Goal: Task Accomplishment & Management: Use online tool/utility

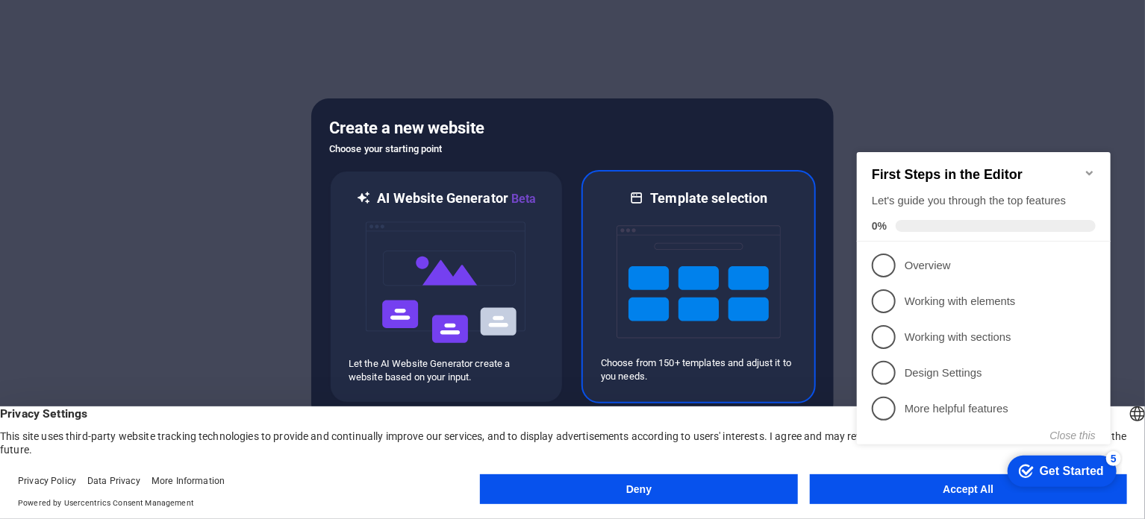
click at [757, 293] on img at bounding box center [698, 281] width 164 height 149
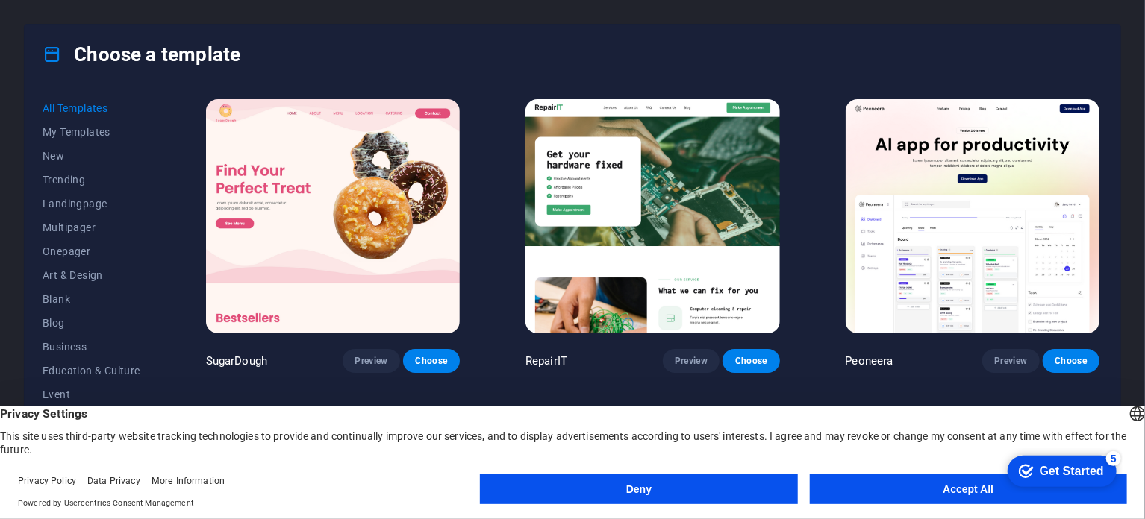
click at [883, 494] on button "Accept All" at bounding box center [968, 490] width 317 height 30
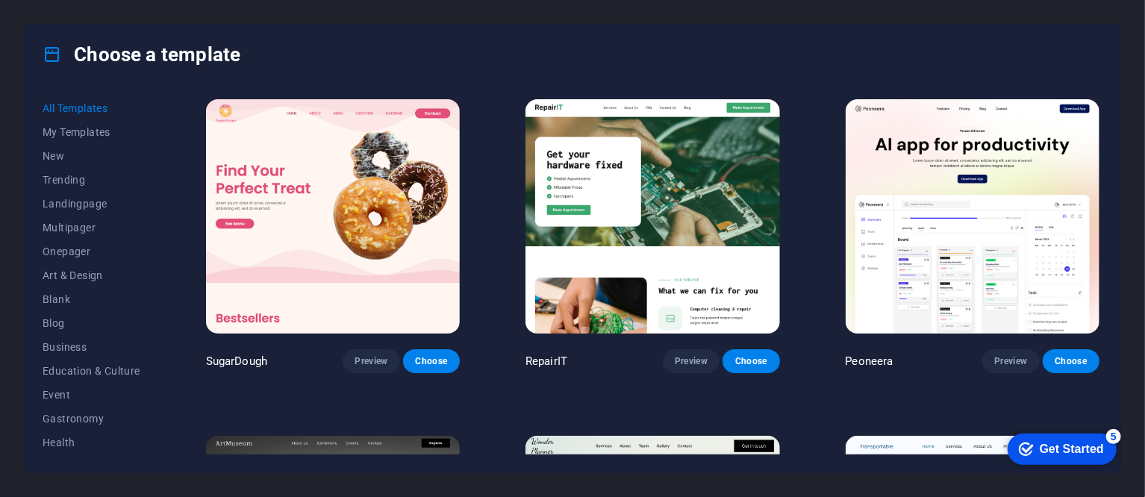
click at [492, 49] on div "Choose a template" at bounding box center [572, 55] width 1095 height 60
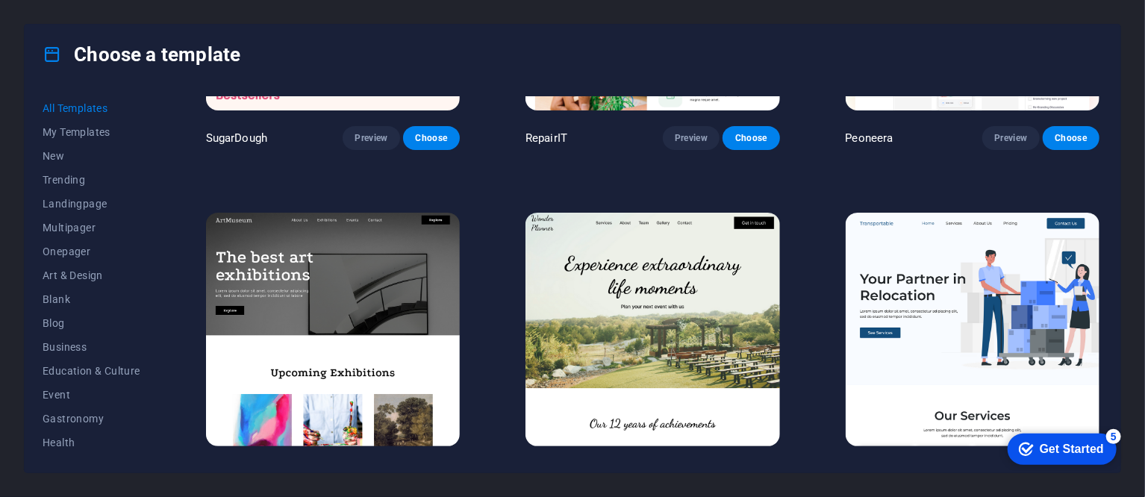
scroll to position [224, 0]
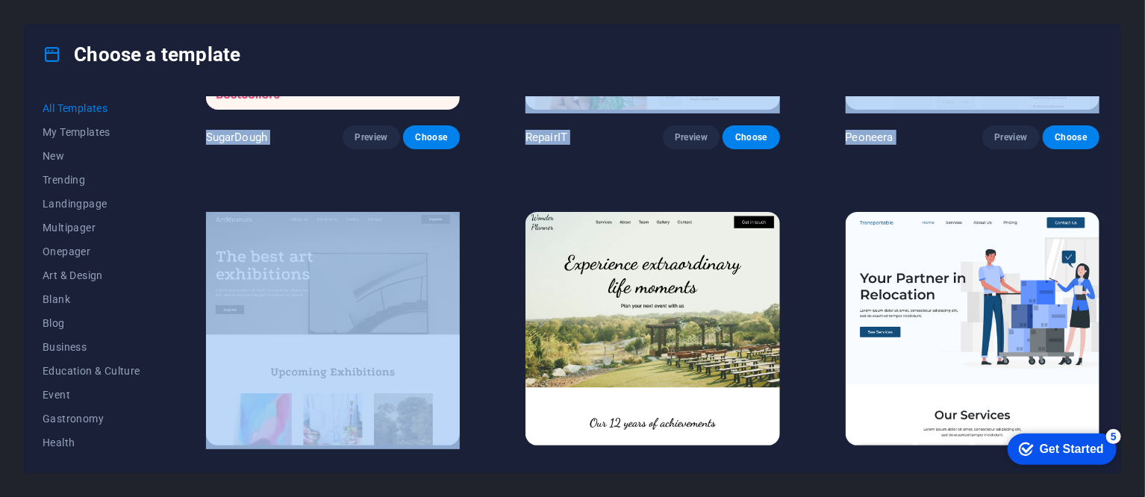
drag, startPoint x: 209, startPoint y: 127, endPoint x: 482, endPoint y: 210, distance: 285.6
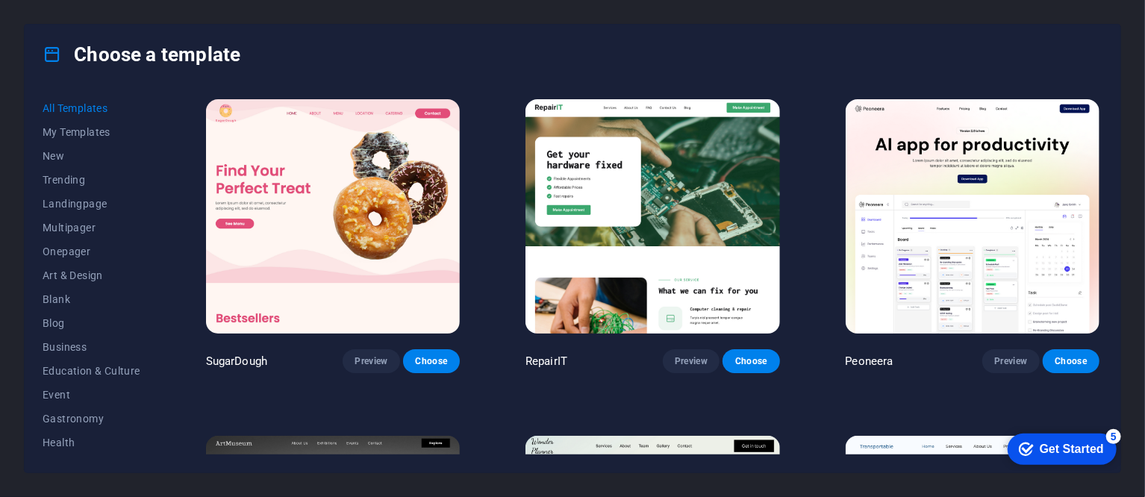
scroll to position [4772, 0]
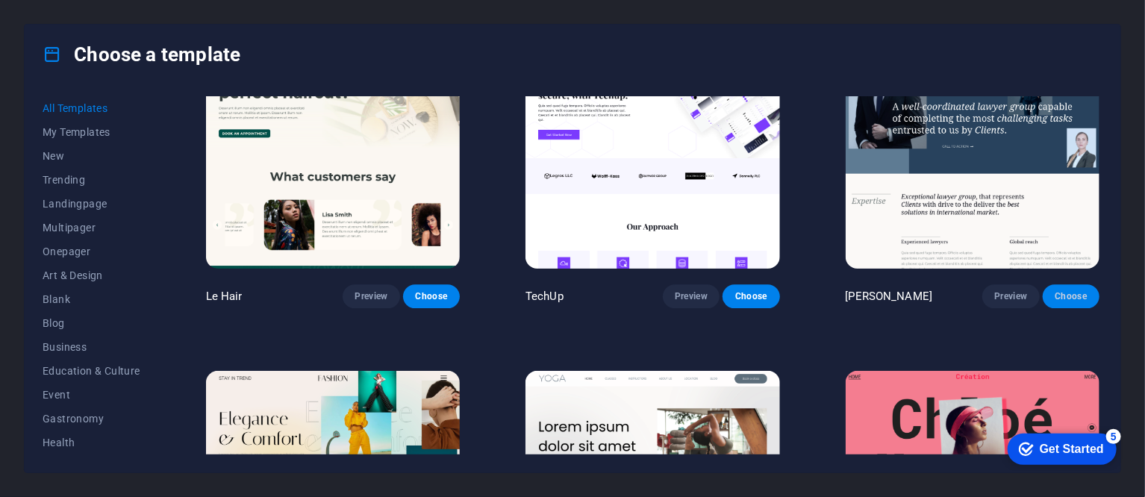
click at [1069, 290] on span "Choose" at bounding box center [1070, 296] width 33 height 12
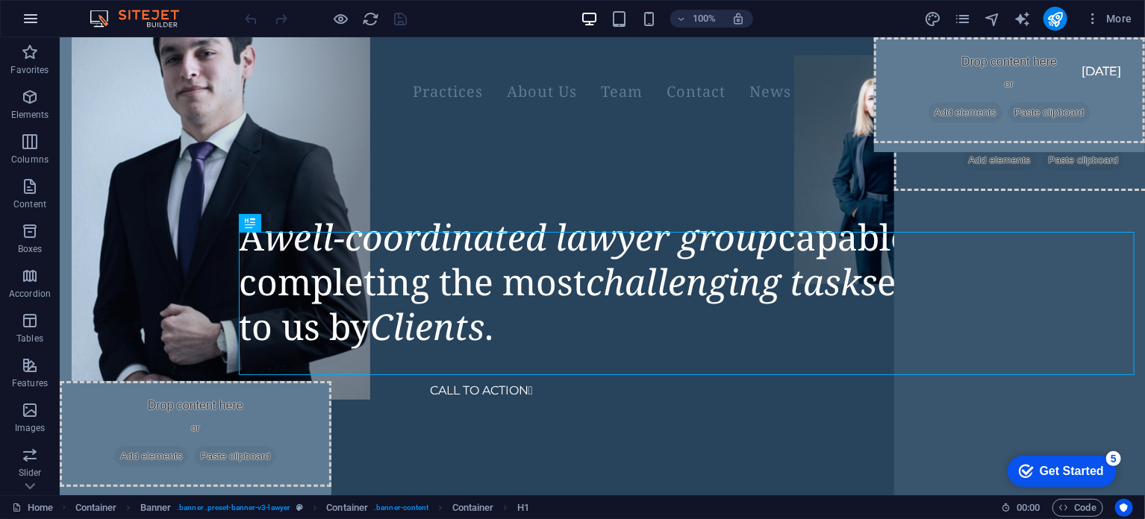
click at [0, 0] on icon "button" at bounding box center [0, 0] width 0 height 0
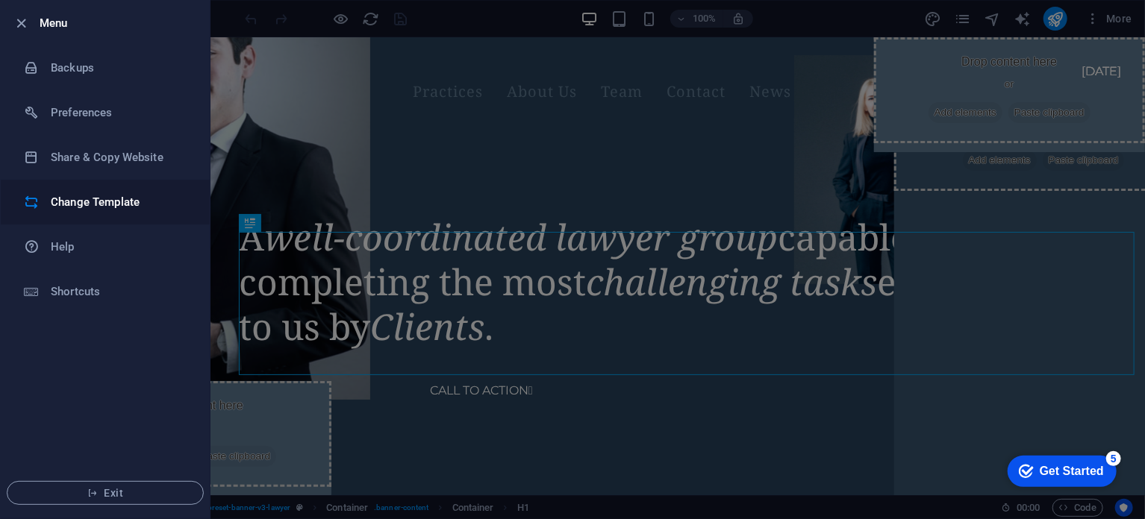
click at [140, 419] on h6 "Change Template" at bounding box center [140, 419] width 0 height 0
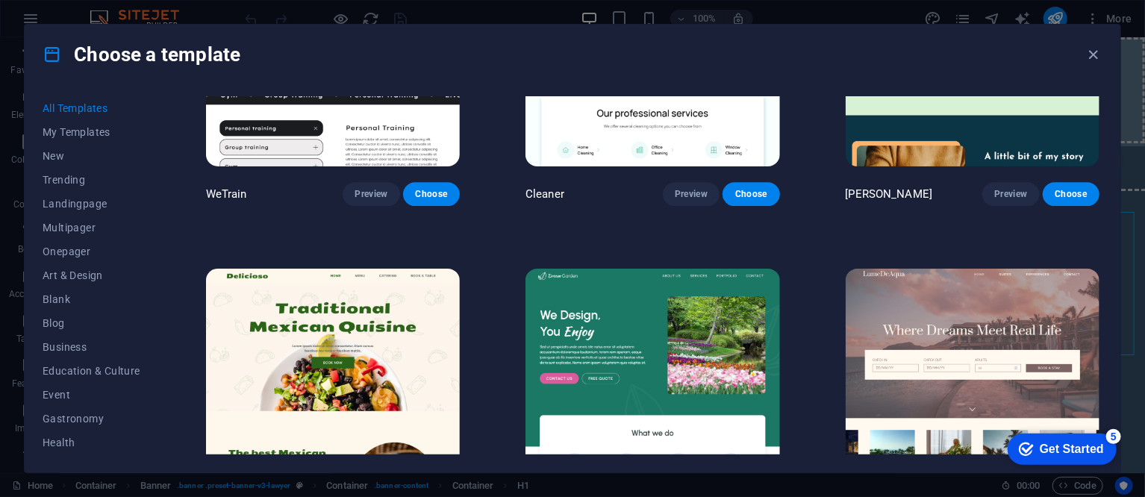
scroll to position [2187, 0]
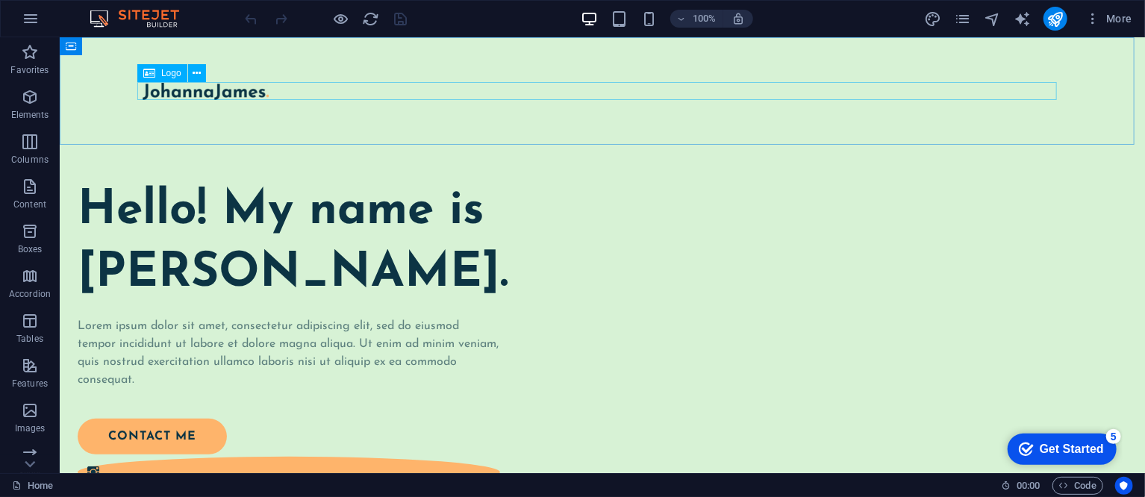
click at [155, 74] on div "Logo" at bounding box center [162, 73] width 50 height 18
click at [198, 75] on icon at bounding box center [196, 74] width 8 height 16
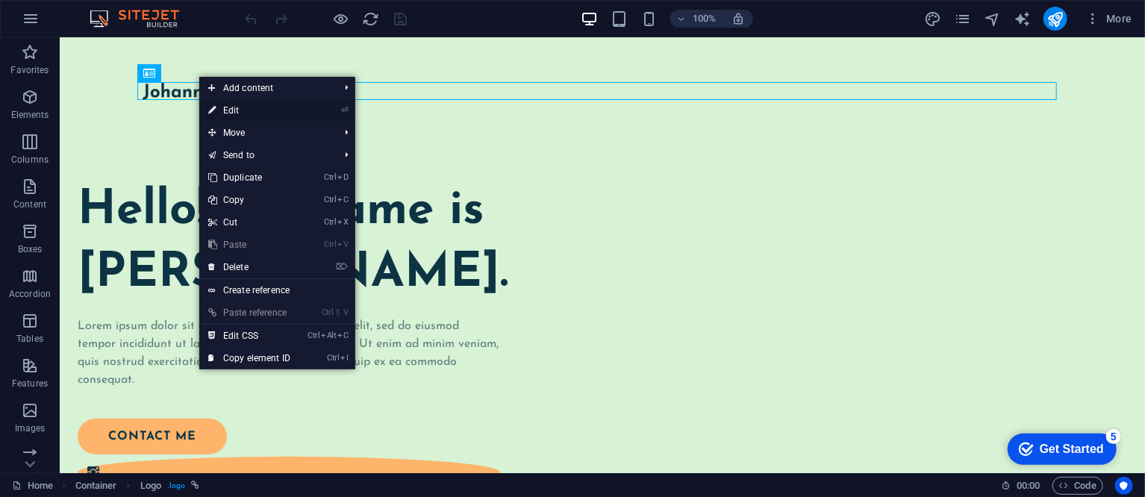
click at [253, 114] on link "⏎ Edit" at bounding box center [249, 110] width 100 height 22
select select "px"
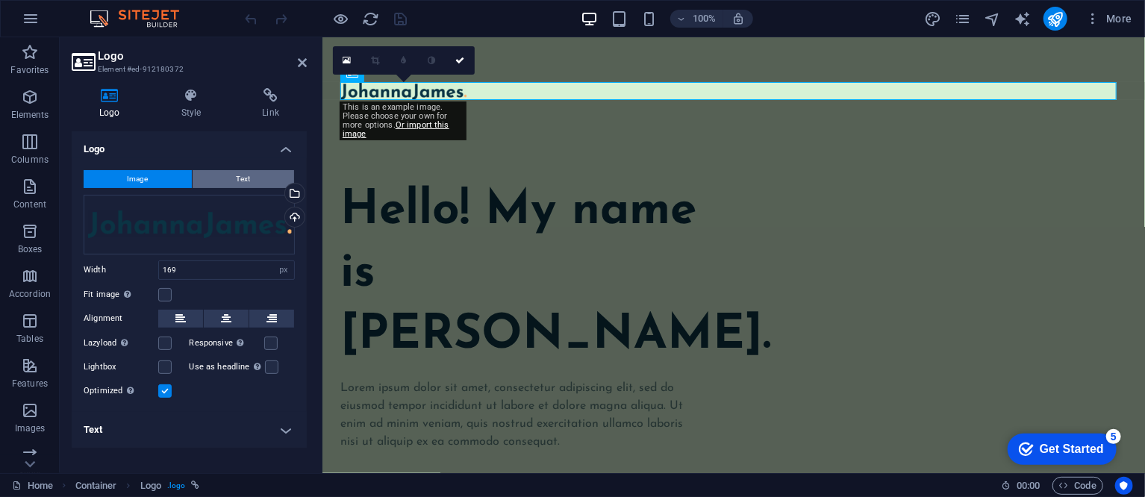
click at [232, 178] on button "Text" at bounding box center [242, 179] width 101 height 18
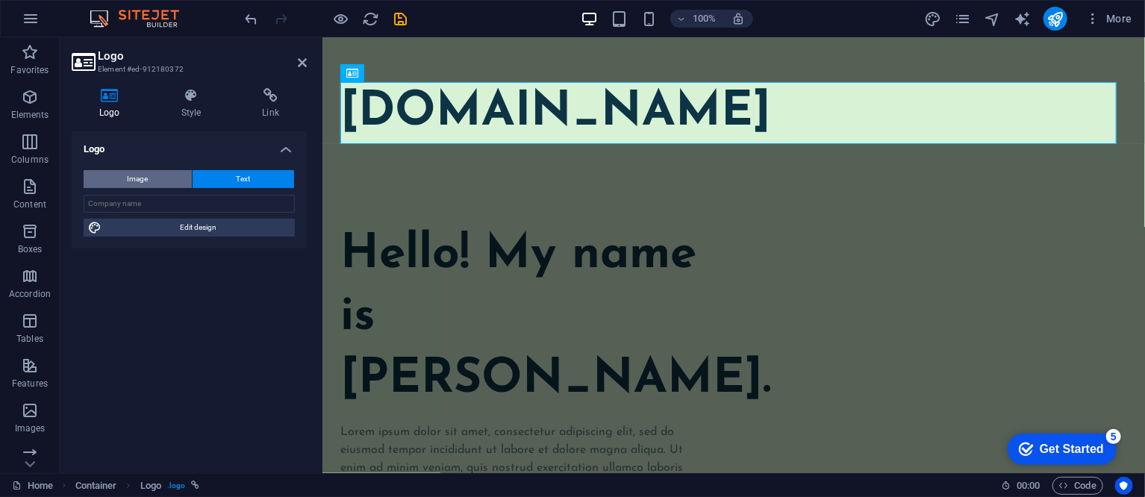
click at [143, 175] on span "Image" at bounding box center [138, 179] width 21 height 18
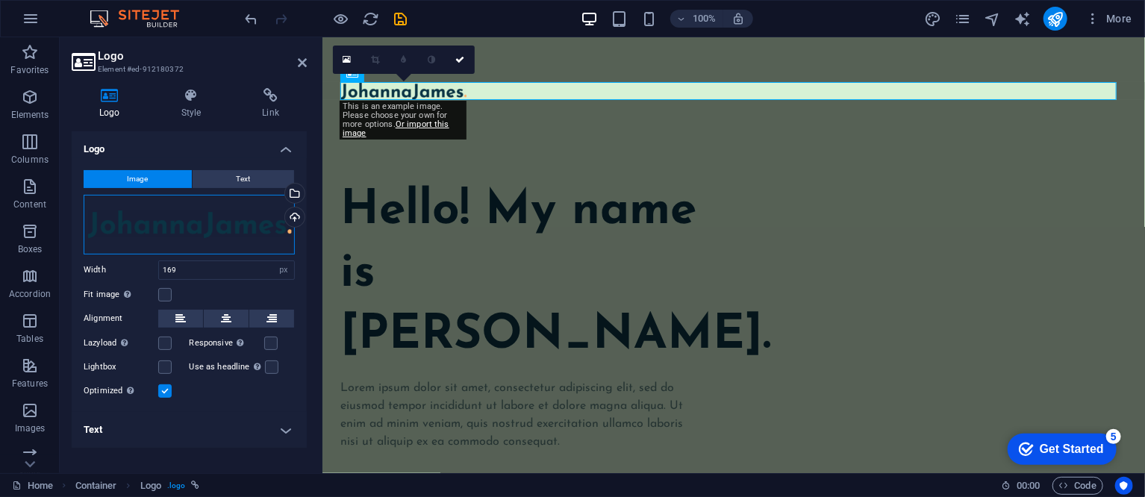
click at [175, 238] on div "Drag files here, click to choose files or select files from Files or our free s…" at bounding box center [189, 225] width 211 height 60
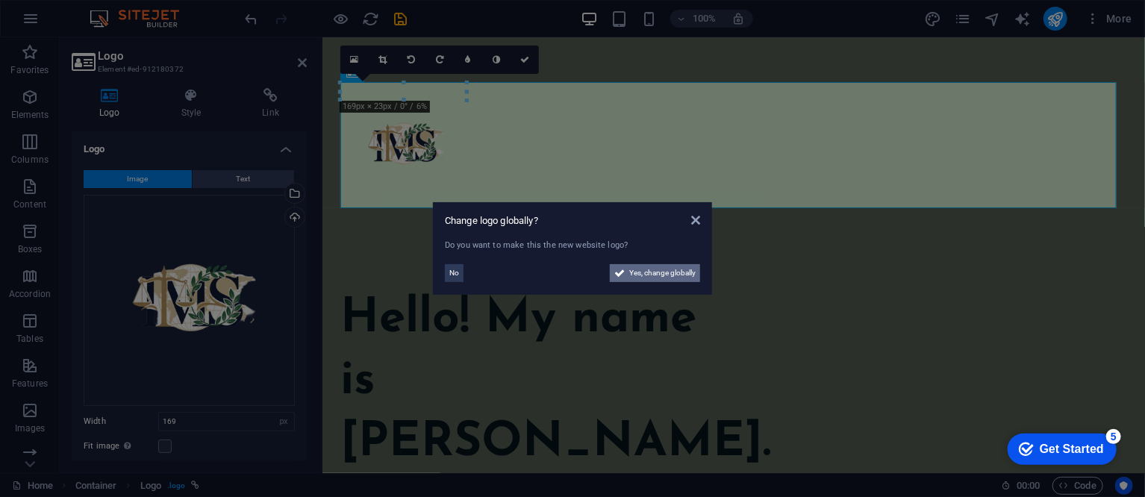
click at [645, 278] on span "Yes, change globally" at bounding box center [662, 273] width 66 height 18
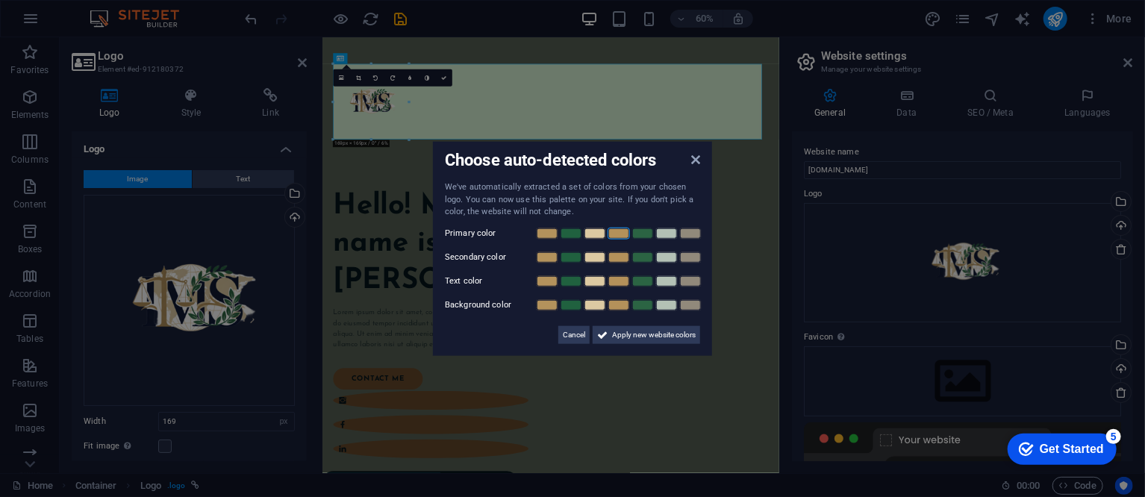
click at [619, 238] on link at bounding box center [618, 233] width 22 height 12
click at [646, 255] on link at bounding box center [642, 257] width 22 height 12
click at [571, 260] on link at bounding box center [571, 257] width 22 height 12
click at [644, 282] on link at bounding box center [642, 281] width 22 height 12
click at [643, 335] on span "Apply new website colors" at bounding box center [654, 334] width 84 height 18
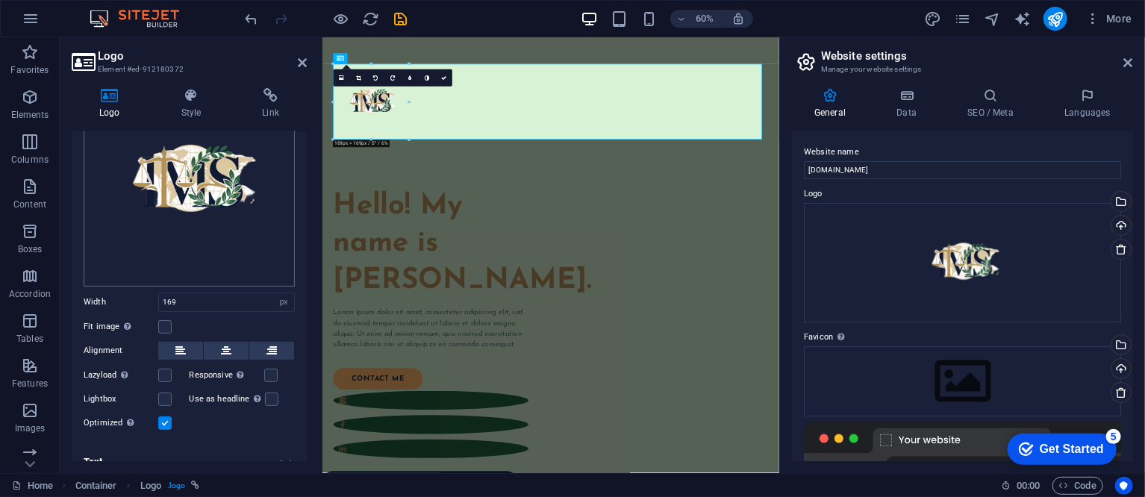
scroll to position [134, 0]
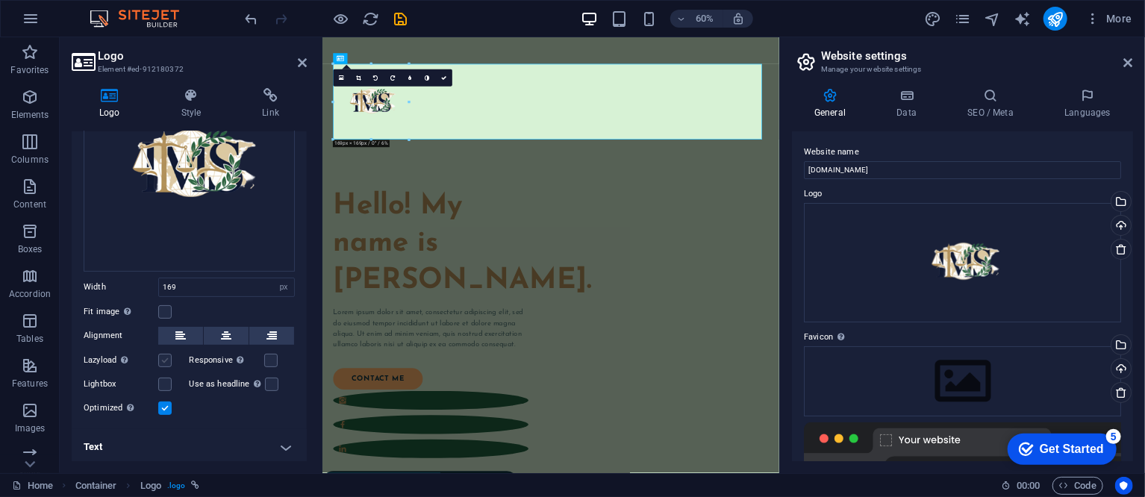
click at [169, 360] on label at bounding box center [164, 360] width 13 height 13
click at [0, 0] on input "Lazyload Loading images after the page loads improves page speed." at bounding box center [0, 0] width 0 height 0
click at [169, 379] on label at bounding box center [164, 384] width 13 height 13
click at [0, 0] on input "Lightbox" at bounding box center [0, 0] width 0 height 0
click at [163, 386] on label at bounding box center [164, 384] width 13 height 13
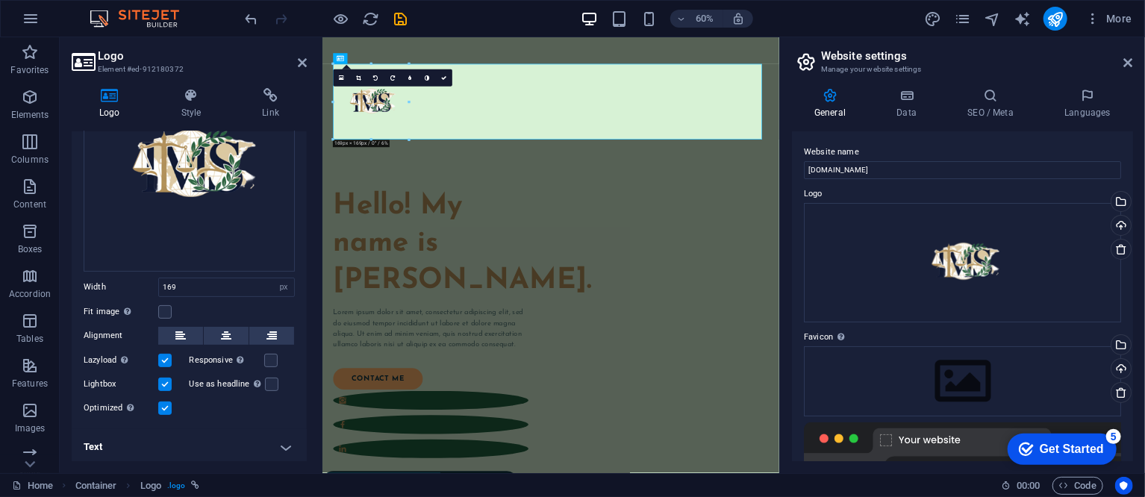
click at [0, 0] on input "Lightbox" at bounding box center [0, 0] width 0 height 0
click at [267, 361] on label at bounding box center [270, 360] width 13 height 13
click at [0, 0] on input "Responsive Automatically load retina image and smartphone optimized sizes." at bounding box center [0, 0] width 0 height 0
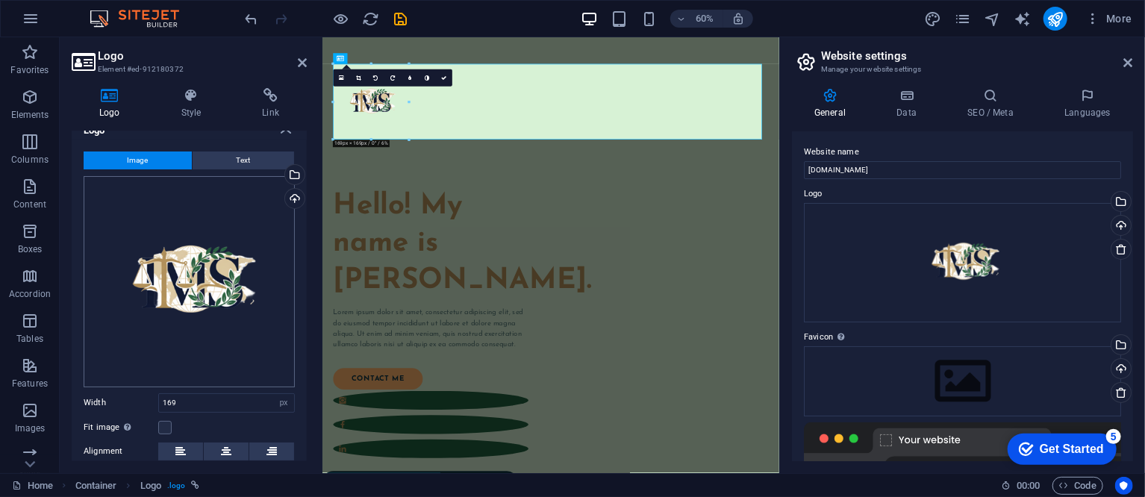
scroll to position [0, 0]
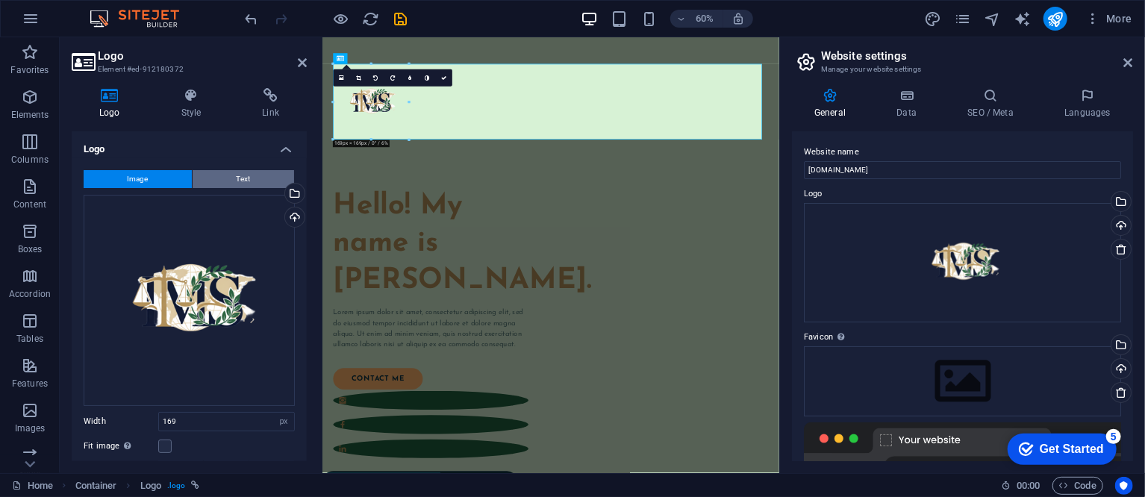
click at [246, 181] on span "Text" at bounding box center [244, 179] width 14 height 18
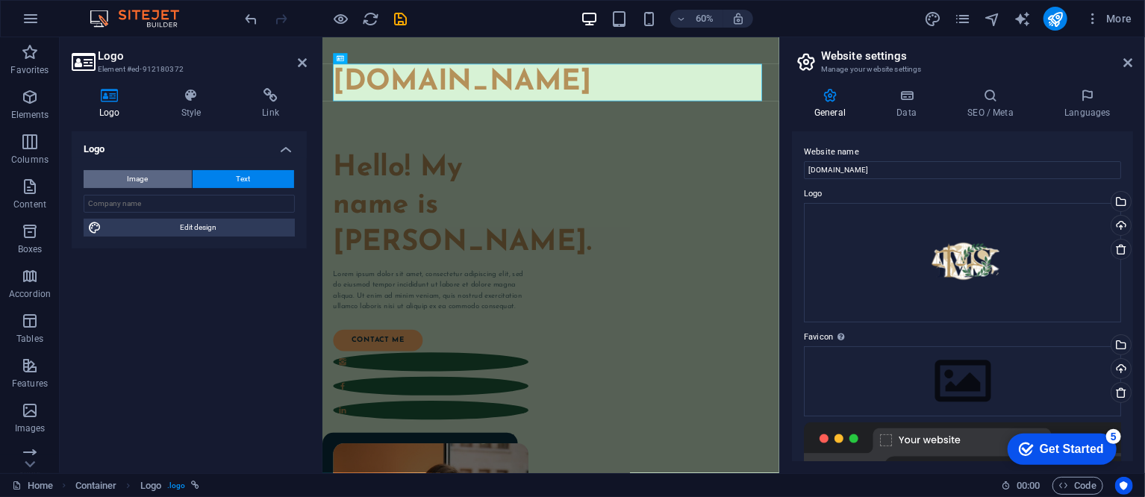
click at [151, 181] on button "Image" at bounding box center [138, 179] width 108 height 18
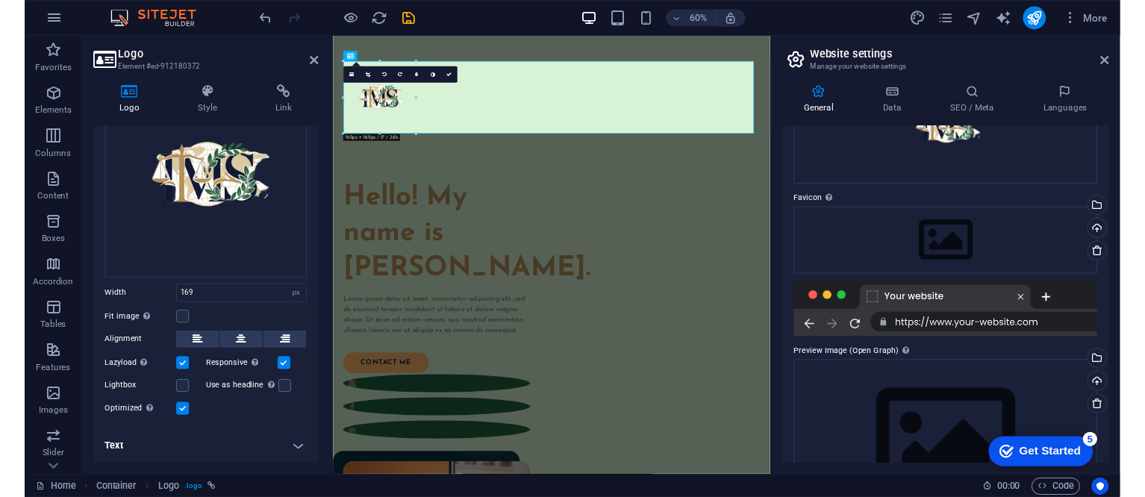
scroll to position [134, 0]
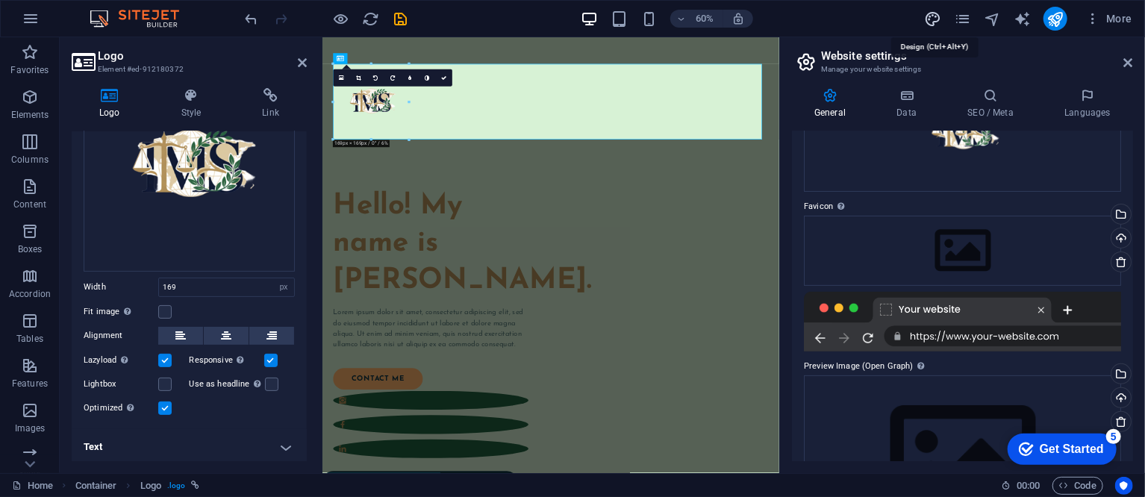
click at [932, 13] on icon "design" at bounding box center [932, 18] width 17 height 17
select select "px"
select select "400"
select select "px"
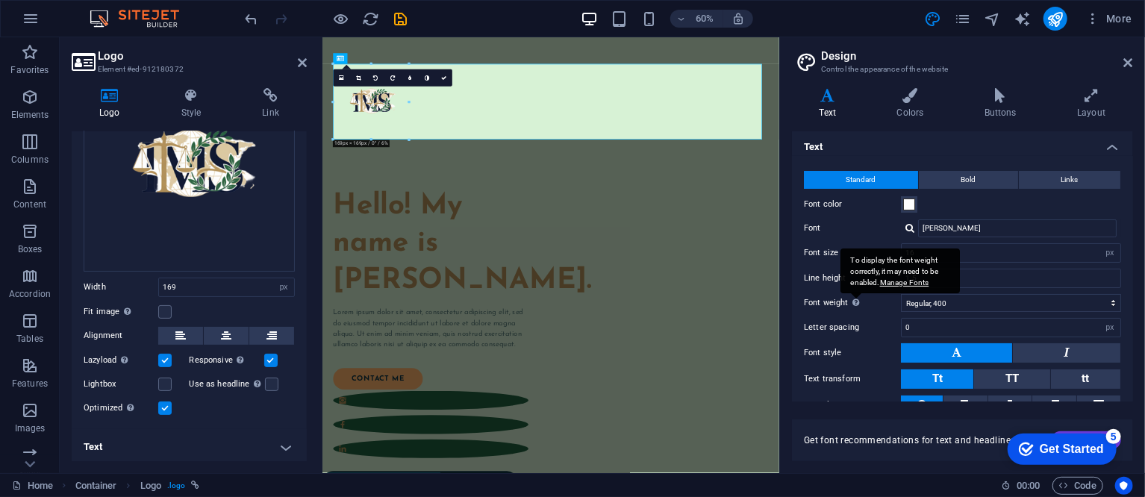
scroll to position [0, 0]
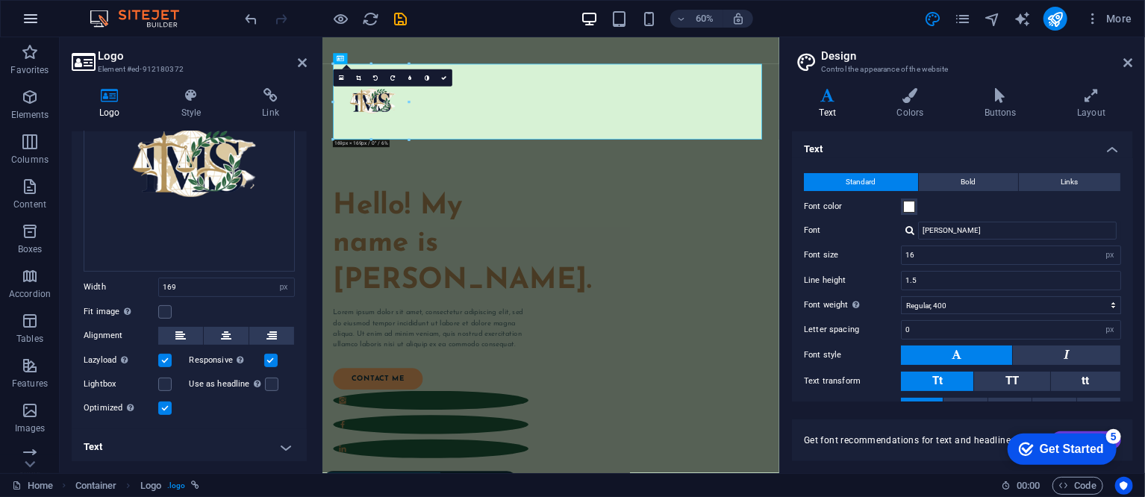
click at [38, 19] on icon "button" at bounding box center [31, 19] width 18 height 18
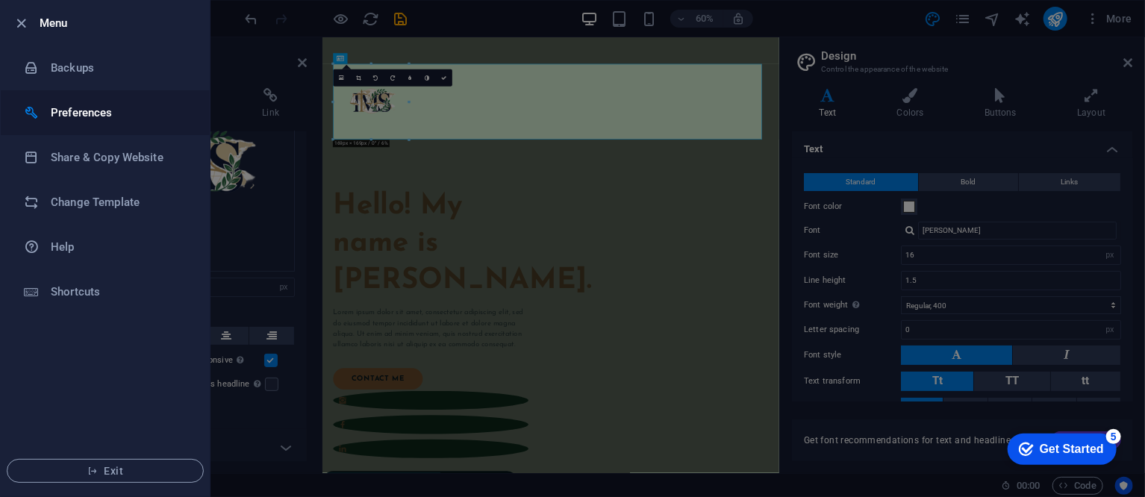
click at [83, 116] on h6 "Preferences" at bounding box center [120, 113] width 138 height 18
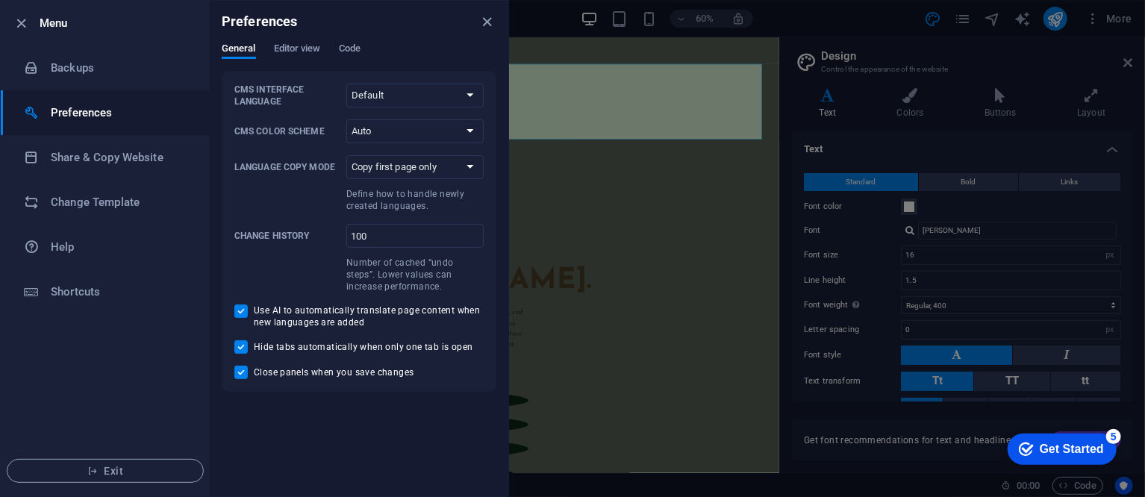
scroll to position [134, 0]
click at [480, 24] on icon "close" at bounding box center [487, 21] width 17 height 17
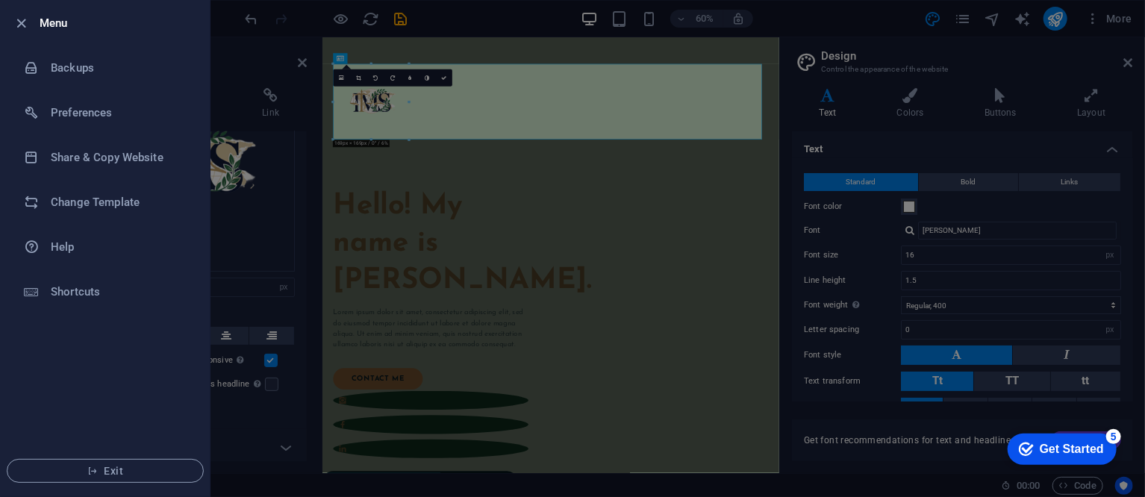
click at [903, 45] on div at bounding box center [572, 248] width 1145 height 497
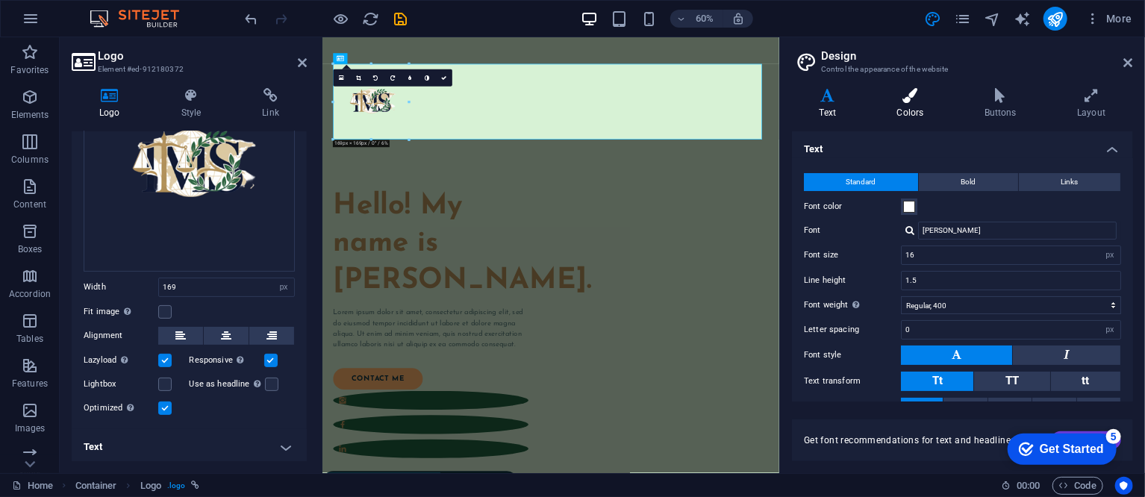
click at [909, 96] on icon at bounding box center [909, 95] width 81 height 15
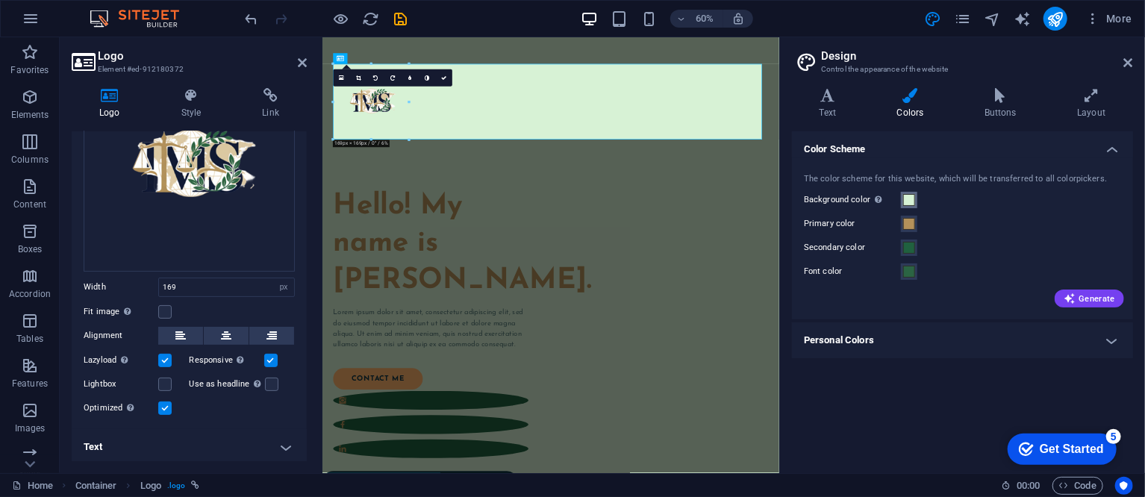
click at [909, 201] on span at bounding box center [909, 200] width 12 height 12
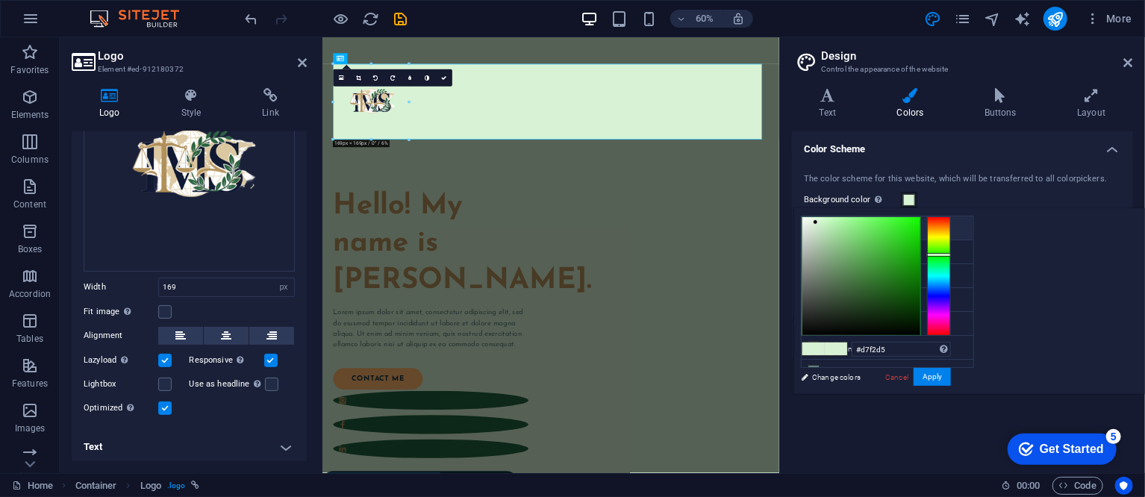
click at [912, 231] on small "#d7f2d5" at bounding box center [901, 230] width 22 height 10
drag, startPoint x: 1077, startPoint y: 351, endPoint x: 995, endPoint y: 342, distance: 82.6
click at [958, 342] on div "#d7f2d5 Supported formats #0852ed rgb(8, 82, 237) rgba(8, 82, 237, 90%) hsv(221…" at bounding box center [875, 409] width 165 height 401
paste input "FFFFFF"
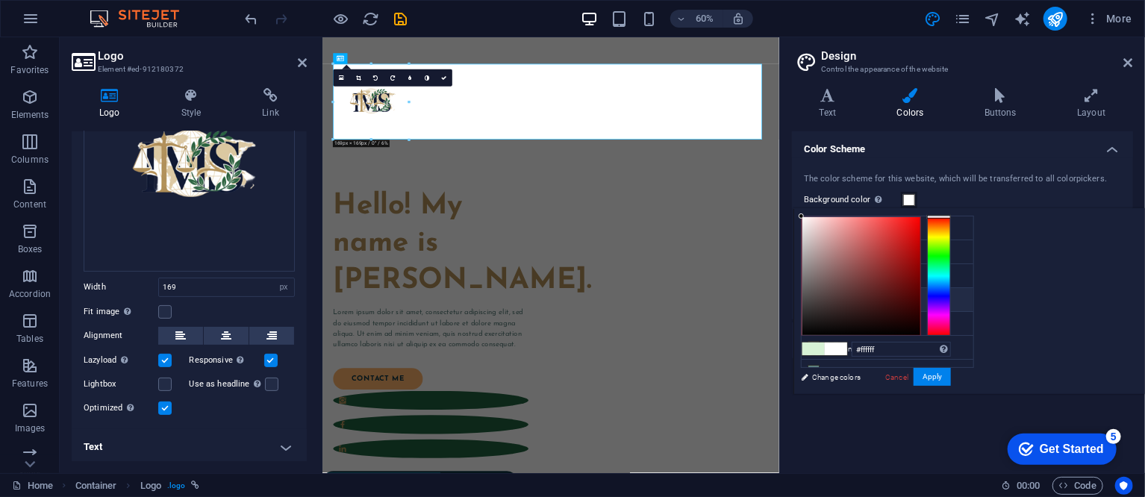
click at [870, 298] on small "#2b6443" at bounding box center [876, 302] width 22 height 10
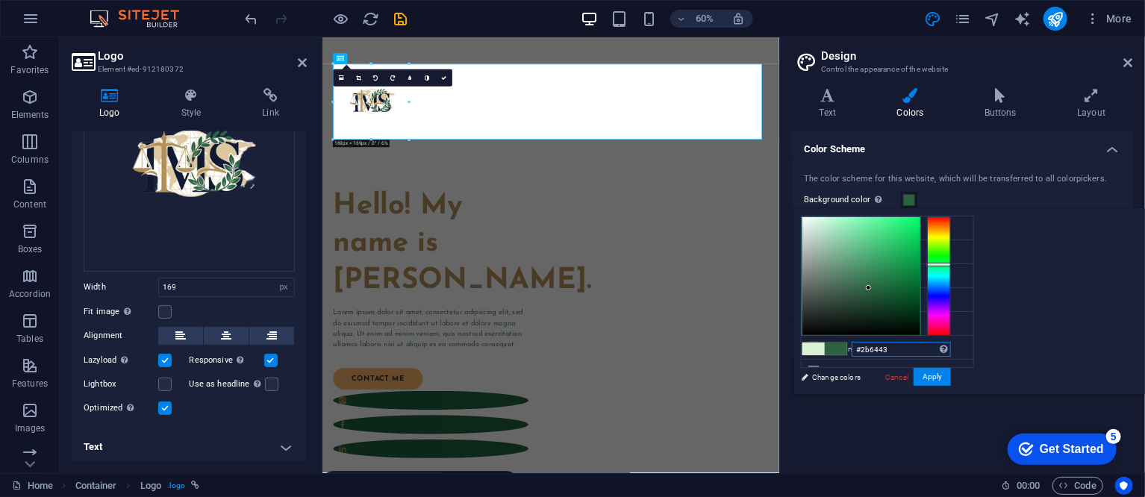
drag, startPoint x: 1088, startPoint y: 349, endPoint x: 1002, endPoint y: 346, distance: 85.9
click at [958, 346] on div "#2b6443 Supported formats #0852ed rgb(8, 82, 237) rgba(8, 82, 237, 90%) hsv(221…" at bounding box center [875, 409] width 165 height 401
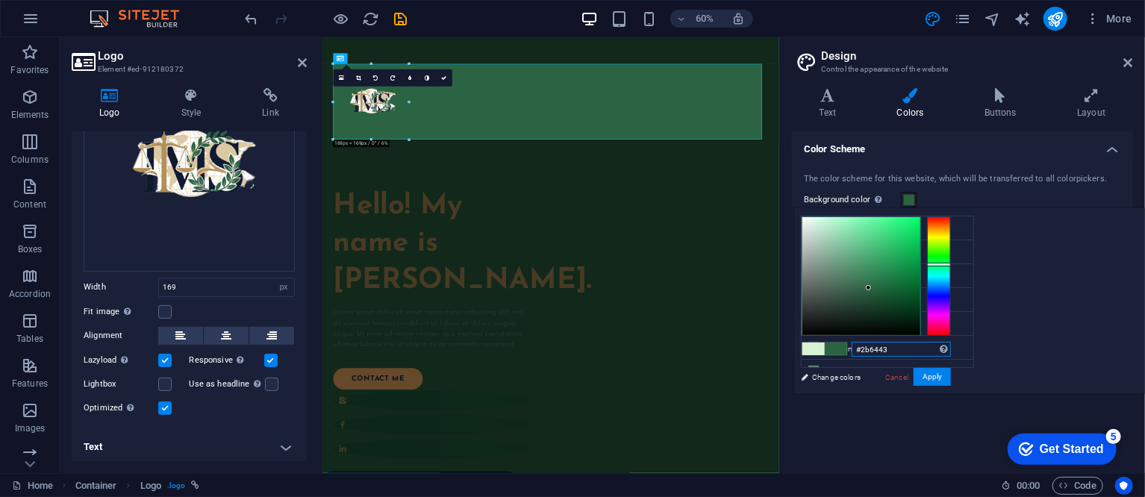
paste input "$#1A2347$"
click at [958, 372] on div "$#1A2347$ Supported formats #0852ed rgb(8, 82, 237) rgba(8, 82, 237, 90%) hsv(2…" at bounding box center [875, 409] width 165 height 401
click at [951, 351] on input "$#1A2347$" at bounding box center [900, 349] width 99 height 15
drag, startPoint x: 1097, startPoint y: 351, endPoint x: 1015, endPoint y: 351, distance: 81.3
click at [958, 351] on div "$#1A2347$ Supported formats #0852ed rgb(8, 82, 237) rgba(8, 82, 237, 90%) hsv(2…" at bounding box center [875, 409] width 165 height 401
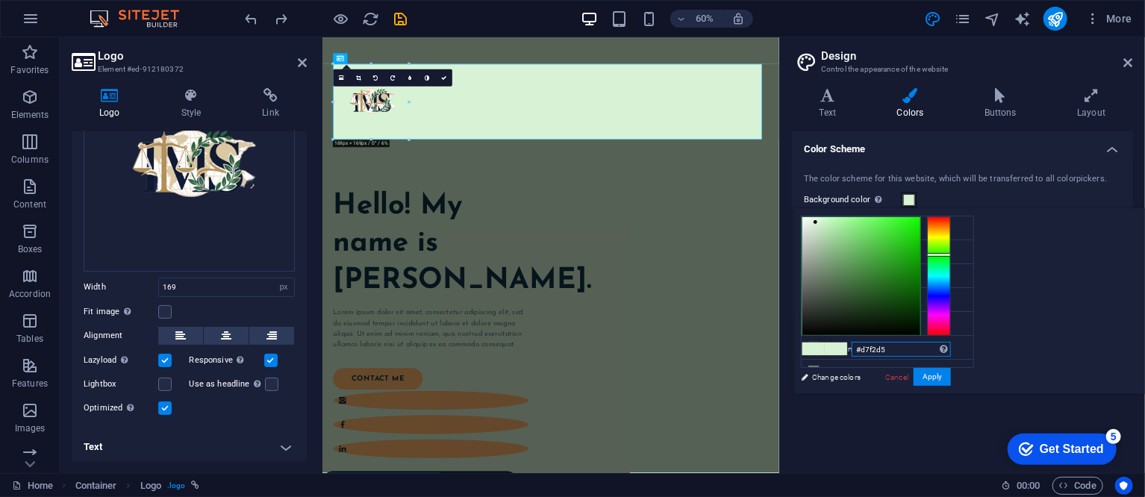
drag, startPoint x: 1085, startPoint y: 348, endPoint x: 1021, endPoint y: 351, distance: 63.5
click at [958, 351] on div "#d7f2d5 Supported formats #0852ed rgb(8, 82, 237) rgba(8, 82, 237, 90%) hsv(221…" at bounding box center [875, 409] width 165 height 401
click at [912, 236] on li "Background color #d7f2d5" at bounding box center [887, 228] width 172 height 24
paste input "FFFFFF"
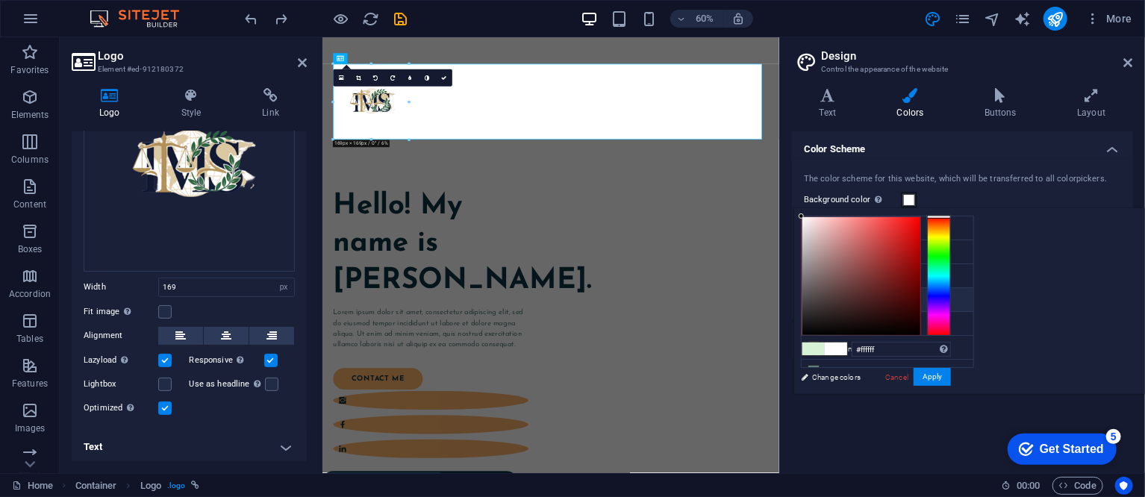
click at [857, 298] on li "Font color #ffffff" at bounding box center [887, 300] width 172 height 24
click at [886, 304] on li "Font color #ffffff" at bounding box center [887, 300] width 172 height 24
drag, startPoint x: 1073, startPoint y: 348, endPoint x: 1023, endPoint y: 348, distance: 50.0
click at [958, 348] on div "#ffffff Supported formats #0852ed rgb(8, 82, 237) rgba(8, 82, 237, 90%) hsv(221…" at bounding box center [875, 409] width 165 height 401
paste input "1A2347"
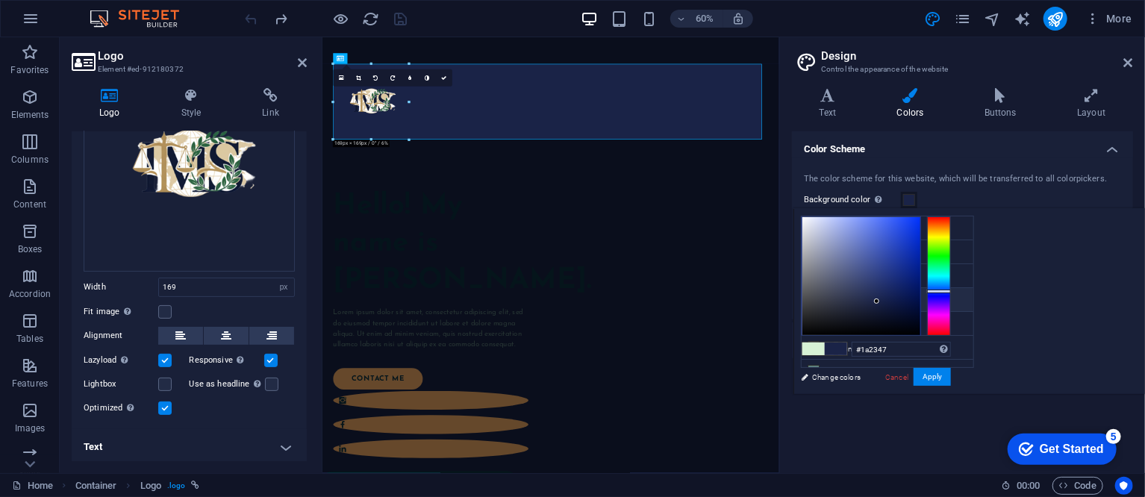
click at [895, 297] on li "Font color #ffffff" at bounding box center [887, 300] width 172 height 24
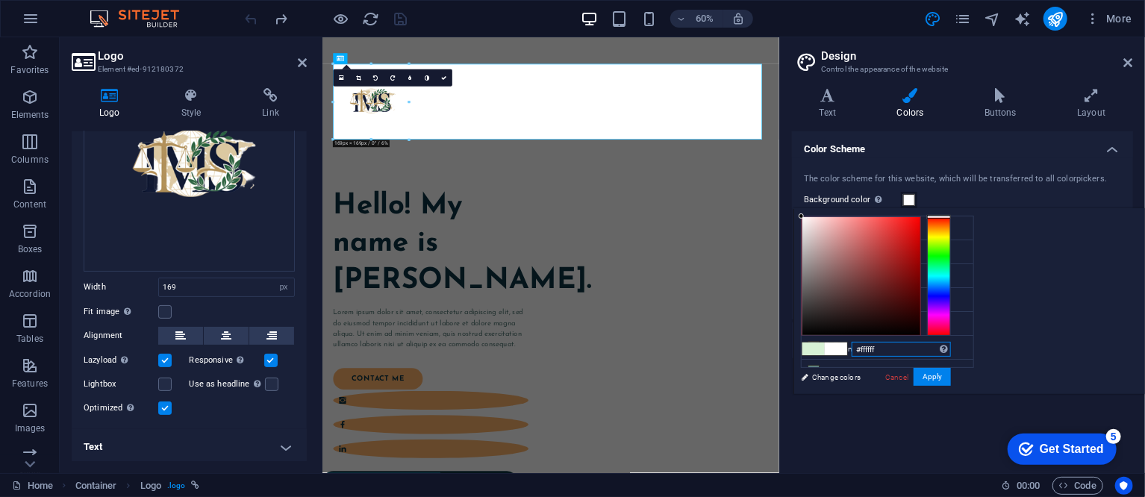
click at [951, 351] on input "#ffffff" at bounding box center [900, 349] width 99 height 15
click at [849, 303] on li "Font color #ffffff" at bounding box center [887, 300] width 172 height 24
click at [856, 303] on li "Font color #ffffff" at bounding box center [887, 300] width 172 height 24
click at [860, 303] on li "Font color #ffffff" at bounding box center [887, 300] width 172 height 24
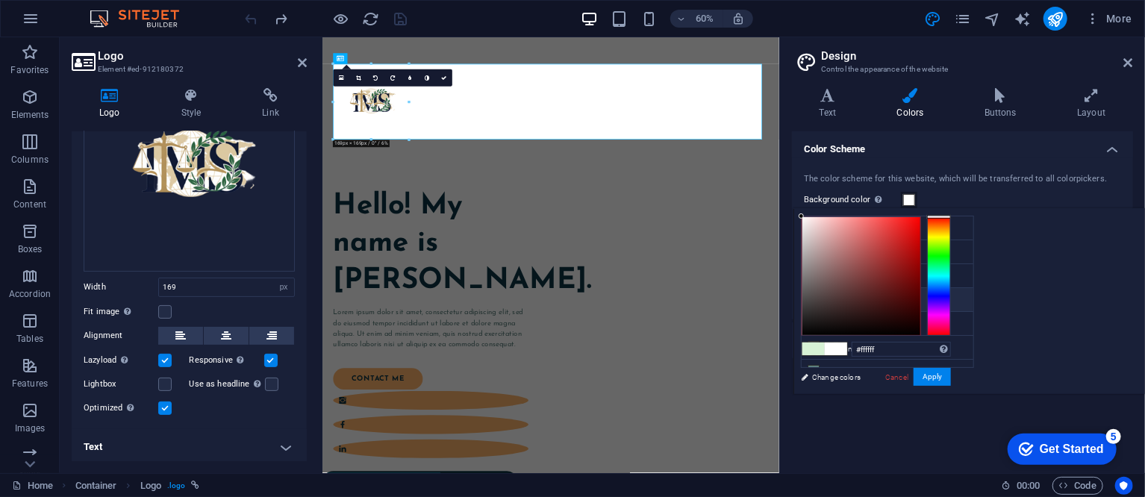
click at [860, 303] on li "Font color #ffffff" at bounding box center [887, 300] width 172 height 24
click at [873, 324] on li "Custom color 1 #244857" at bounding box center [887, 324] width 172 height 24
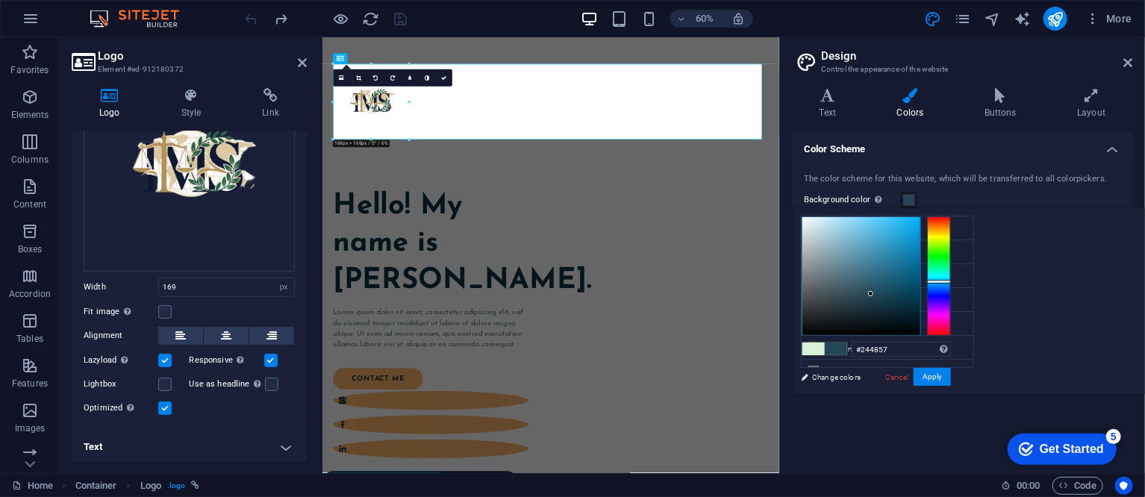
click at [880, 303] on small "#ffffff" at bounding box center [874, 302] width 18 height 10
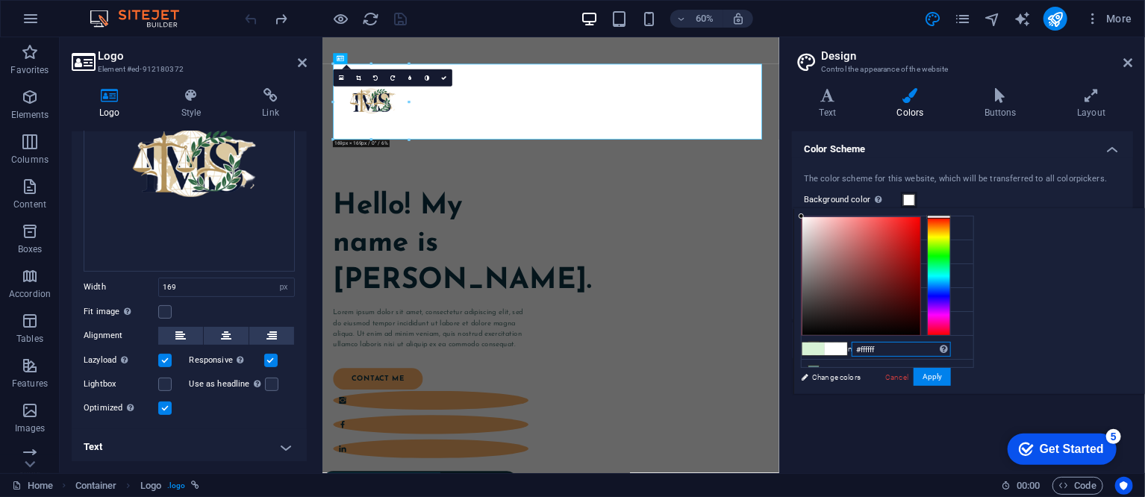
drag, startPoint x: 1074, startPoint y: 351, endPoint x: 1018, endPoint y: 344, distance: 55.6
click at [958, 344] on div "#ffffff Supported formats #0852ed rgb(8, 82, 237) rgba(8, 82, 237, 90%) hsv(221…" at bounding box center [875, 409] width 165 height 401
paste input "1A2347"
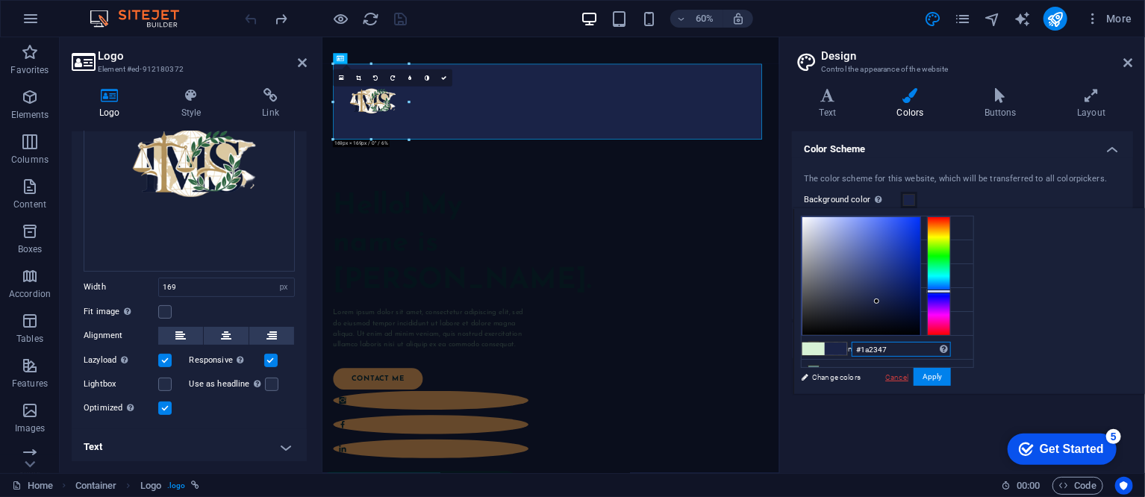
type input "#1a2347"
click at [909, 381] on link "Cancel" at bounding box center [896, 377] width 26 height 11
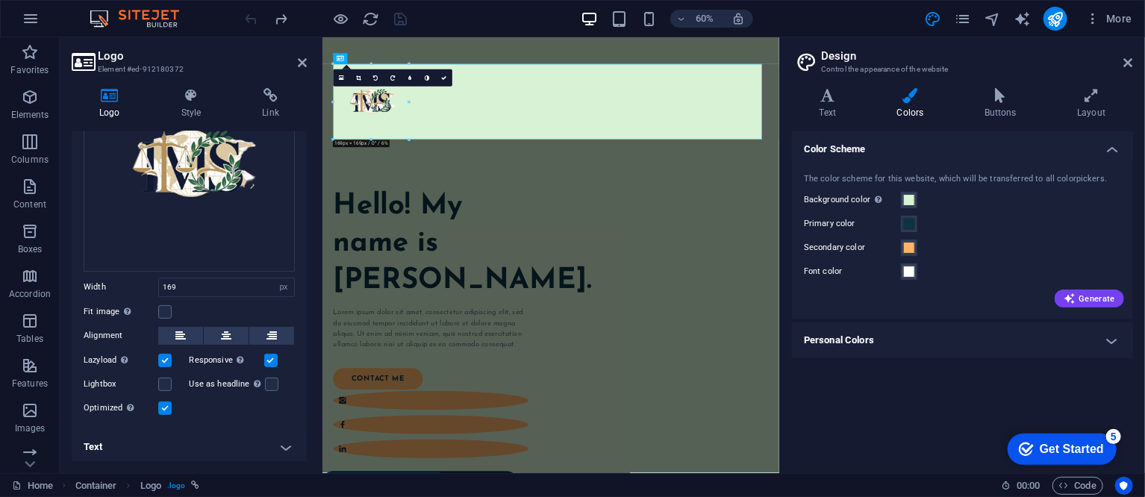
click at [920, 105] on h4 "Colors" at bounding box center [912, 103] width 87 height 31
click at [831, 107] on h4 "Text" at bounding box center [831, 103] width 78 height 31
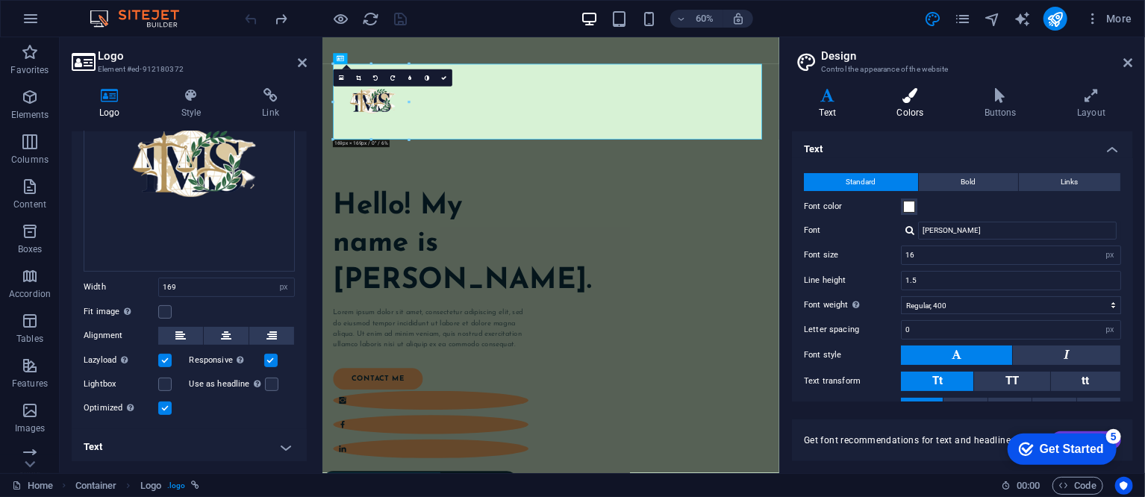
click at [906, 112] on h4 "Colors" at bounding box center [912, 103] width 87 height 31
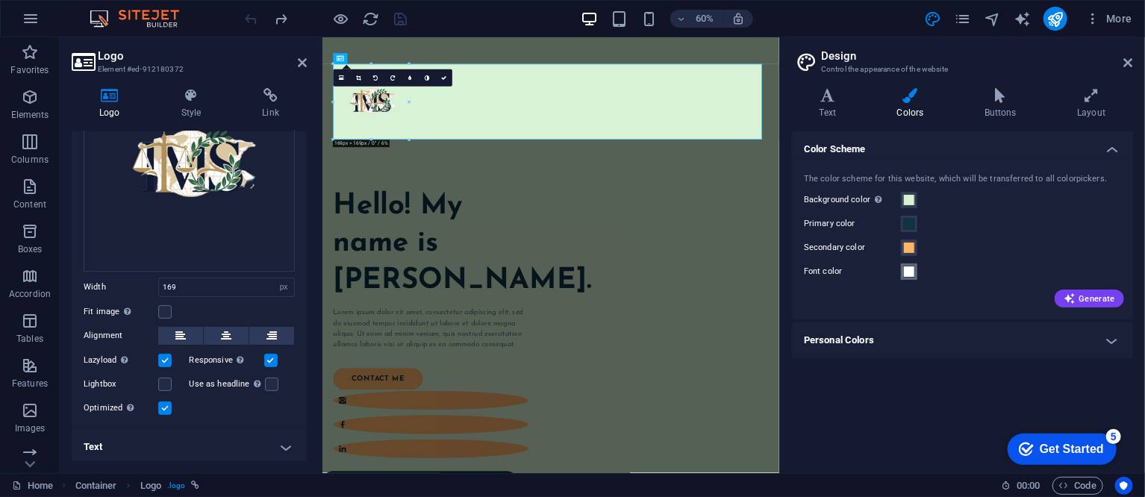
click at [914, 272] on span at bounding box center [909, 272] width 12 height 12
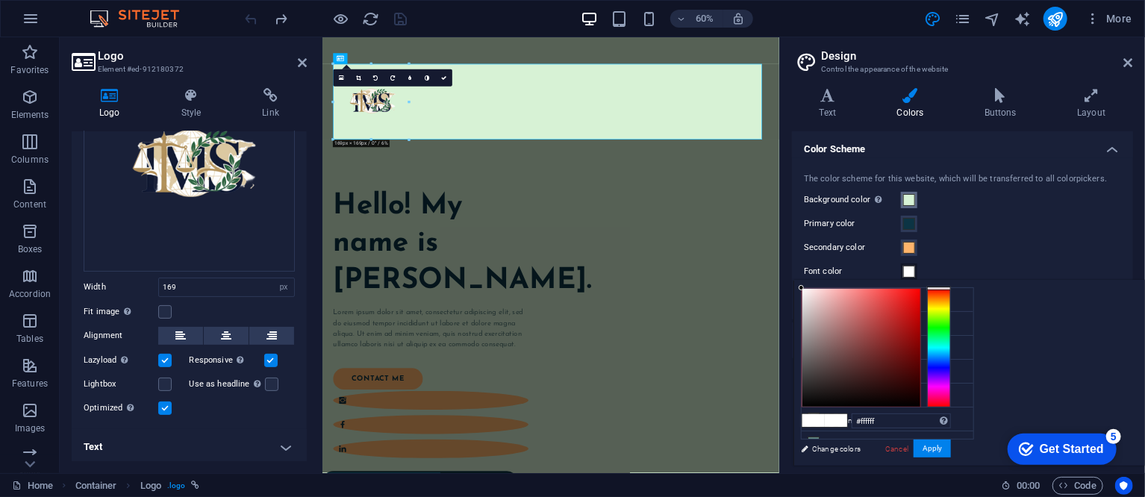
click at [911, 200] on span at bounding box center [909, 200] width 12 height 12
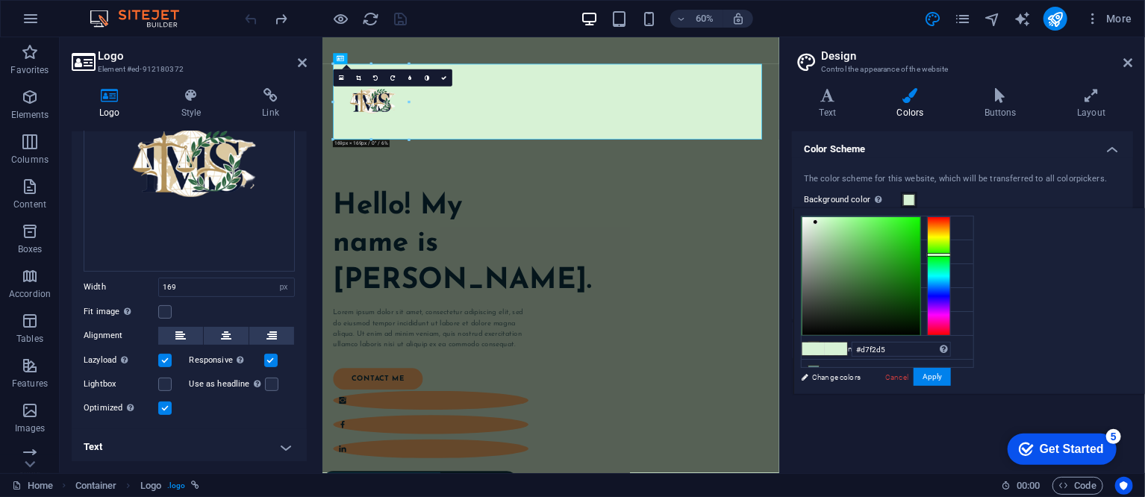
click at [944, 188] on div "The color scheme for this website, which will be transferred to all colorpicker…" at bounding box center [962, 239] width 347 height 162
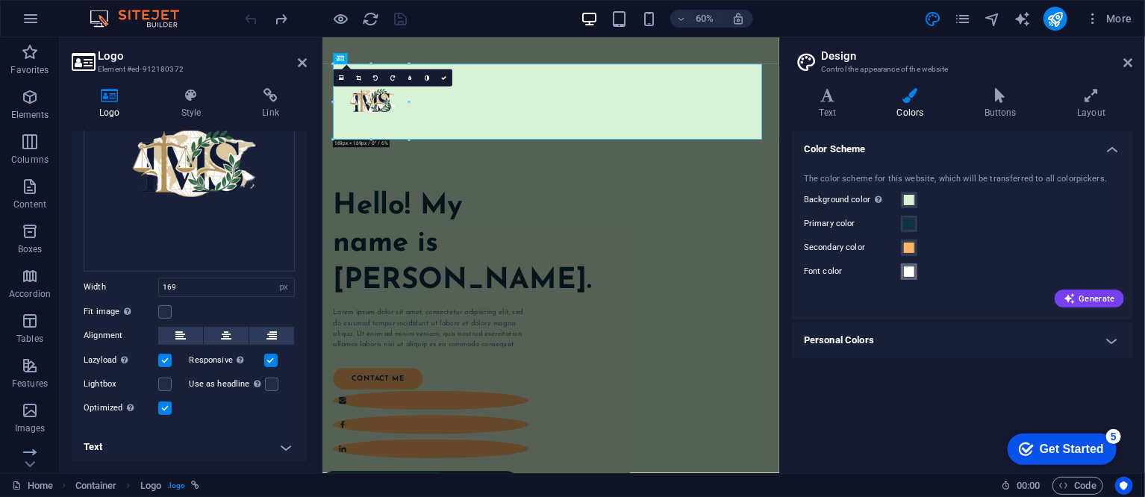
click at [909, 277] on span at bounding box center [909, 272] width 12 height 12
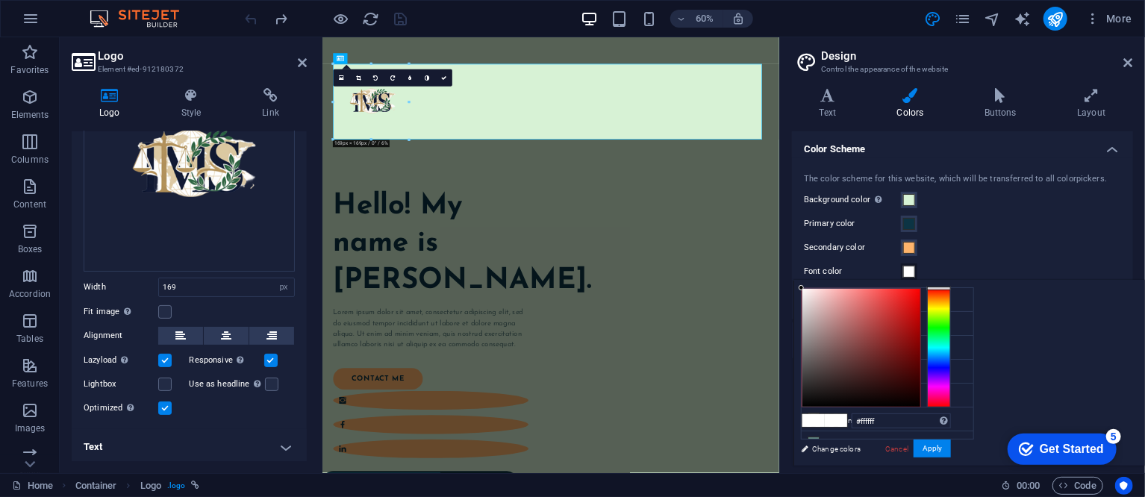
click at [1062, 450] on div "Get Started" at bounding box center [1071, 448] width 64 height 13
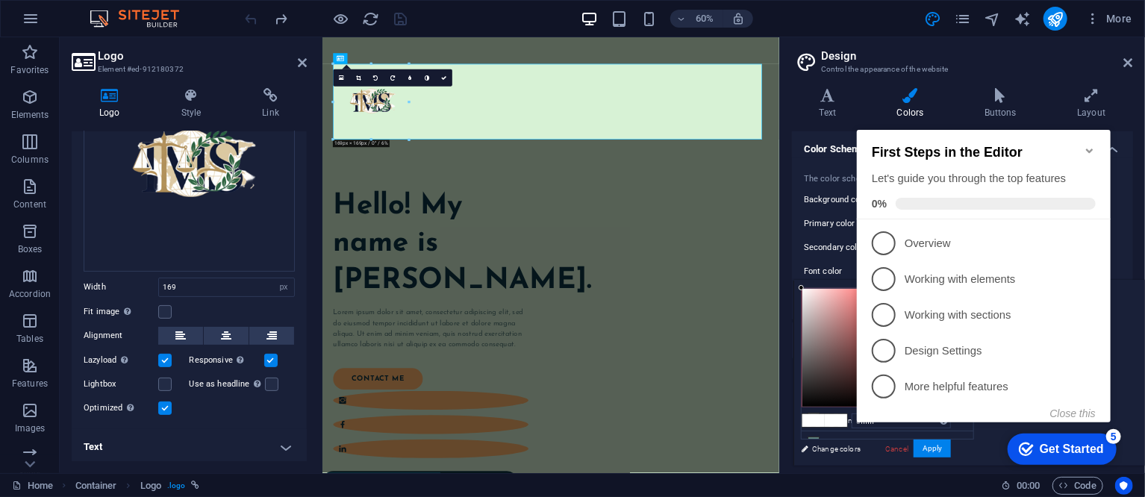
click at [1016, 69] on h3 "Control the appearance of the website" at bounding box center [962, 69] width 282 height 13
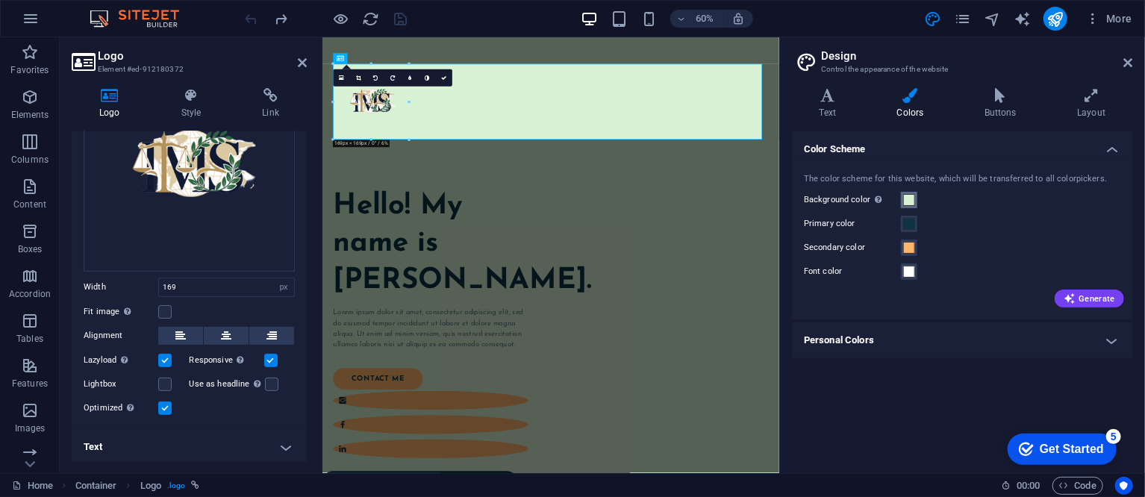
click at [909, 203] on span at bounding box center [909, 200] width 12 height 12
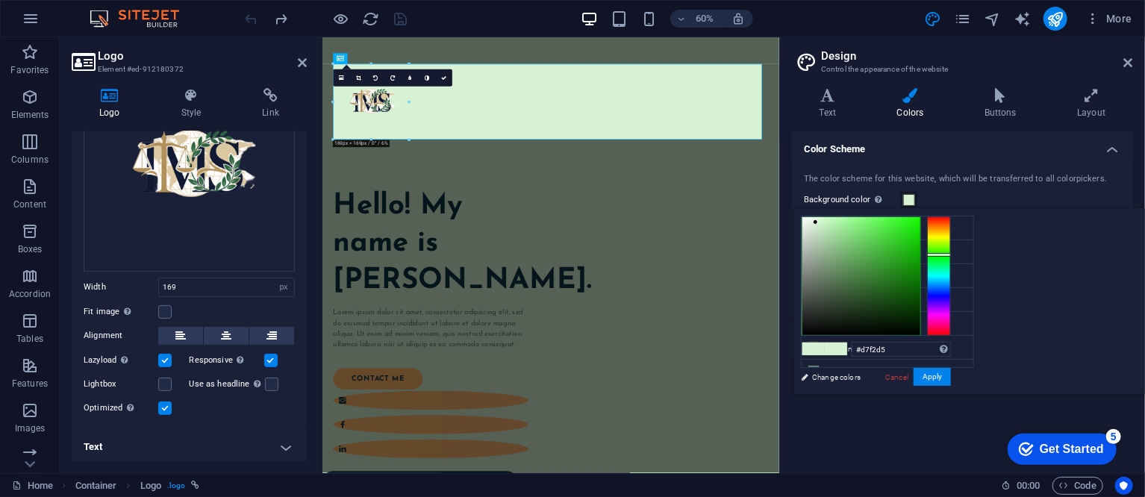
click at [959, 166] on div "The color scheme for this website, which will be transferred to all colorpicker…" at bounding box center [962, 239] width 347 height 162
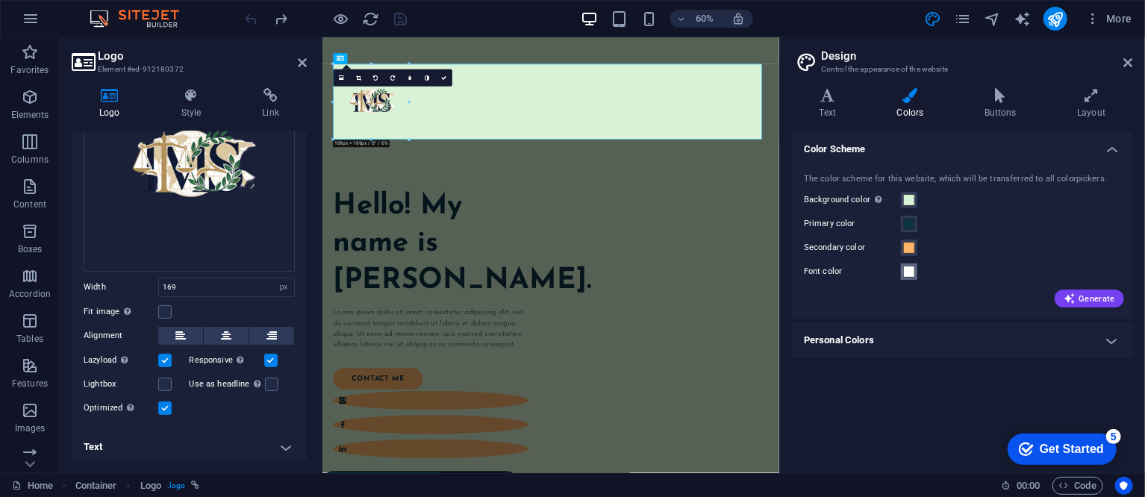
click at [912, 276] on span at bounding box center [909, 272] width 12 height 12
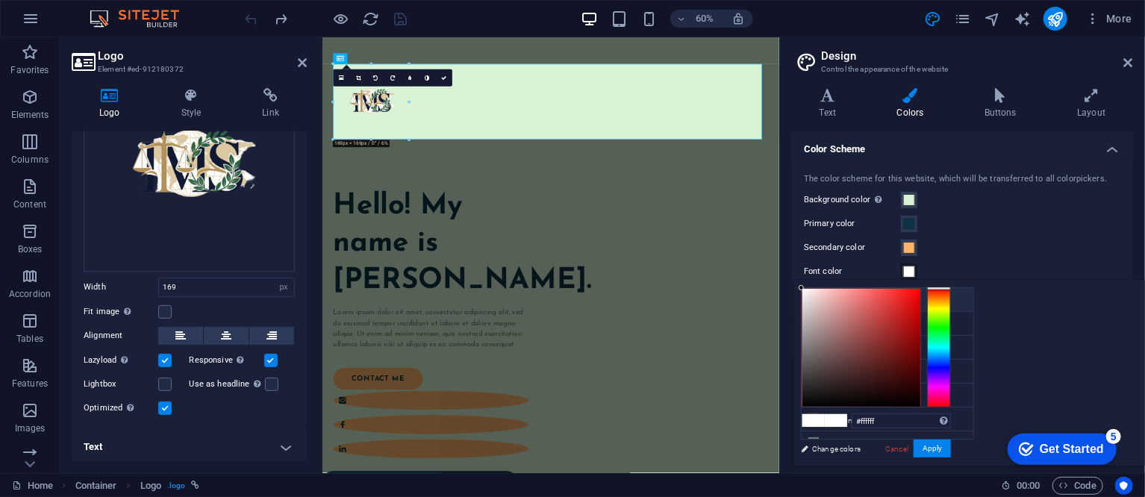
click at [911, 303] on small "#d7f2d5" at bounding box center [901, 302] width 22 height 10
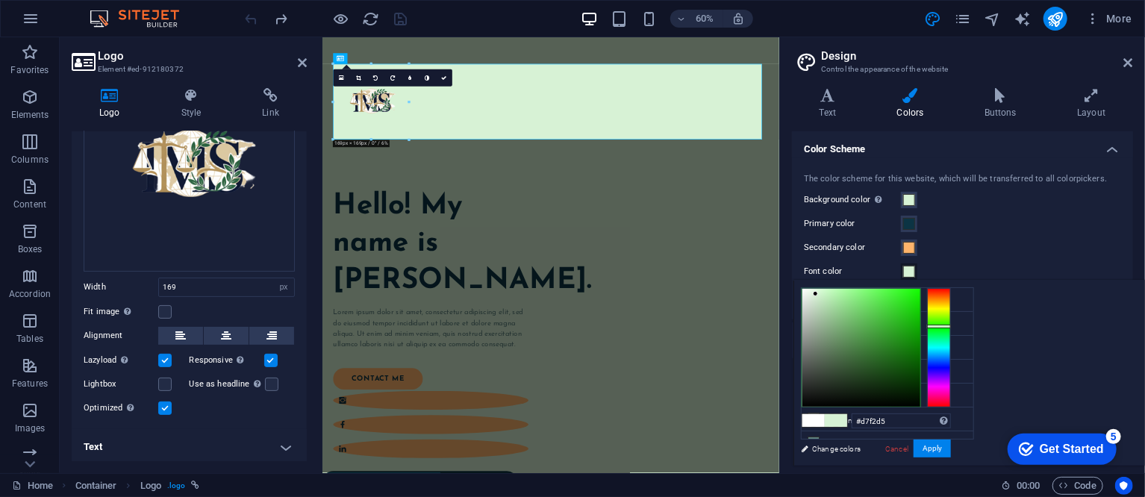
click at [912, 267] on span at bounding box center [909, 272] width 12 height 12
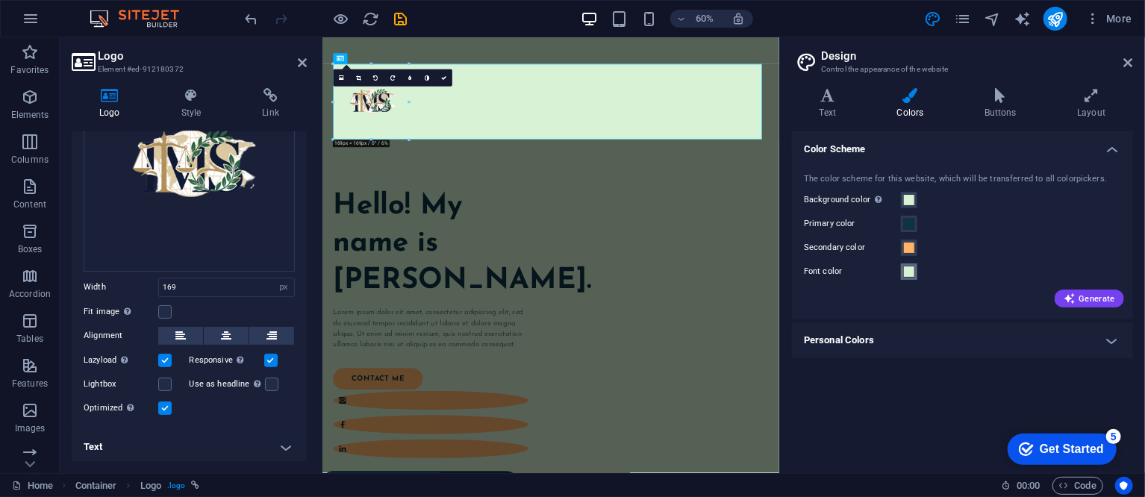
click at [911, 276] on span at bounding box center [909, 272] width 12 height 12
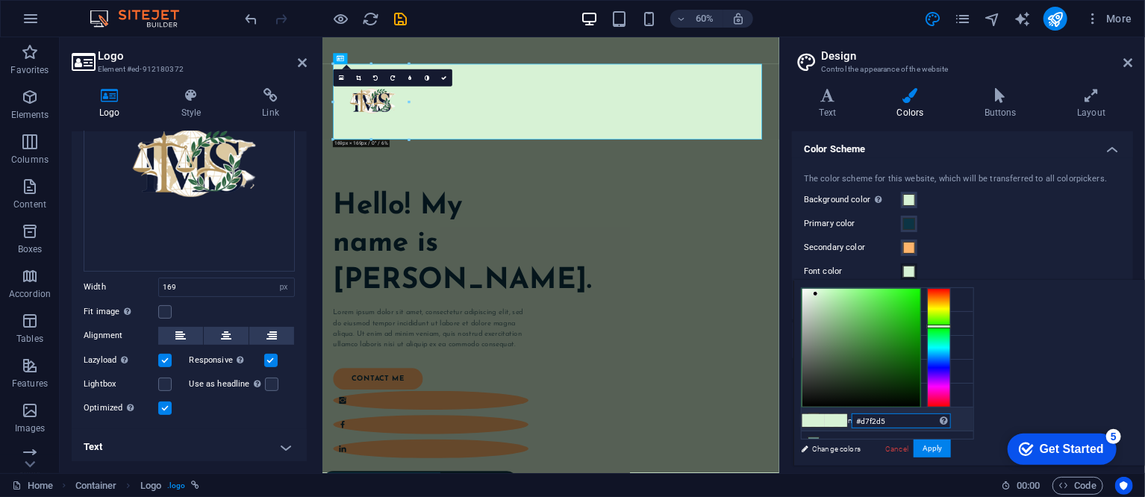
drag, startPoint x: 1084, startPoint y: 422, endPoint x: 968, endPoint y: 409, distance: 116.4
click at [969, 410] on div "less Background color #d7f2d5 Primary color #0c3444 Secondary color #feb46b Fon…" at bounding box center [968, 373] width 351 height 186
paste input "1A2347"
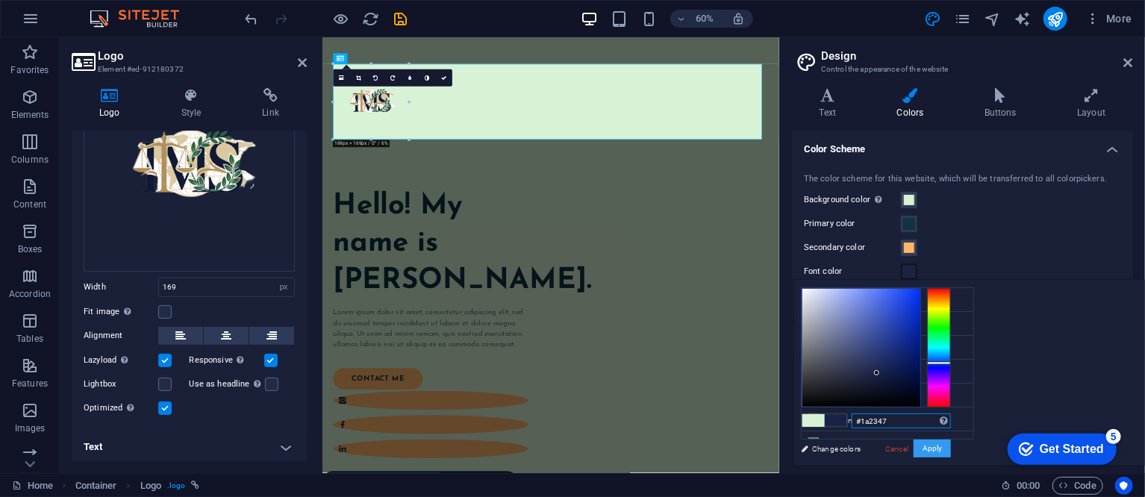
type input "#1a2347"
click at [951, 452] on button "Apply" at bounding box center [931, 448] width 37 height 18
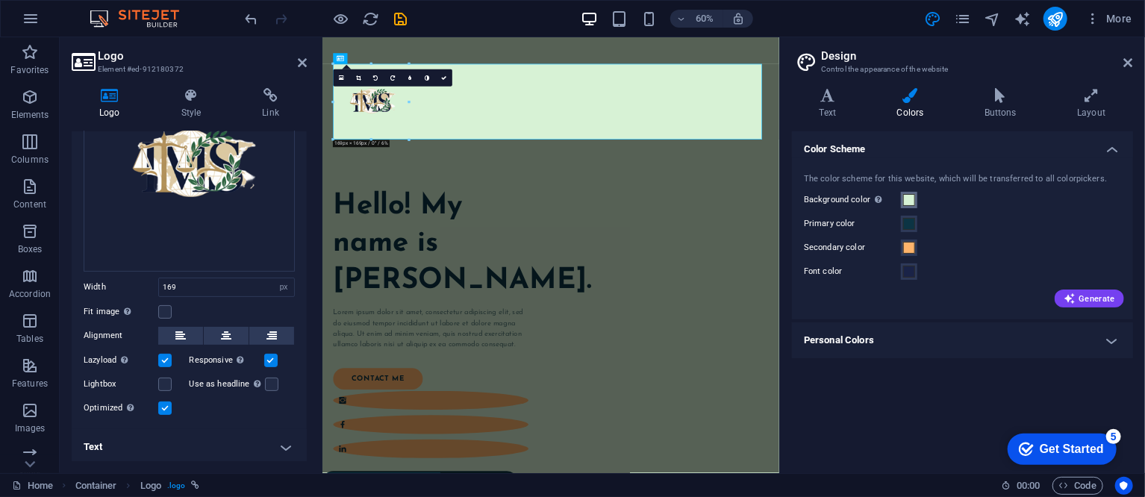
click at [907, 203] on span at bounding box center [909, 200] width 12 height 12
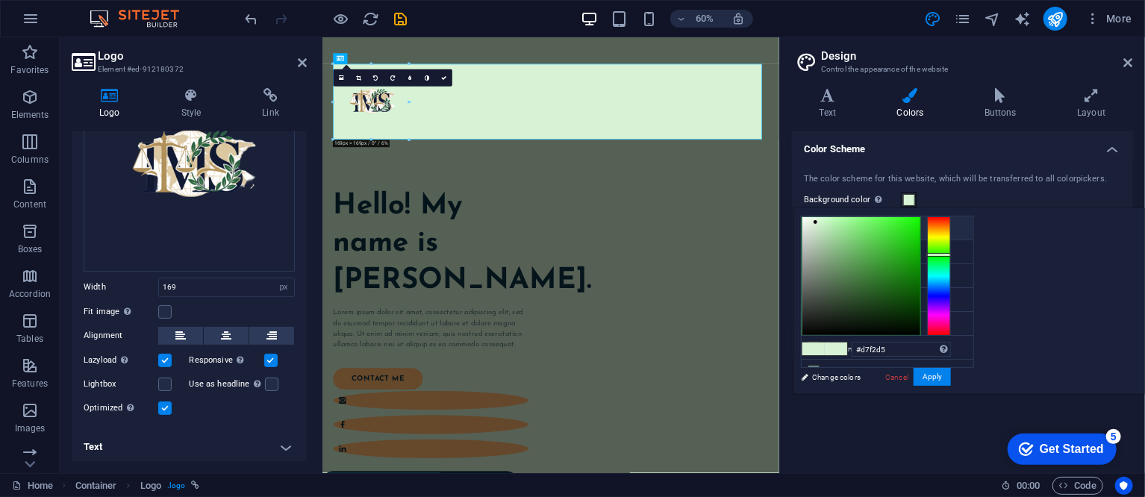
click at [909, 234] on small "#d7f2d5" at bounding box center [901, 230] width 22 height 10
drag, startPoint x: 1072, startPoint y: 351, endPoint x: 1029, endPoint y: 348, distance: 43.4
click at [958, 348] on div "#d7f2d5 Supported formats #0852ed rgb(8, 82, 237) rgba(8, 82, 237, 90%) hsv(221…" at bounding box center [875, 409] width 165 height 401
paste input "FFFFFF"
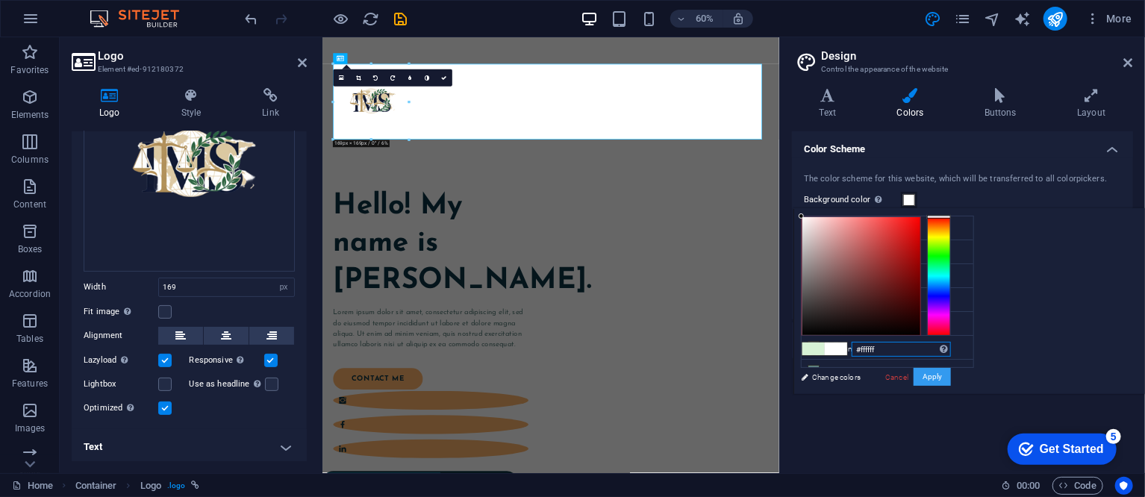
type input "#ffffff"
click at [951, 380] on button "Apply" at bounding box center [931, 377] width 37 height 18
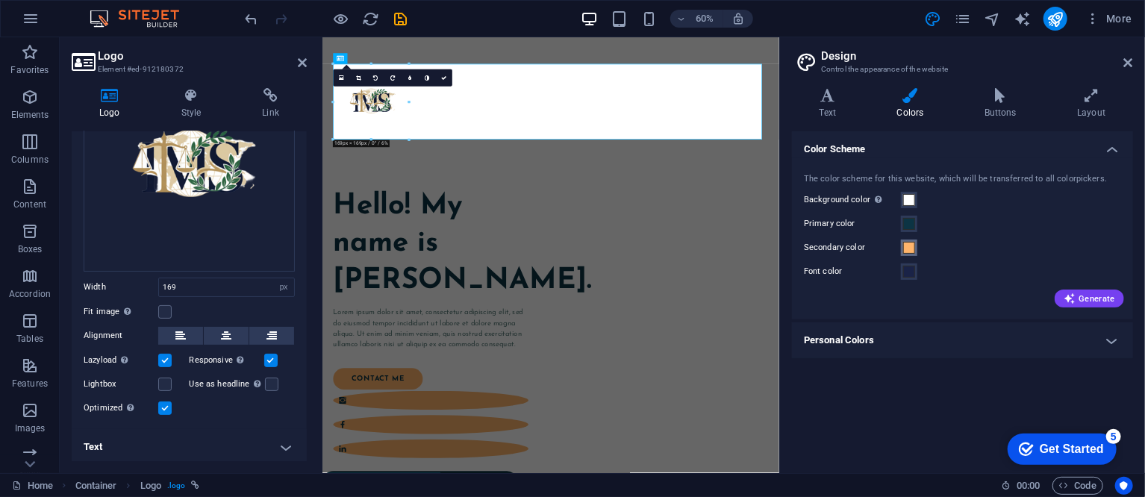
click at [907, 248] on span at bounding box center [909, 248] width 12 height 12
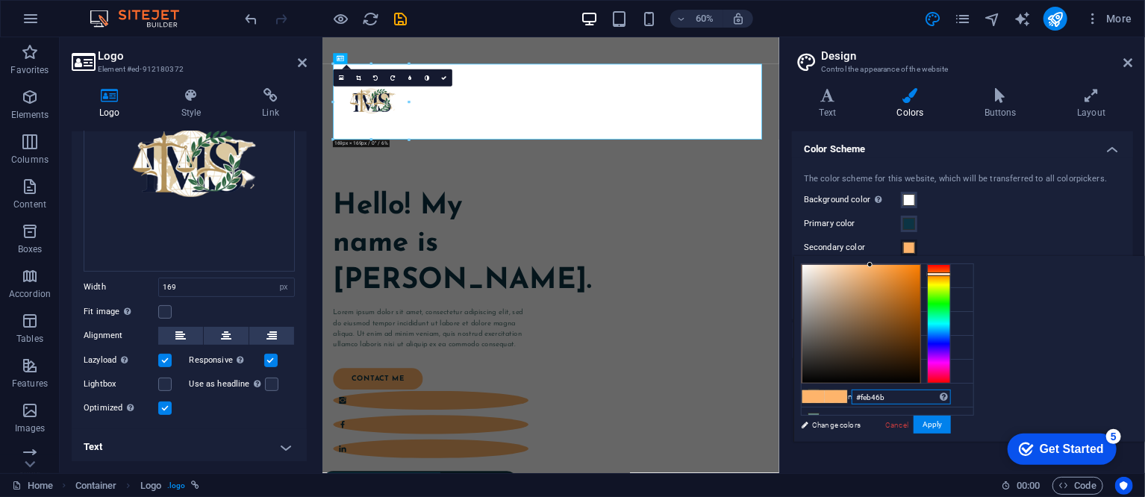
drag, startPoint x: 1057, startPoint y: 391, endPoint x: 1018, endPoint y: 386, distance: 39.8
click at [958, 386] on div "#feb46b Supported formats #0852ed rgb(8, 82, 237) rgba(8, 82, 237, 90%) hsv(221…" at bounding box center [875, 457] width 165 height 401
click at [1029, 231] on div "Primary color" at bounding box center [962, 224] width 317 height 18
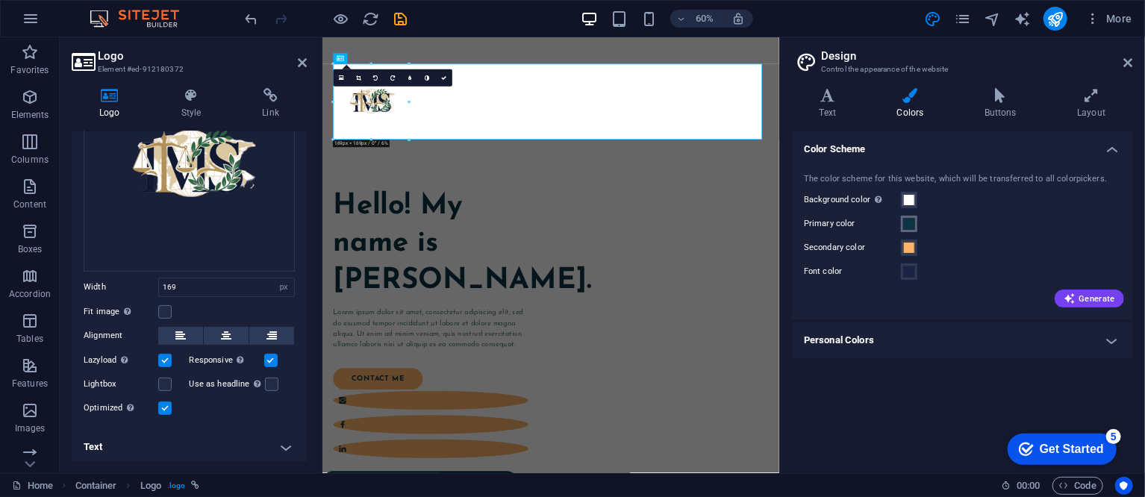
click at [909, 227] on span at bounding box center [909, 224] width 12 height 12
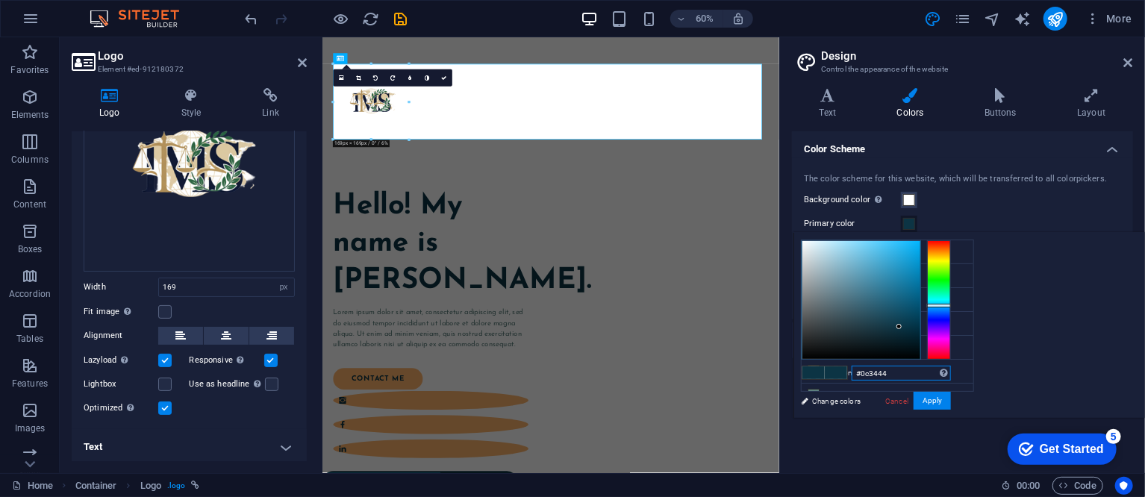
drag, startPoint x: 1083, startPoint y: 373, endPoint x: 1039, endPoint y: 366, distance: 44.6
click at [951, 366] on input "#0c3444" at bounding box center [900, 373] width 99 height 15
paste input "FEB46B"
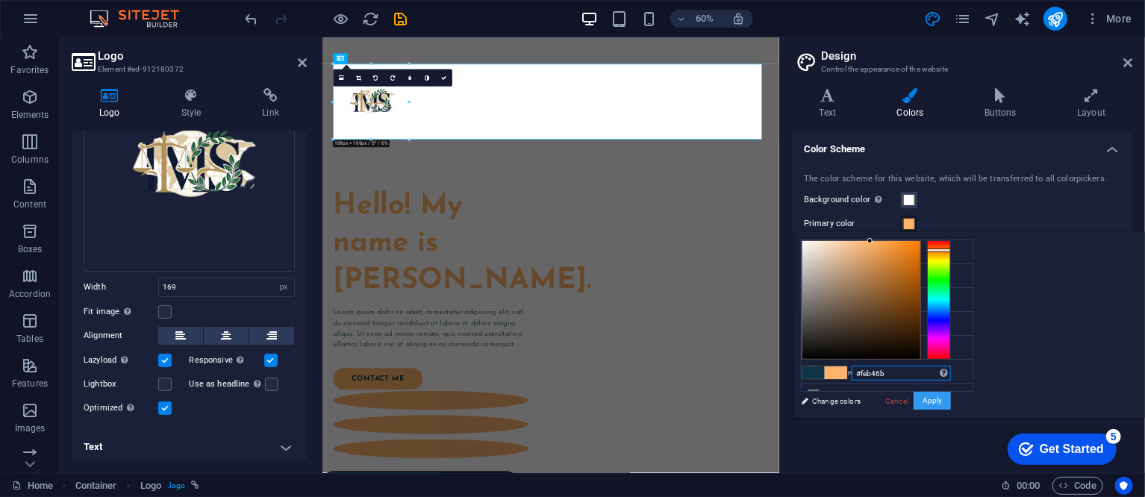
type input "#feb46b"
click at [951, 398] on button "Apply" at bounding box center [931, 401] width 37 height 18
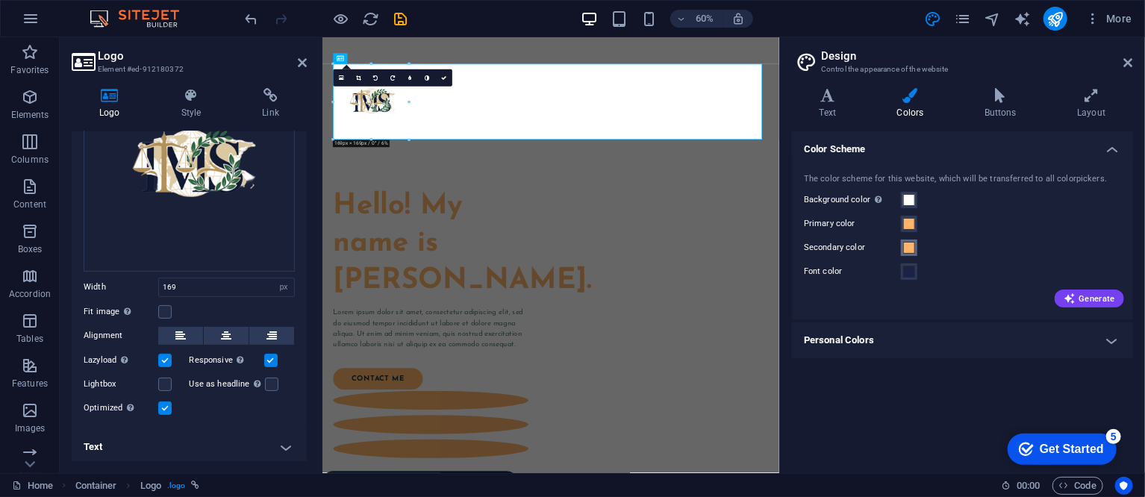
click at [906, 249] on span at bounding box center [909, 248] width 12 height 12
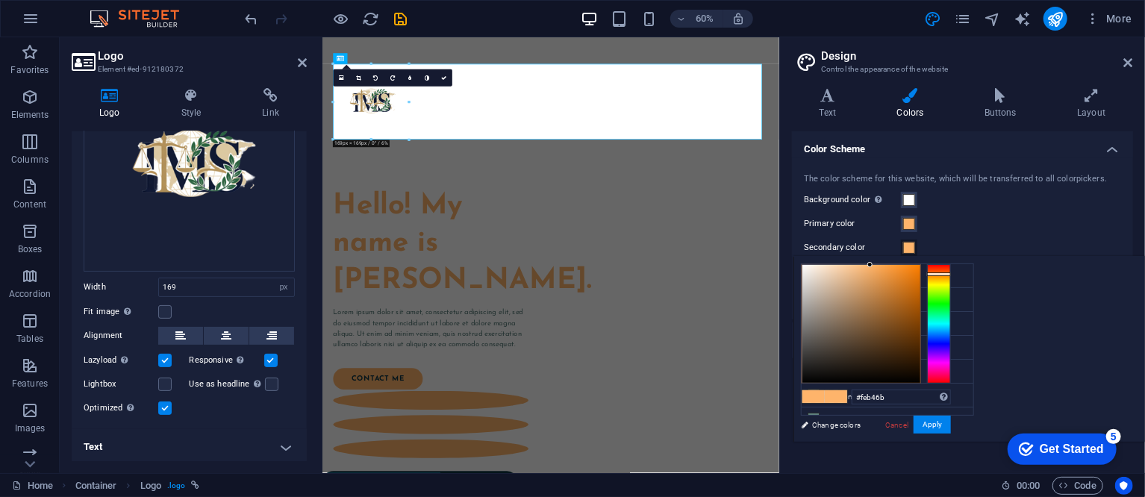
click at [958, 409] on div "#feb46b Supported formats #0852ed rgb(8, 82, 237) rgba(8, 82, 237, 90%) hsv(221…" at bounding box center [875, 457] width 165 height 401
drag, startPoint x: 1086, startPoint y: 401, endPoint x: 1019, endPoint y: 392, distance: 67.0
click at [958, 392] on div "#feb46b Supported formats #0852ed rgb(8, 82, 237) rgba(8, 82, 237, 90%) hsv(221…" at bounding box center [875, 457] width 165 height 401
paste input "2F523A"
type input "#2f523a"
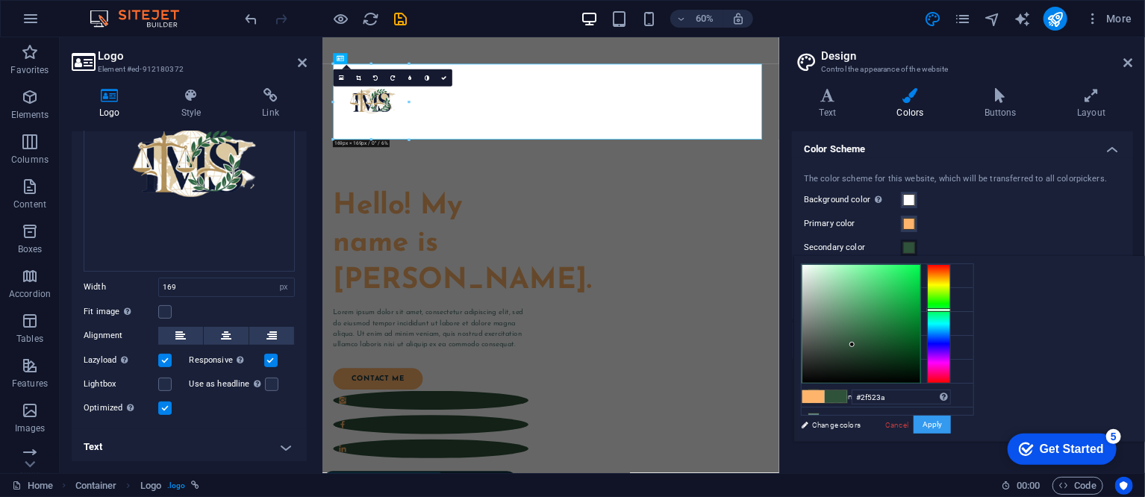
click at [951, 424] on button "Apply" at bounding box center [931, 425] width 37 height 18
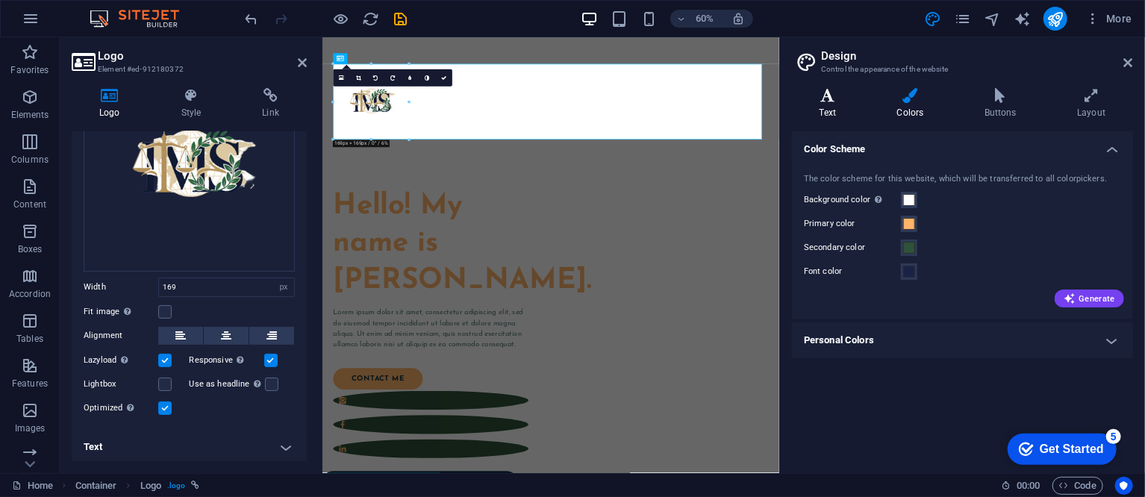
click at [821, 96] on icon at bounding box center [828, 95] width 72 height 15
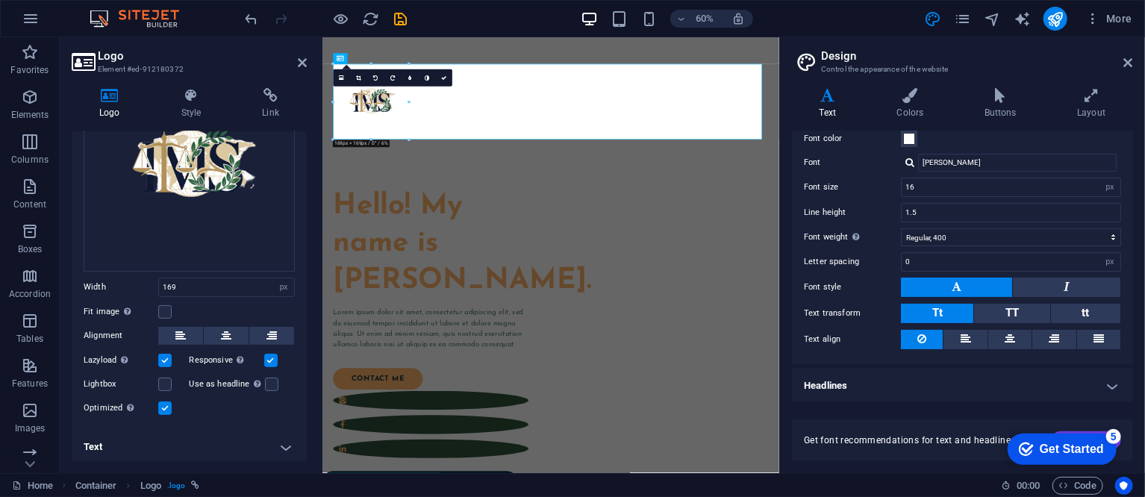
scroll to position [68, 0]
click at [973, 160] on input "Josefin Sans" at bounding box center [1017, 163] width 198 height 18
drag, startPoint x: 978, startPoint y: 157, endPoint x: 905, endPoint y: 148, distance: 73.7
click at [905, 148] on div "Standard Bold Links Font color Font Josefin Sans Font size 16 rem px Line heigh…" at bounding box center [962, 227] width 347 height 275
click at [905, 163] on div at bounding box center [909, 162] width 9 height 10
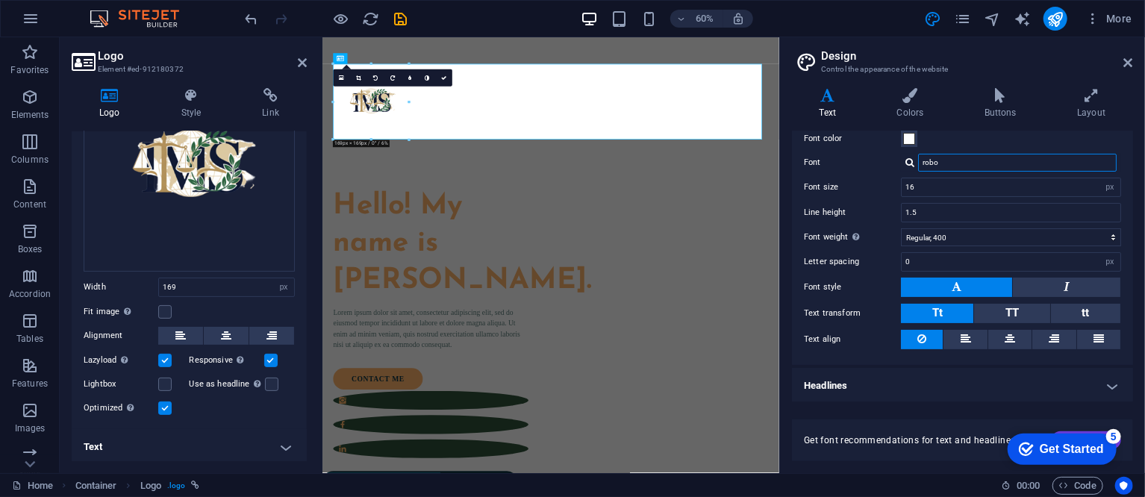
click at [948, 163] on input "robo" at bounding box center [1017, 163] width 198 height 18
type input "roboto"
click at [951, 184] on div "Manage fonts →" at bounding box center [1019, 183] width 197 height 16
select select "popularity"
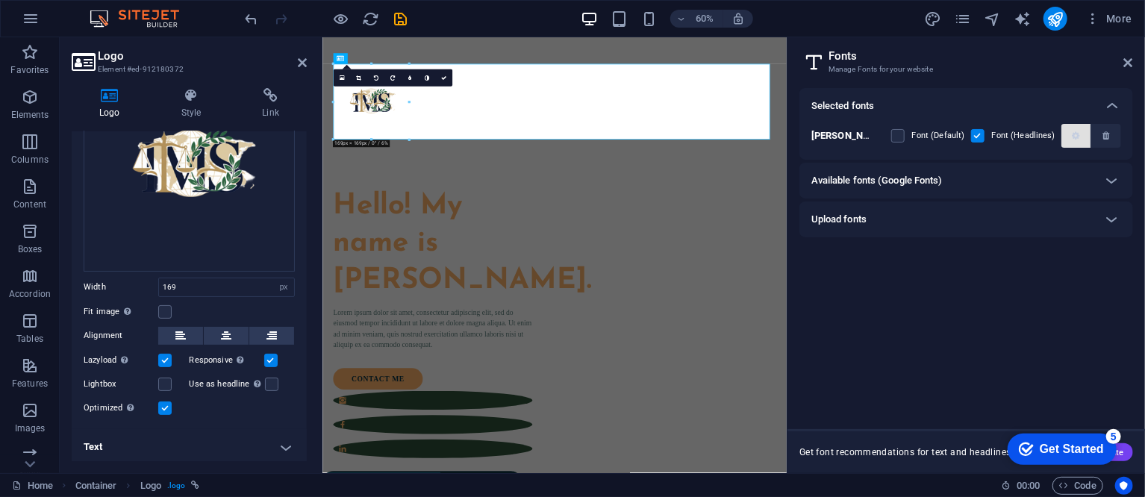
click at [1074, 135] on icon "button" at bounding box center [1074, 135] width 7 height 9
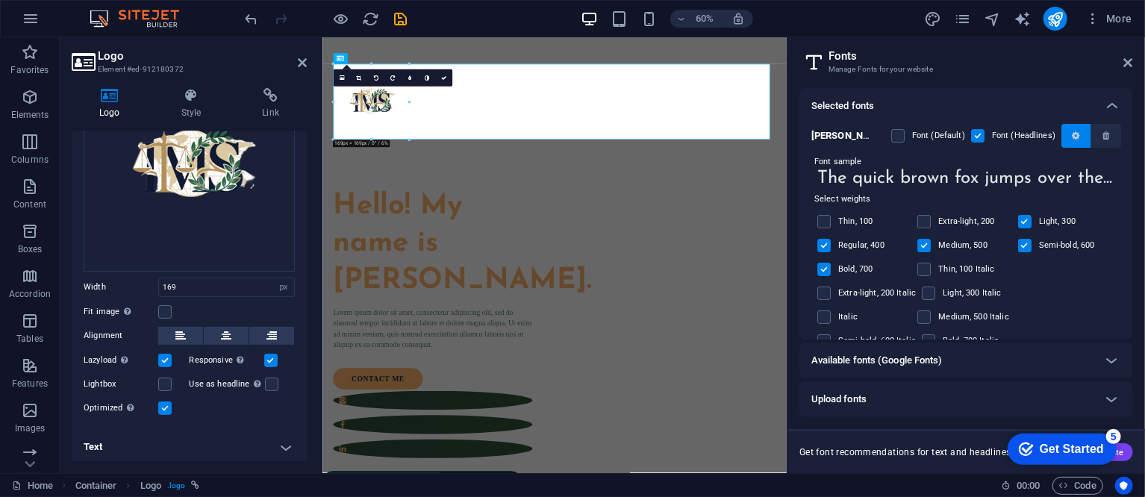
click at [1067, 137] on span "button" at bounding box center [1075, 135] width 17 height 9
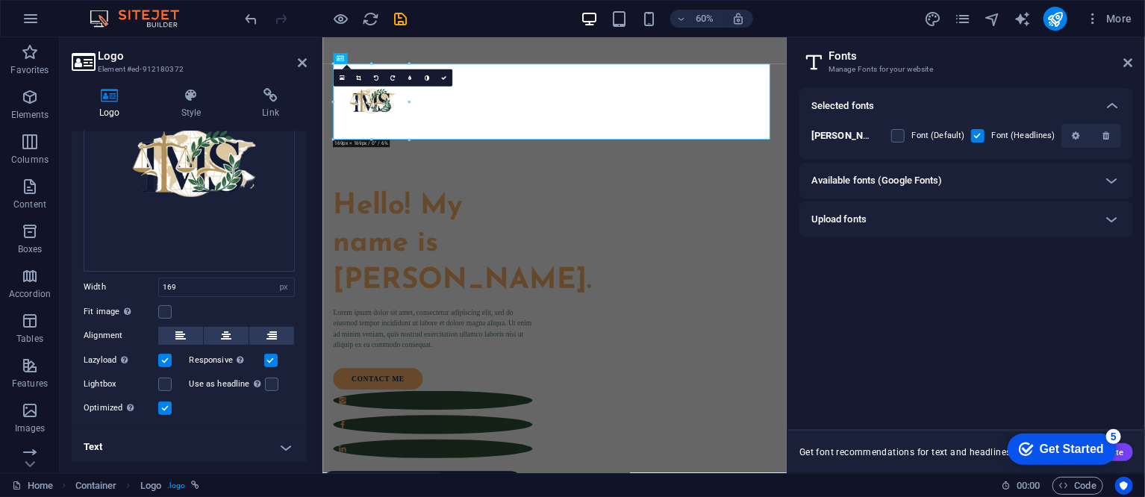
click at [1079, 222] on div "Upload fonts" at bounding box center [952, 219] width 283 height 18
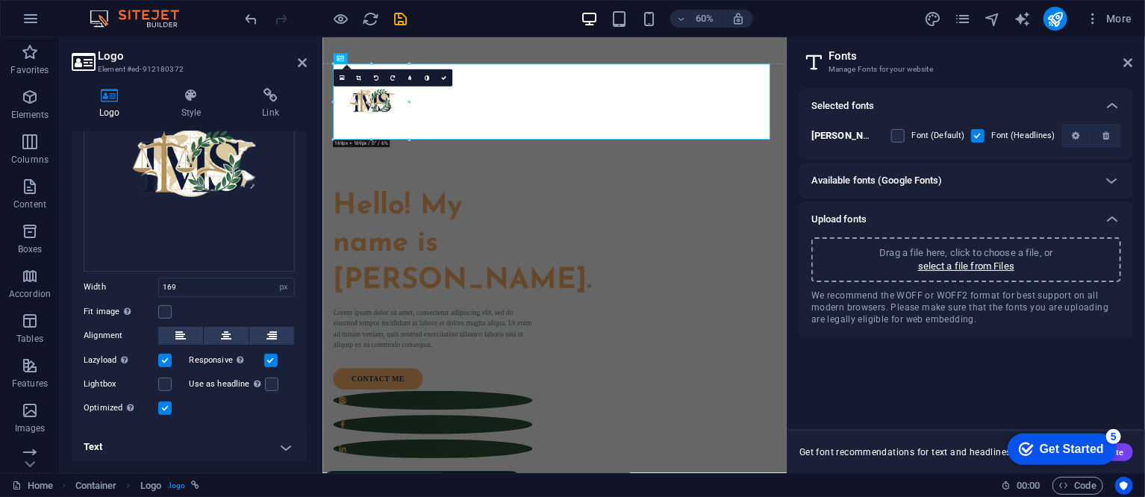
click at [1079, 222] on div "Upload fonts" at bounding box center [952, 219] width 283 height 18
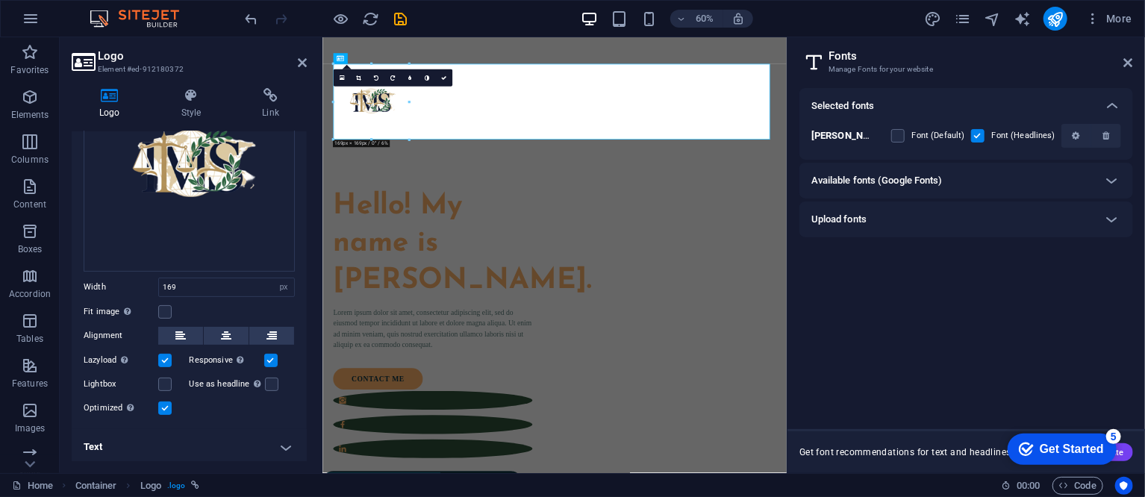
click at [841, 105] on h6 "Selected fonts" at bounding box center [842, 106] width 63 height 18
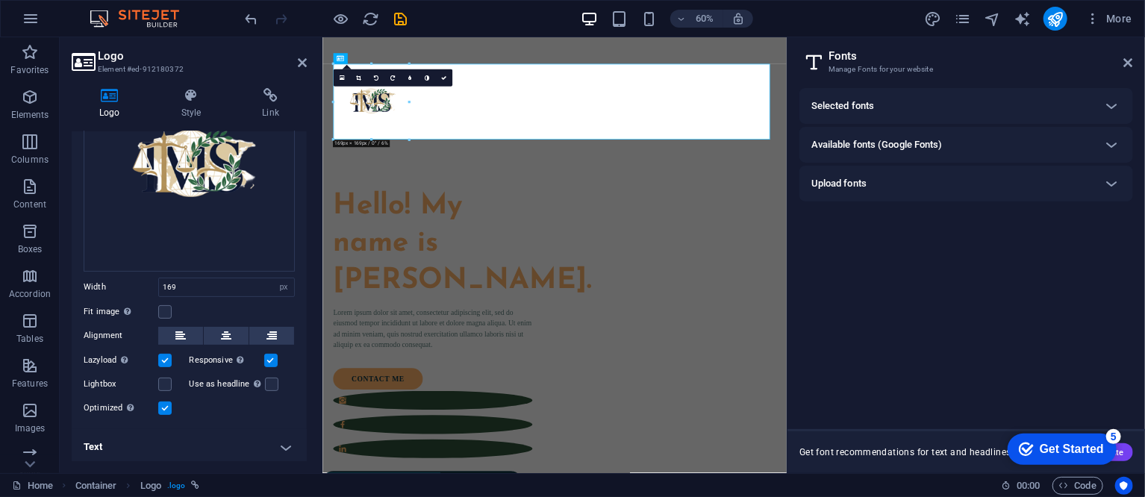
click at [841, 105] on h6 "Selected fonts" at bounding box center [842, 106] width 63 height 18
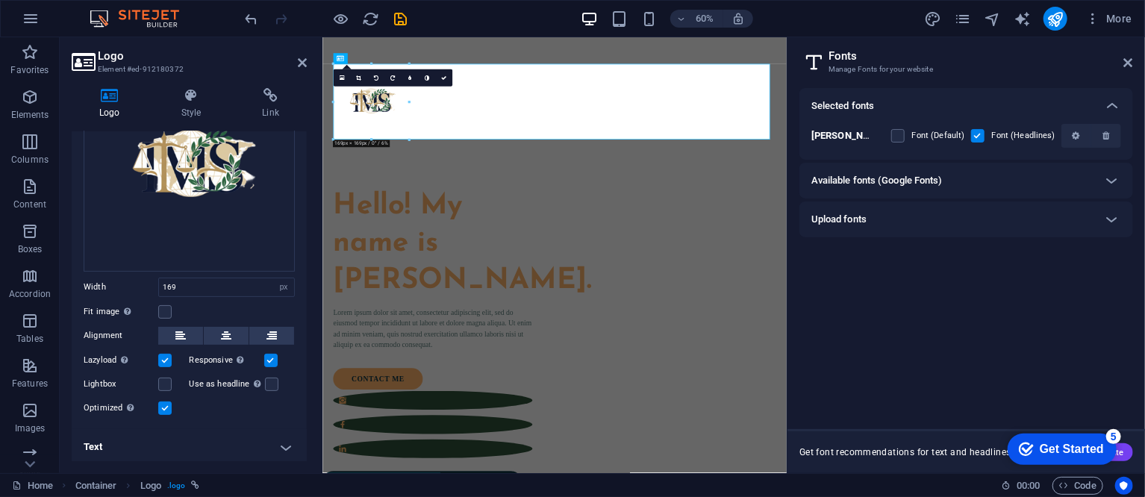
click at [870, 177] on h6 "Available fonts (Google Fonts)" at bounding box center [876, 181] width 131 height 18
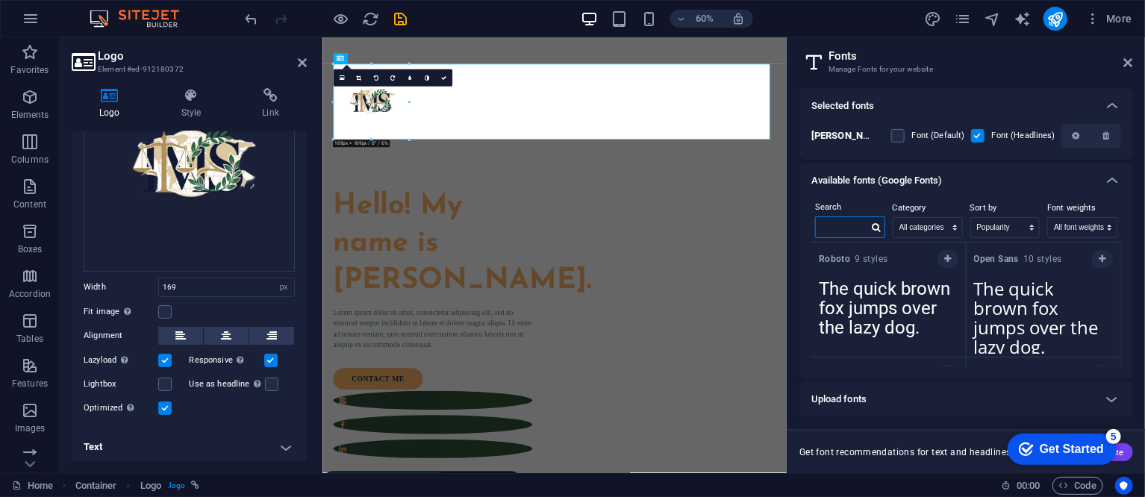
click at [830, 228] on input "text" at bounding box center [841, 226] width 52 height 19
paste input "Montserrat"
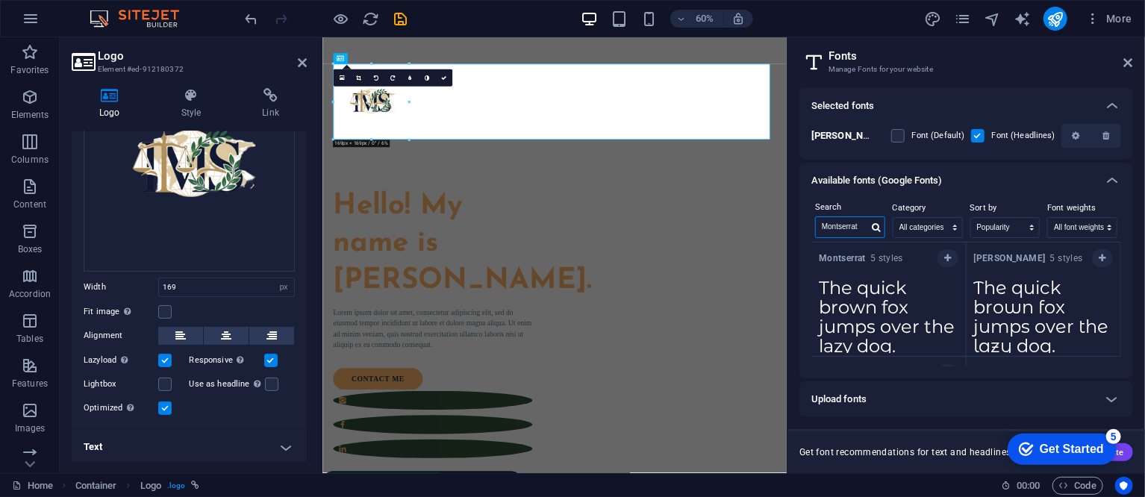
scroll to position [0, 0]
click at [948, 257] on icon "button" at bounding box center [947, 258] width 7 height 9
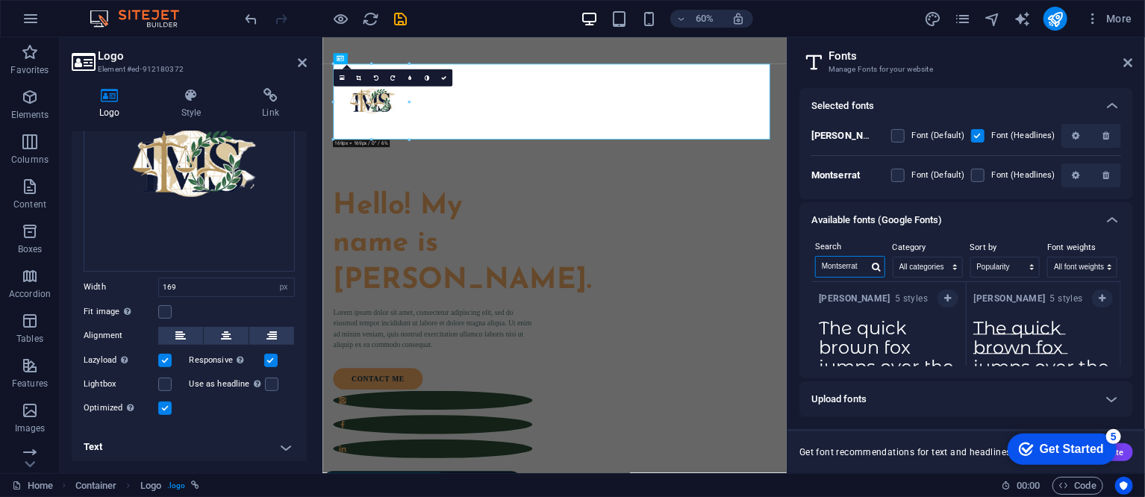
drag, startPoint x: 865, startPoint y: 265, endPoint x: 789, endPoint y: 255, distance: 77.5
click at [789, 255] on aside "Fonts Manage Fonts for your website Selected fonts Josefin Sans Font (Default) …" at bounding box center [965, 255] width 358 height 436
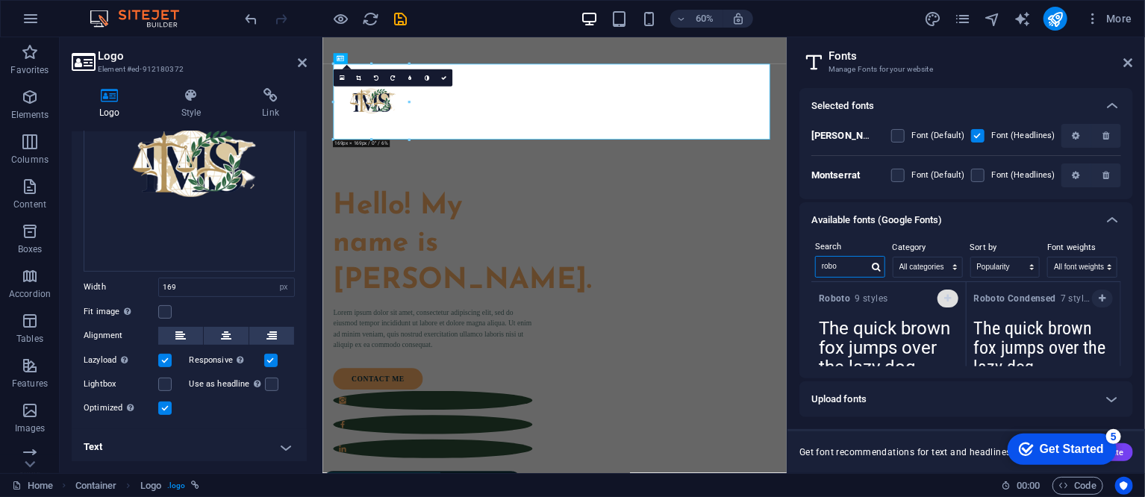
type input "robo"
click at [937, 296] on button "button" at bounding box center [947, 298] width 21 height 18
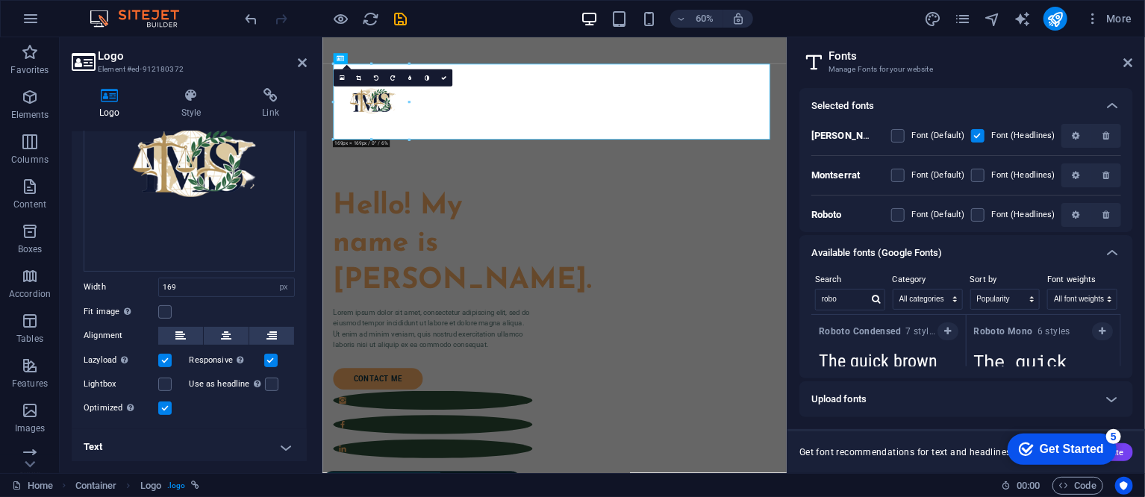
drag, startPoint x: 979, startPoint y: 175, endPoint x: 974, endPoint y: 131, distance: 43.5
click at [978, 175] on label at bounding box center [977, 175] width 13 height 13
click at [0, 0] on input "checkbox" at bounding box center [0, 0] width 0 height 0
click at [941, 163] on div "Josefin Sans Font (Default) Font (Headlines) Montserrat Font (Default) Font (He…" at bounding box center [966, 175] width 310 height 103
click at [898, 214] on label at bounding box center [897, 214] width 13 height 13
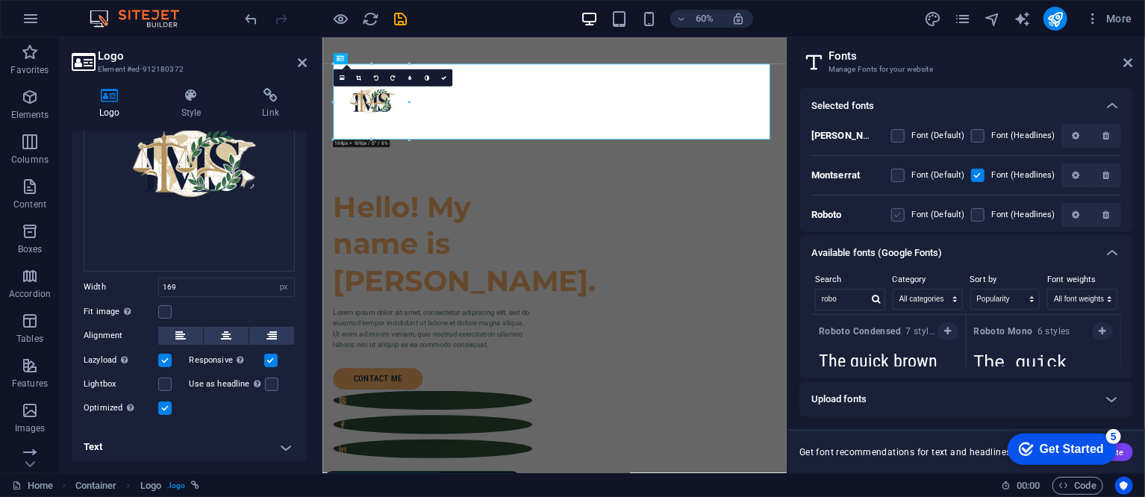
click at [0, 0] on input "checkbox" at bounding box center [0, 0] width 0 height 0
click at [1102, 136] on icon "button" at bounding box center [1105, 135] width 7 height 9
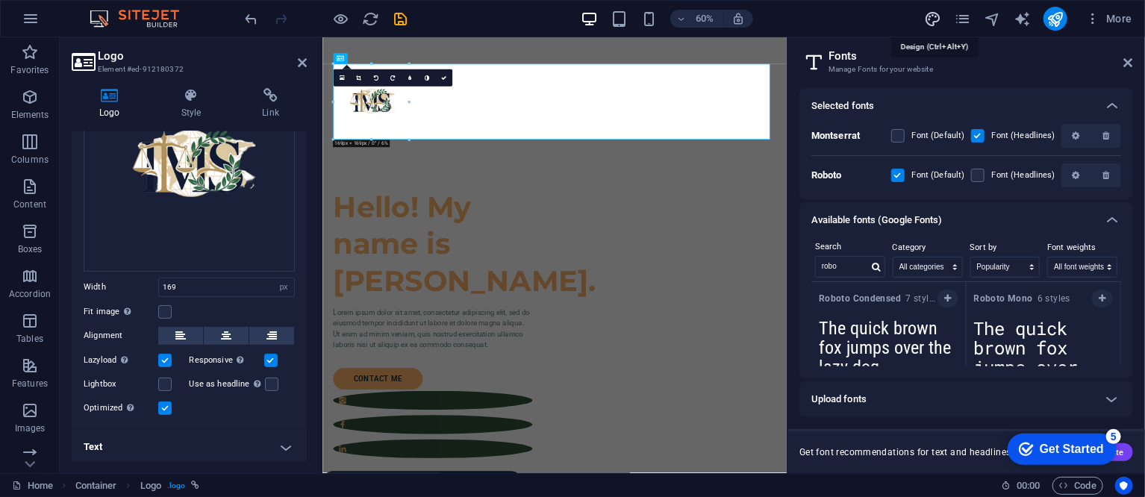
click at [936, 25] on icon "design" at bounding box center [932, 18] width 17 height 17
select select "px"
select select "400"
select select "px"
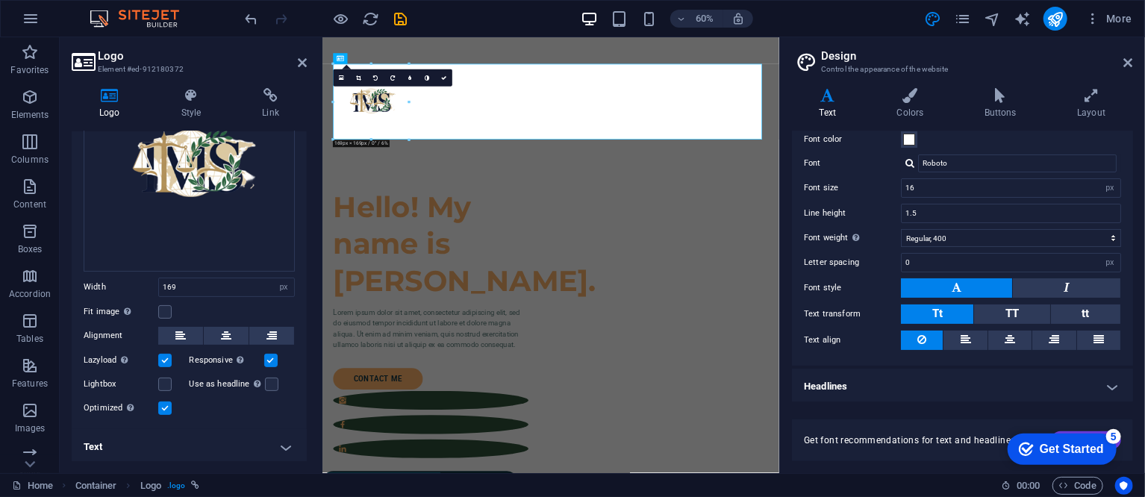
scroll to position [68, 0]
click at [301, 59] on icon at bounding box center [302, 63] width 9 height 12
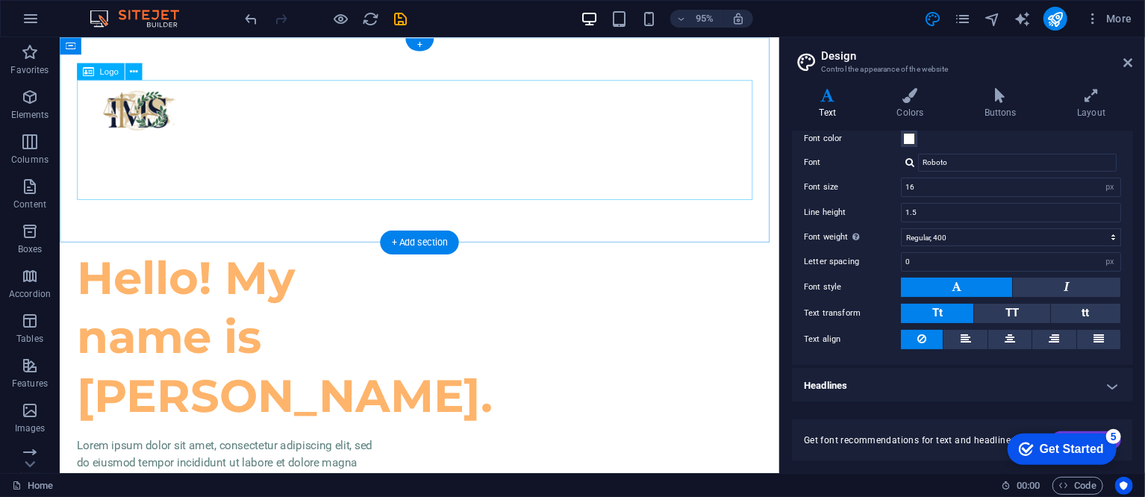
scroll to position [0, 0]
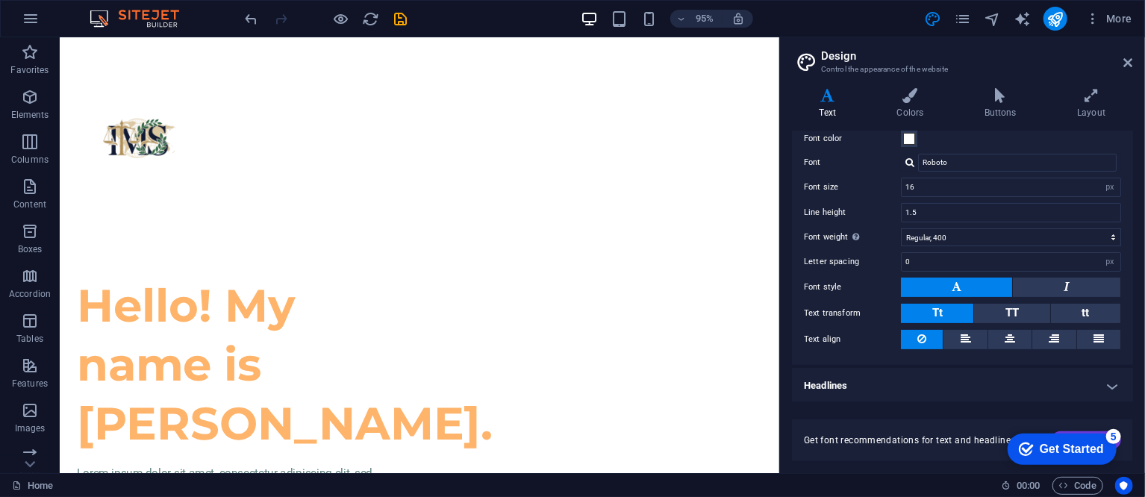
click at [1121, 55] on h2 "Design" at bounding box center [977, 55] width 312 height 13
click at [1127, 60] on icon at bounding box center [1128, 63] width 9 height 12
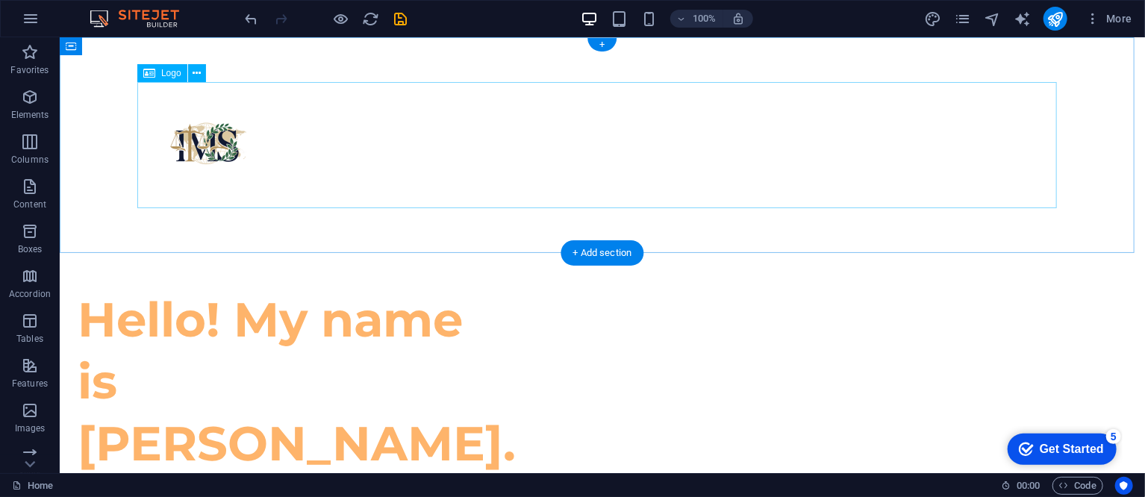
drag, startPoint x: 205, startPoint y: 138, endPoint x: 202, endPoint y: 120, distance: 18.2
click at [204, 125] on div at bounding box center [601, 144] width 919 height 126
click at [186, 132] on div at bounding box center [601, 144] width 919 height 126
click at [210, 150] on div at bounding box center [601, 144] width 919 height 126
click at [329, 143] on div at bounding box center [601, 144] width 919 height 126
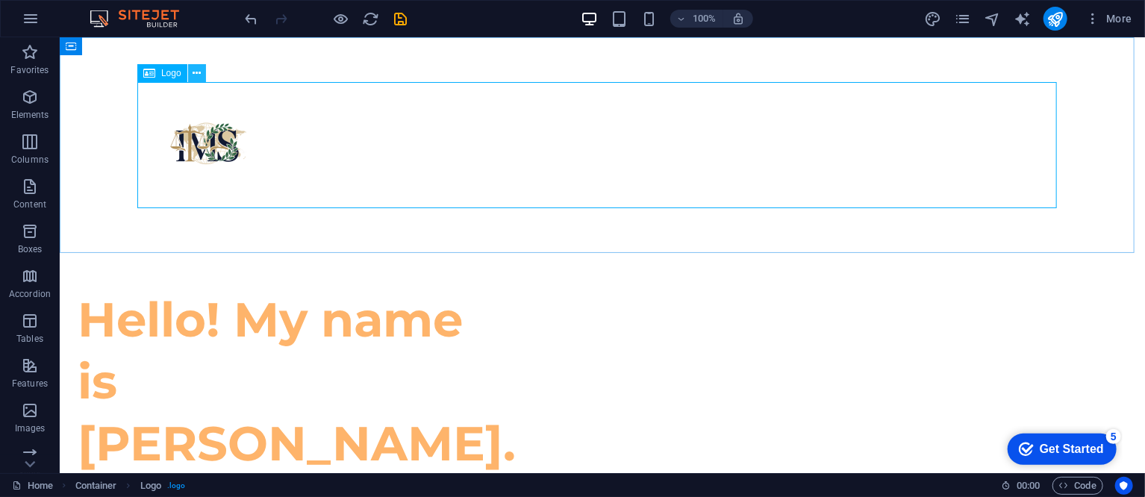
click at [201, 79] on button at bounding box center [197, 73] width 18 height 18
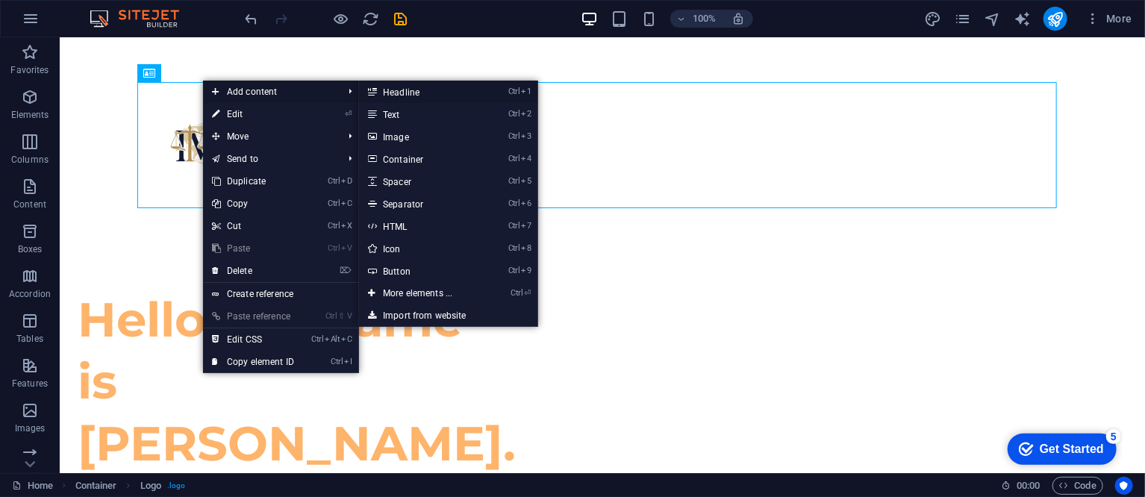
click at [407, 94] on link "Ctrl 1 Headline" at bounding box center [420, 92] width 123 height 22
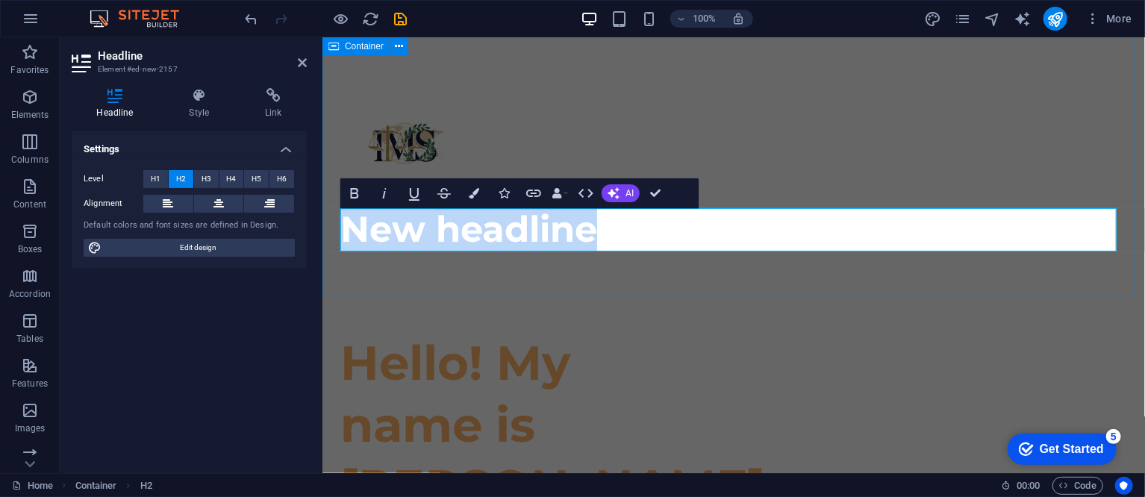
click at [674, 255] on div "New headline" at bounding box center [733, 166] width 822 height 259
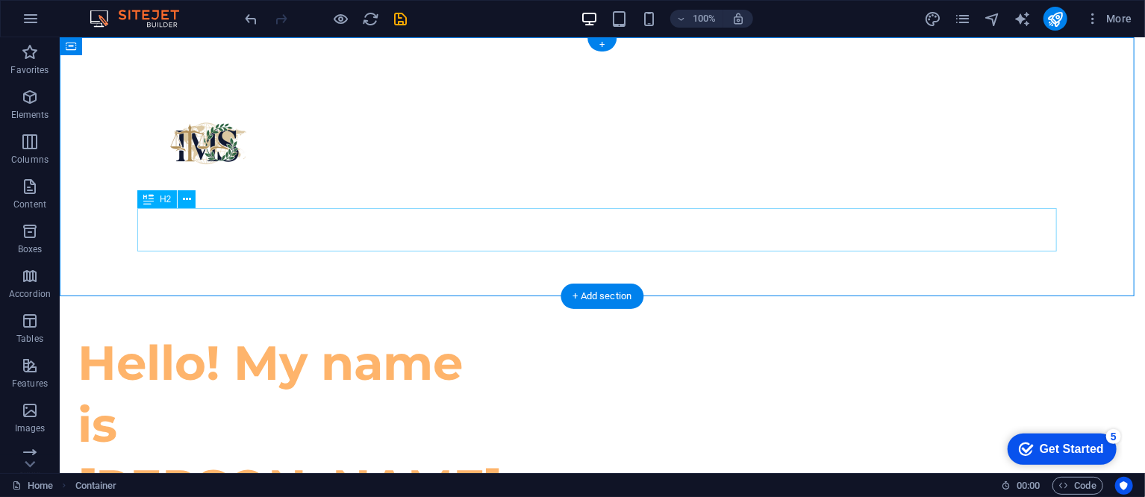
click at [374, 235] on div "New headline" at bounding box center [601, 228] width 919 height 43
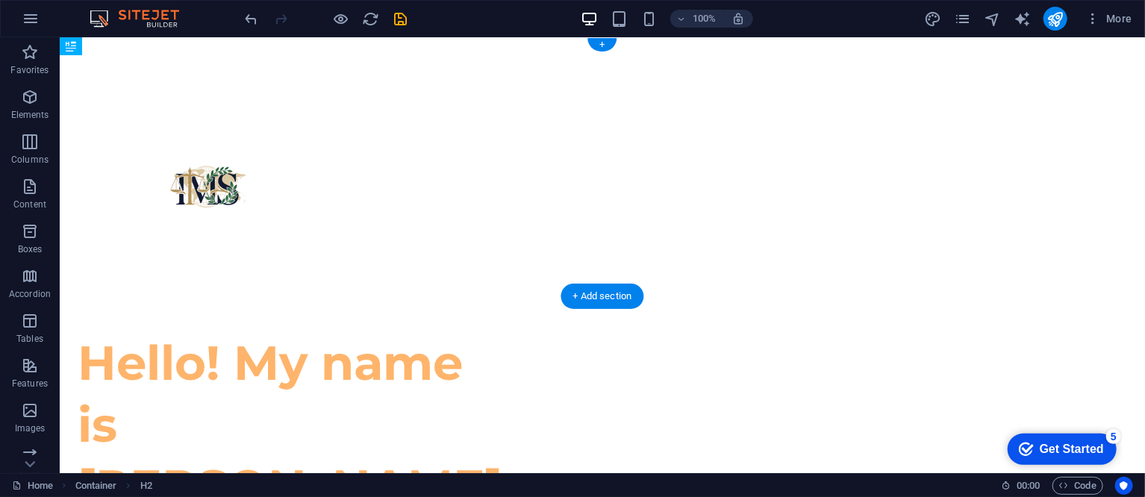
drag, startPoint x: 239, startPoint y: 228, endPoint x: 358, endPoint y: 193, distance: 123.5
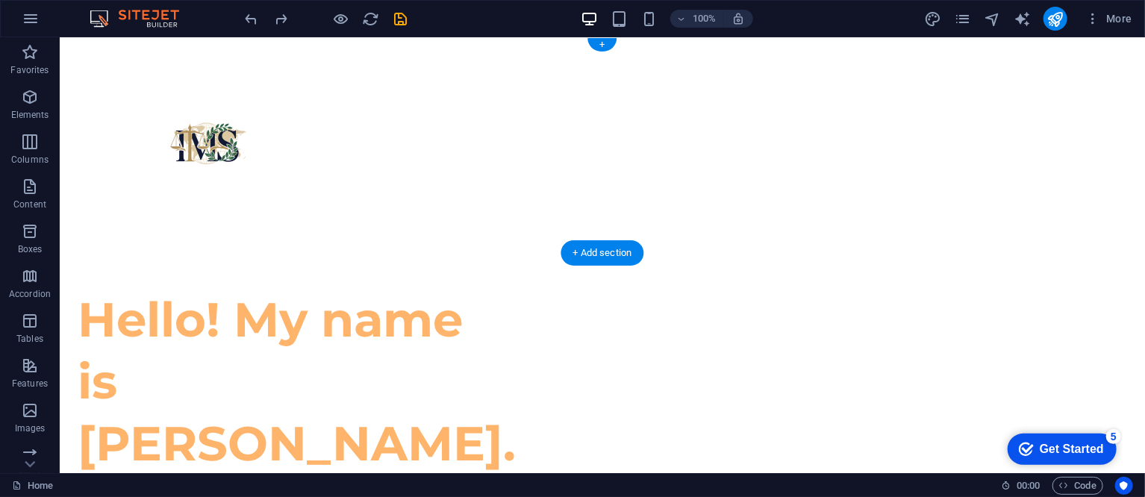
click at [223, 141] on div at bounding box center [601, 144] width 919 height 126
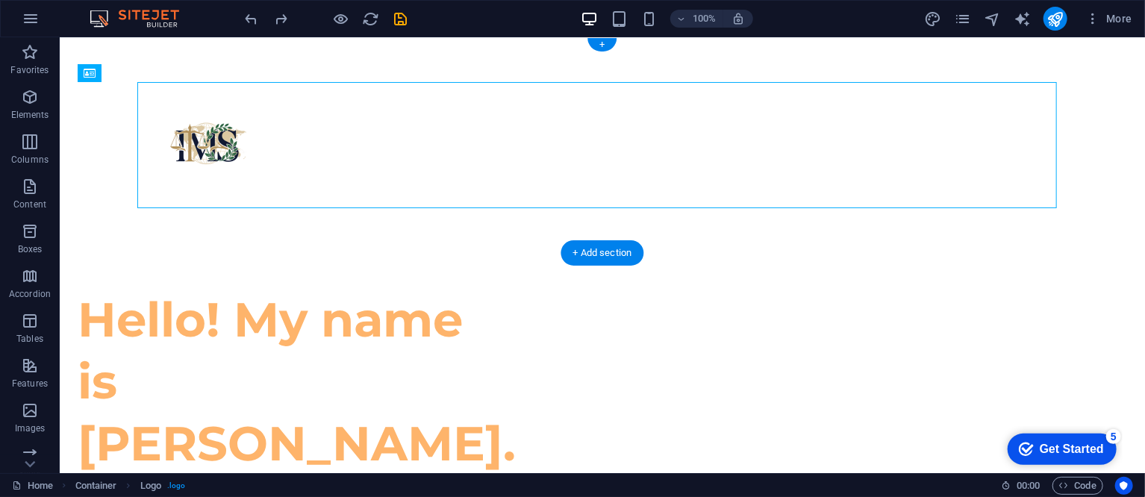
click at [213, 150] on div at bounding box center [601, 144] width 919 height 126
click at [303, 231] on div at bounding box center [601, 145] width 1085 height 216
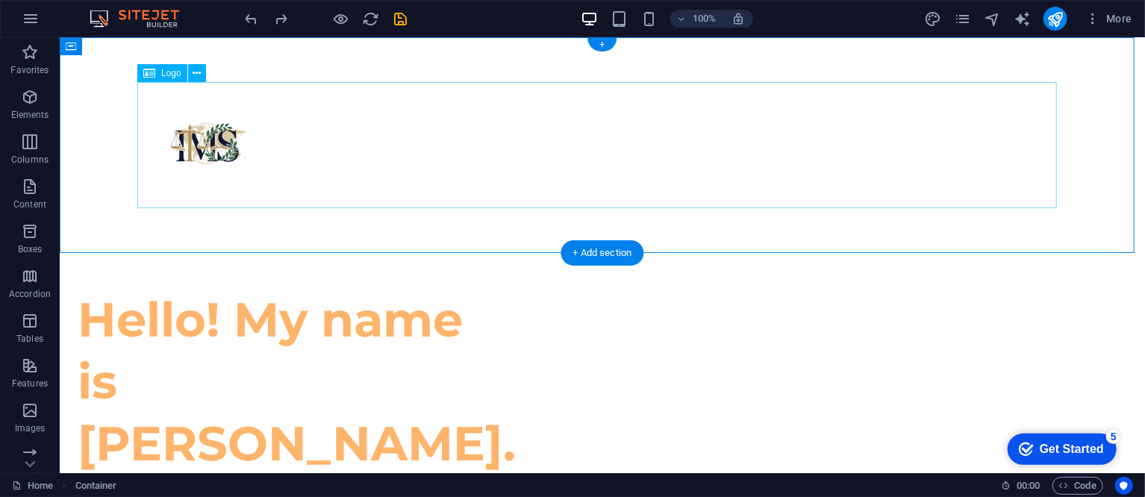
click at [211, 148] on div at bounding box center [601, 144] width 919 height 126
click at [163, 70] on span "Logo" at bounding box center [171, 73] width 20 height 9
click at [193, 72] on icon at bounding box center [196, 74] width 8 height 16
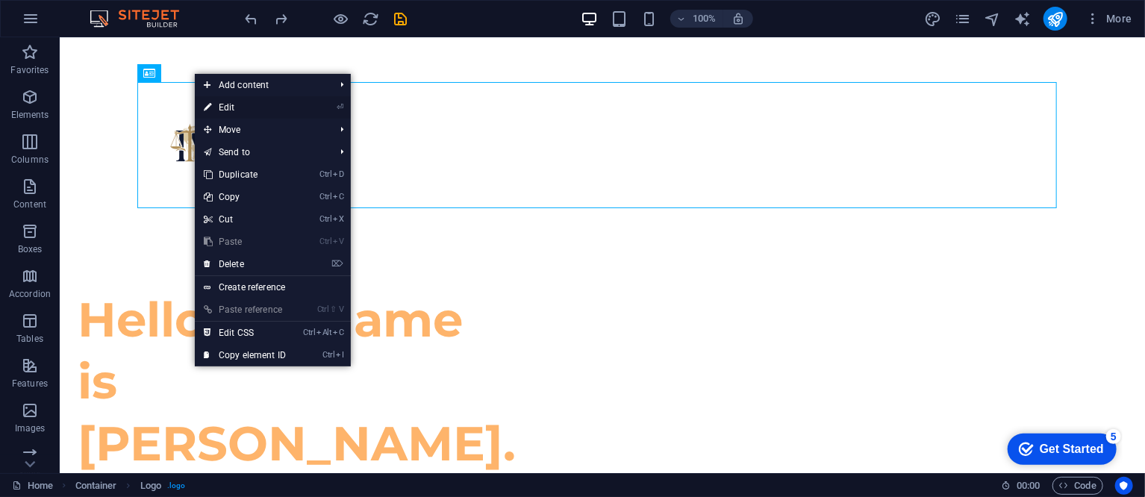
click at [247, 112] on link "⏎ Edit" at bounding box center [245, 107] width 100 height 22
select select "px"
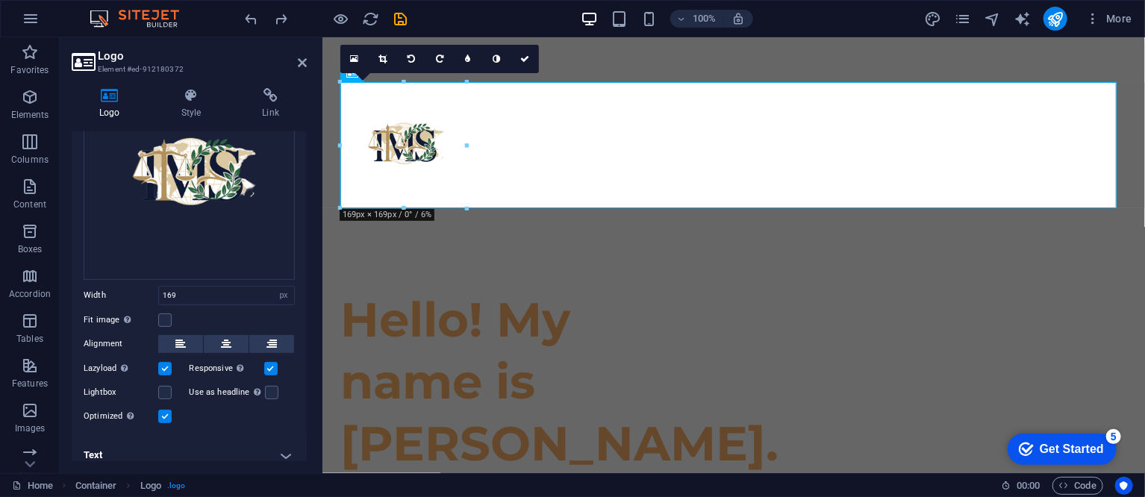
scroll to position [134, 0]
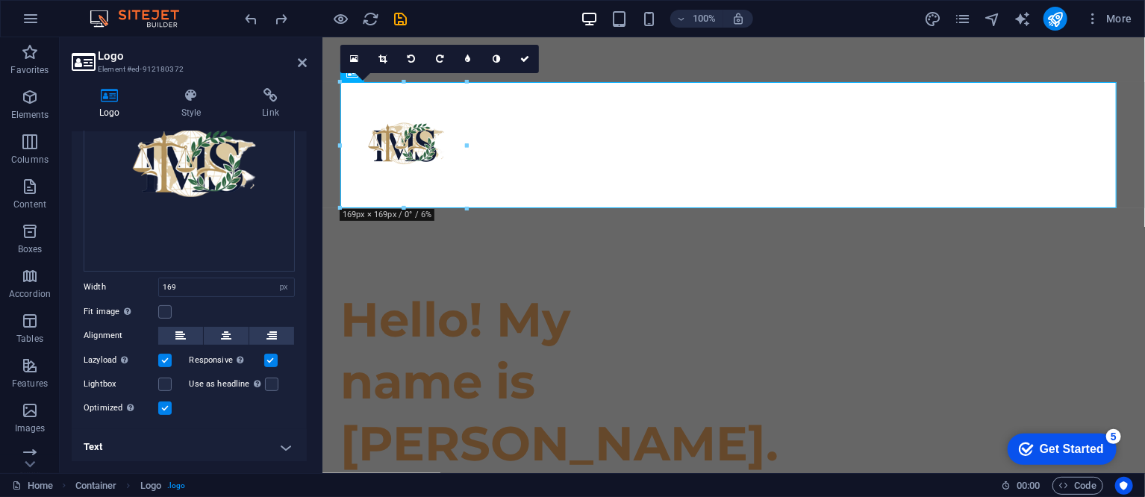
click at [284, 448] on h4 "Text" at bounding box center [189, 447] width 235 height 36
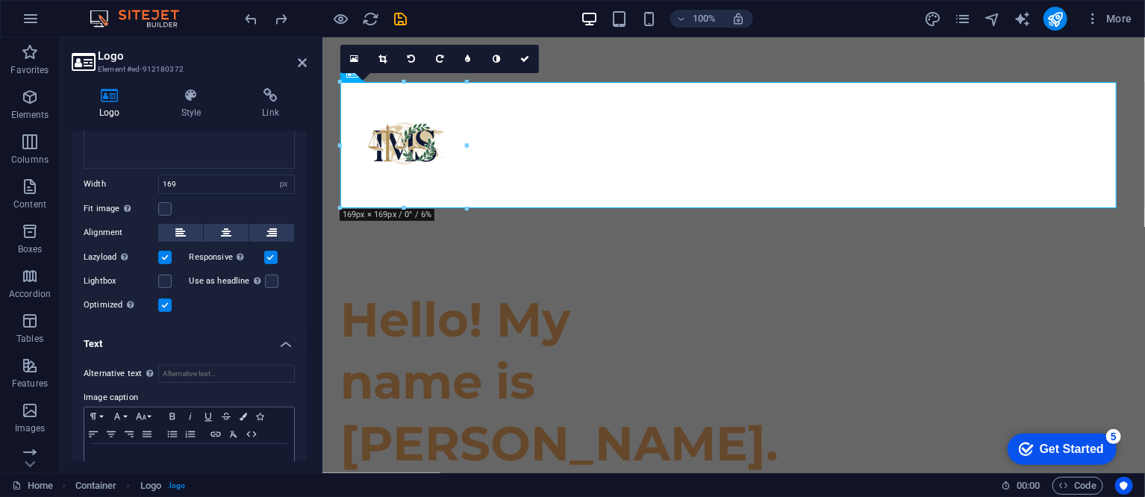
scroll to position [275, 0]
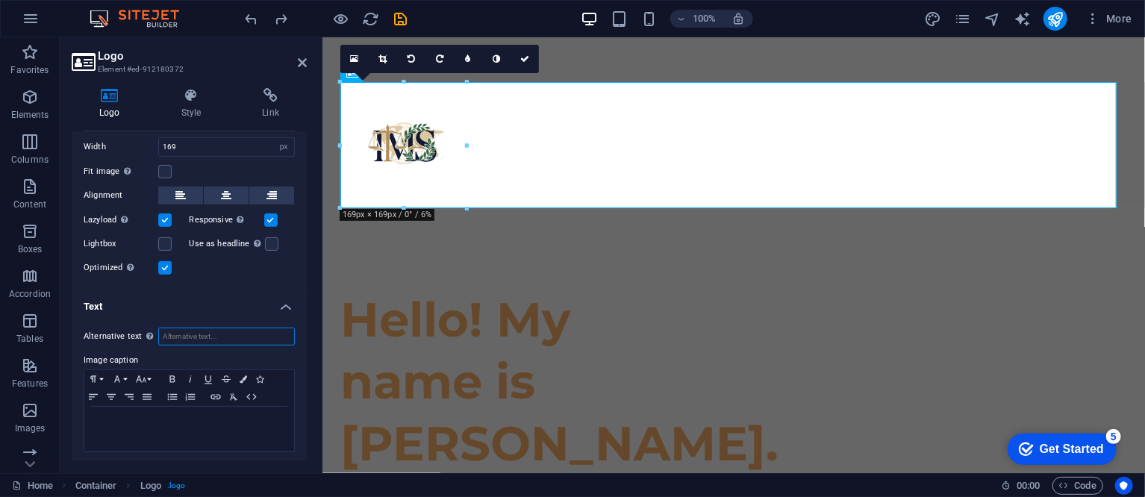
click at [241, 336] on input "Alternative text The alternative text is used by devices that cannot display im…" at bounding box center [226, 337] width 137 height 18
type input "I"
click at [192, 430] on div at bounding box center [189, 429] width 210 height 45
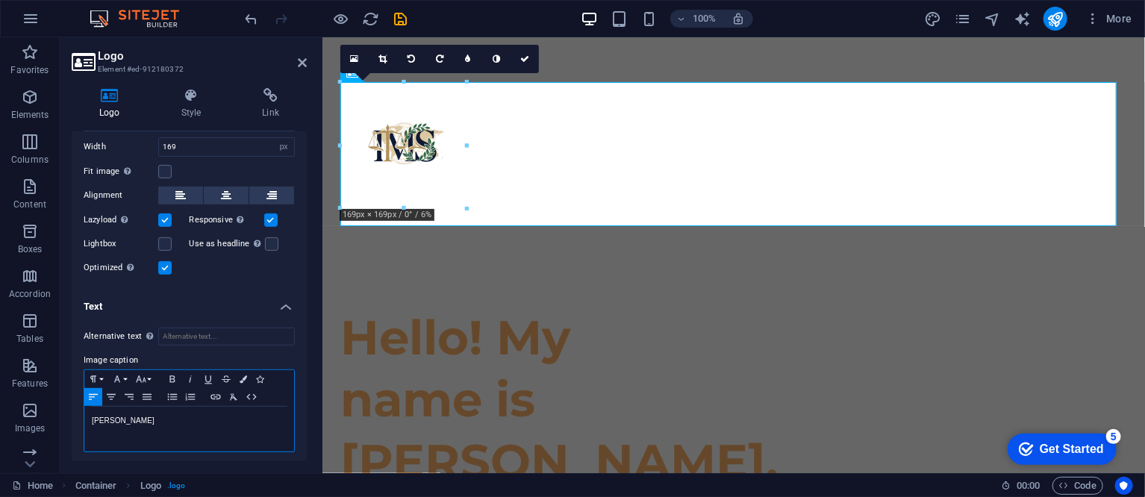
click at [207, 427] on div "Israel Mamani Sanabria" at bounding box center [189, 429] width 210 height 45
click at [533, 141] on div "Israel Mamani Sanabria" at bounding box center [732, 153] width 786 height 144
click at [207, 139] on input "169" at bounding box center [226, 147] width 135 height 18
type input "1"
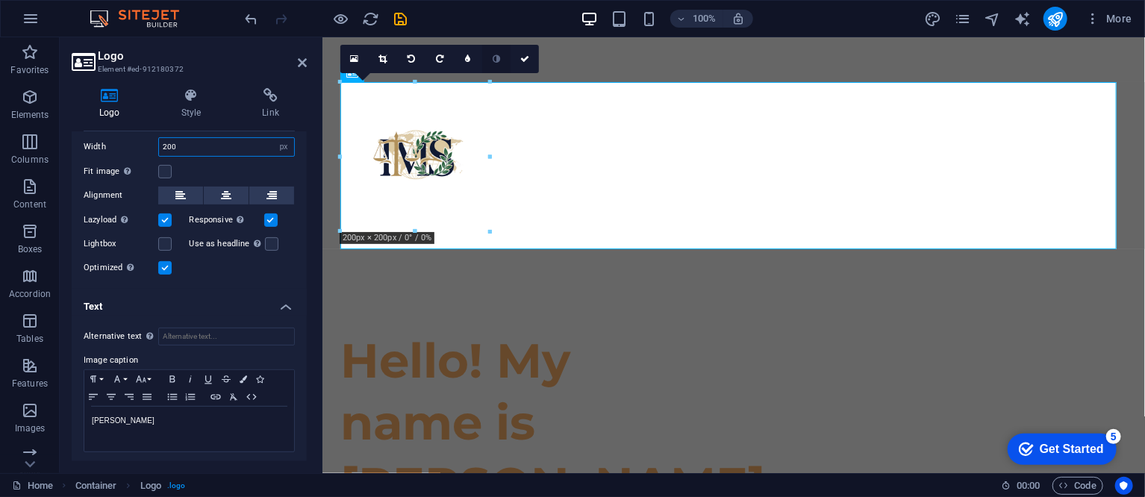
type input "200"
click at [494, 58] on icon at bounding box center [495, 58] width 7 height 9
click at [501, 66] on link at bounding box center [496, 59] width 28 height 28
click at [533, 57] on link at bounding box center [524, 59] width 28 height 28
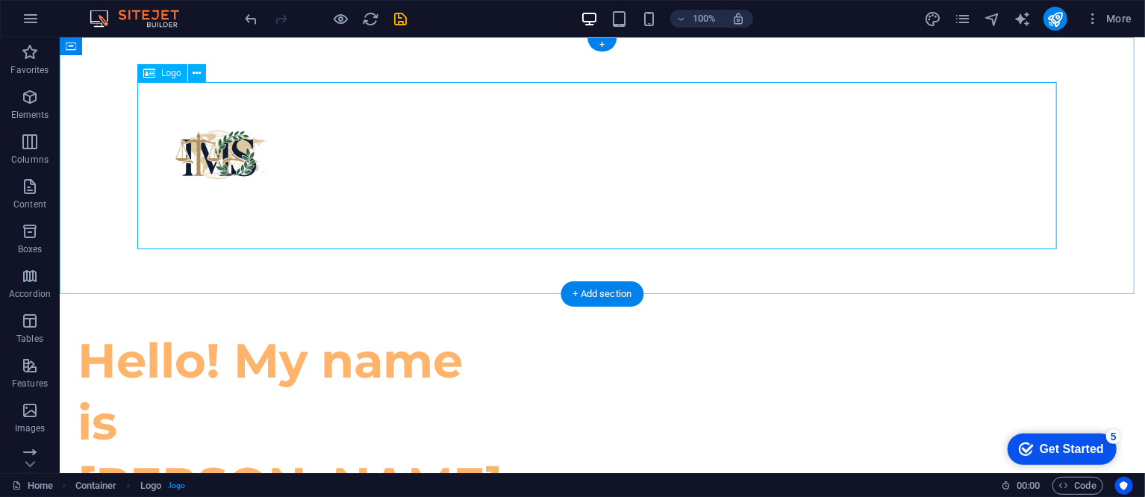
click at [341, 165] on div "Israel Mamani Sanabria" at bounding box center [601, 164] width 919 height 167
click at [235, 158] on div "Israel Mamani Sanabria" at bounding box center [601, 164] width 919 height 167
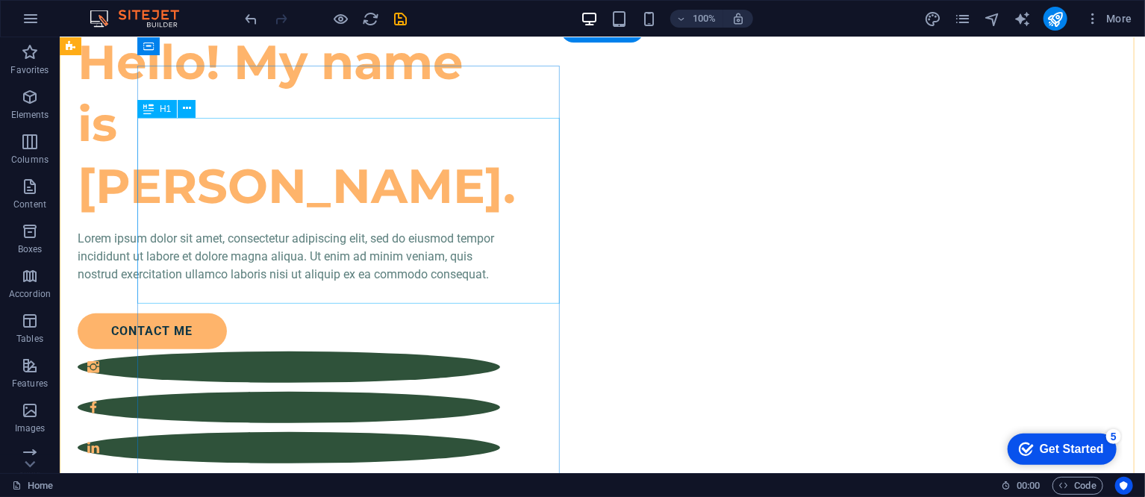
scroll to position [0, 0]
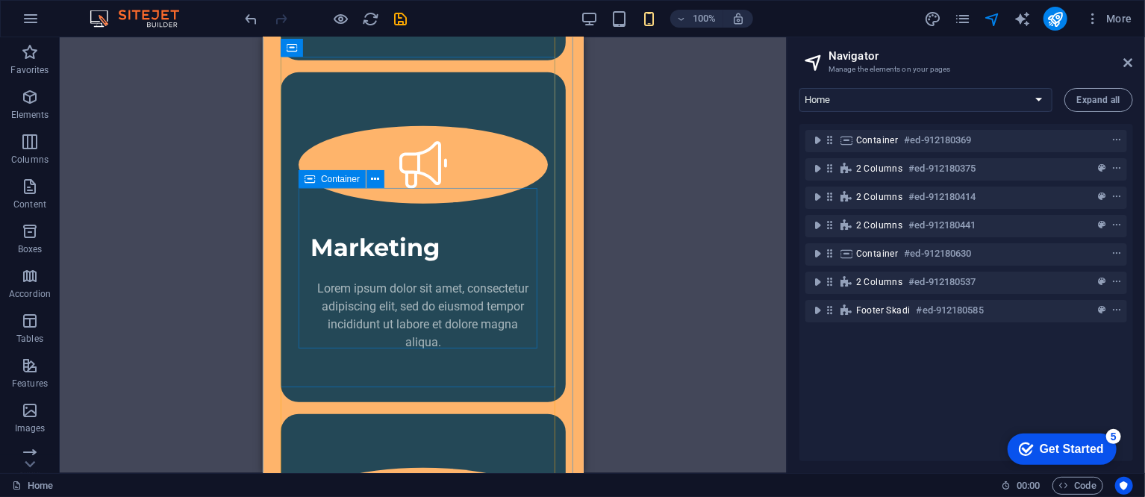
scroll to position [3339, 0]
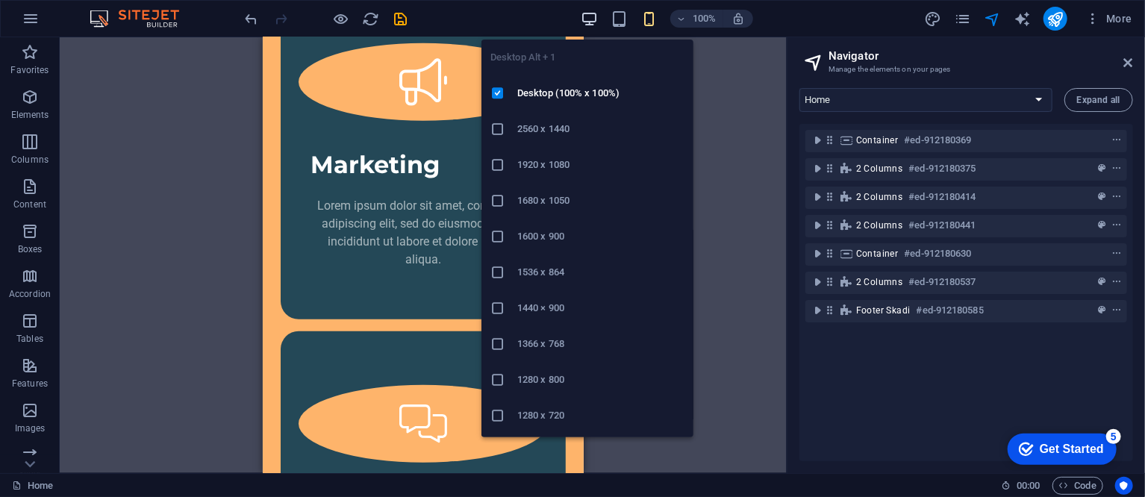
click at [0, 0] on icon "button" at bounding box center [0, 0] width 0 height 0
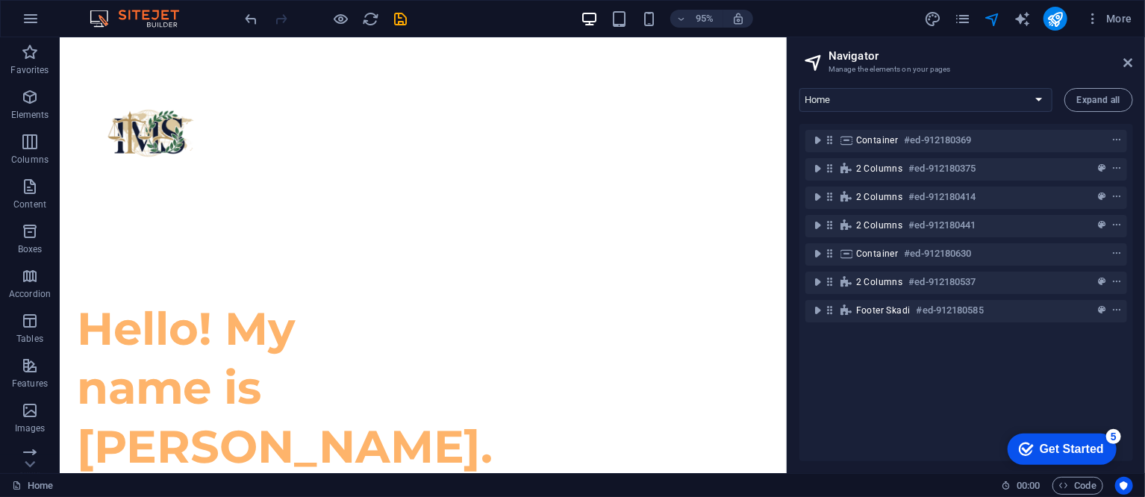
scroll to position [0, 0]
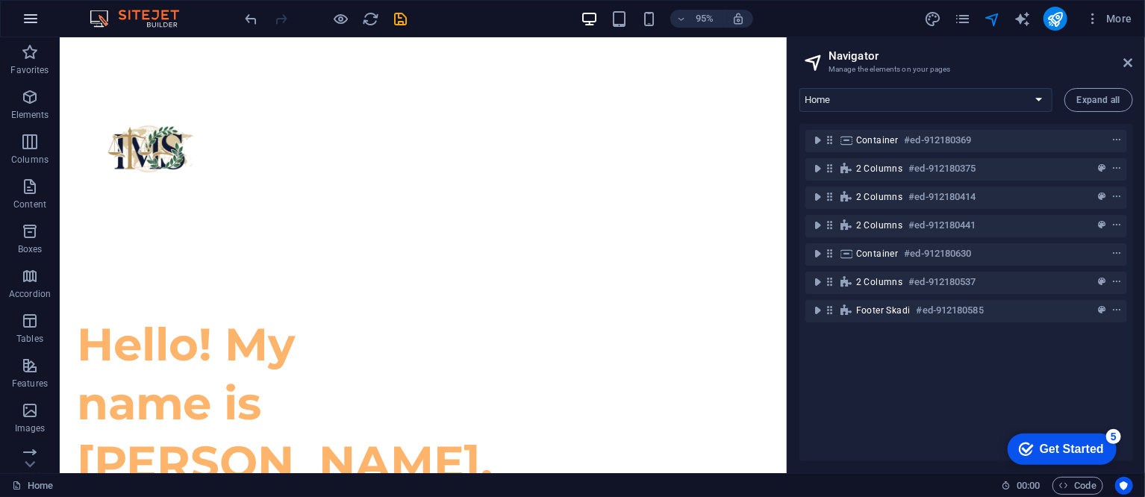
click at [26, 22] on icon "button" at bounding box center [31, 19] width 18 height 18
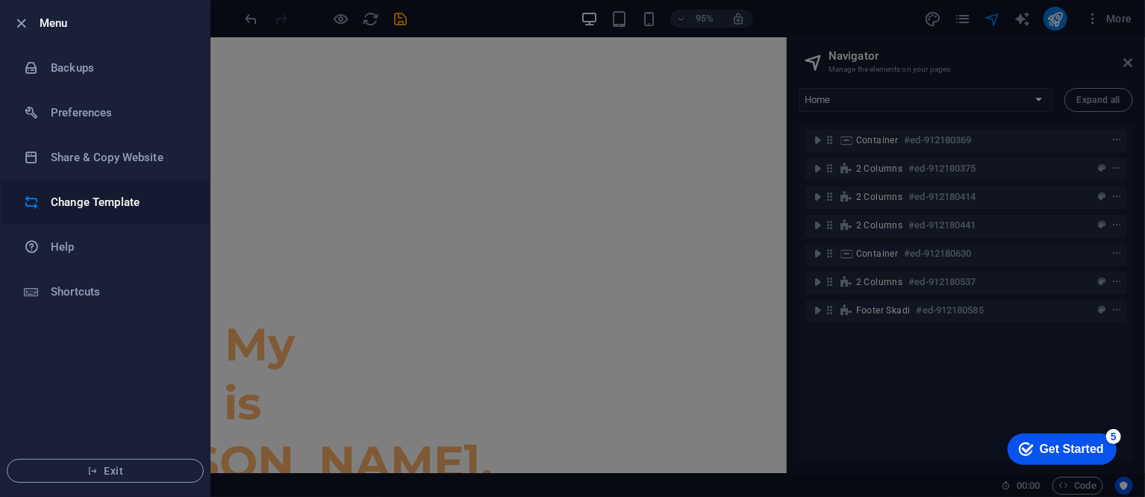
click at [104, 204] on h6 "Change Template" at bounding box center [120, 202] width 138 height 18
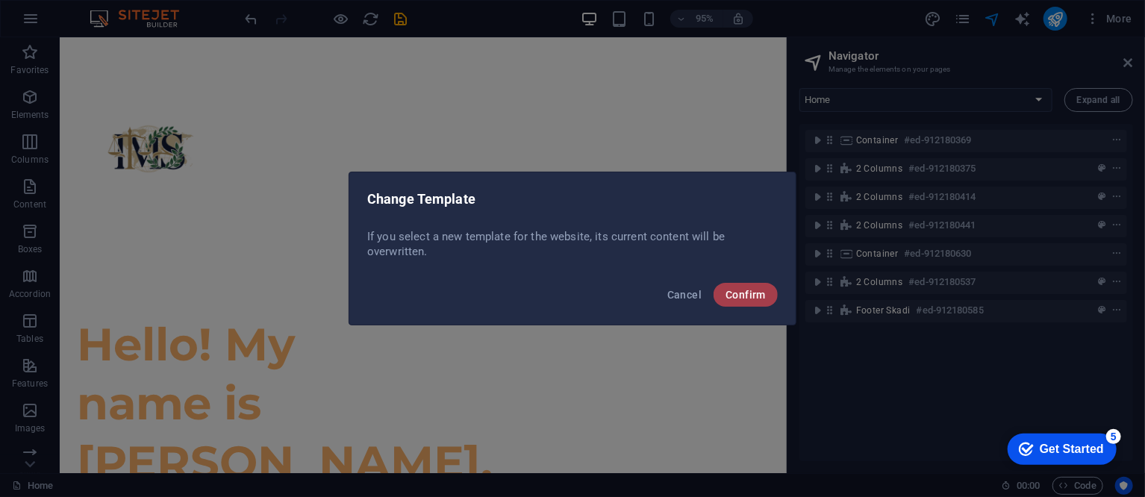
click at [748, 297] on span "Confirm" at bounding box center [745, 295] width 40 height 12
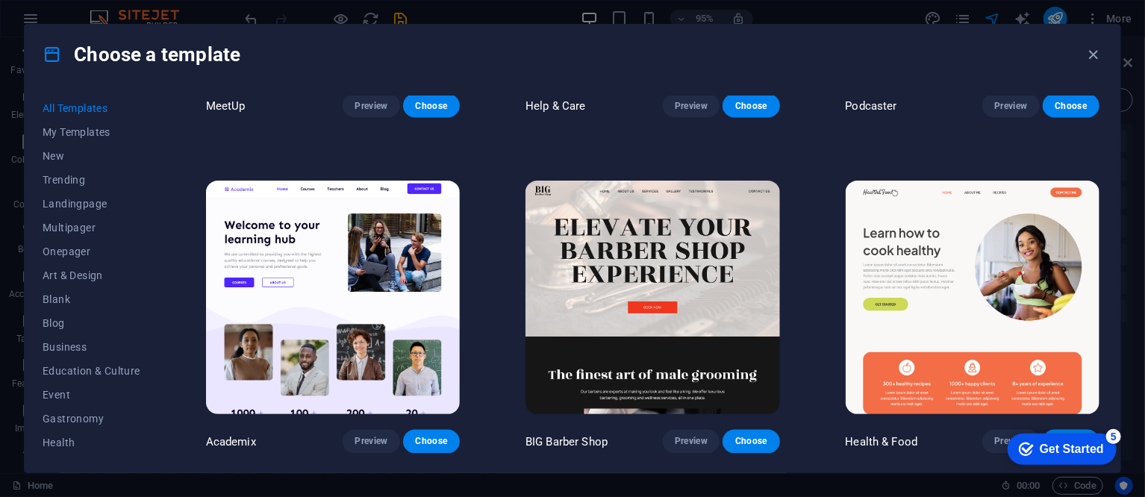
scroll to position [1343, 0]
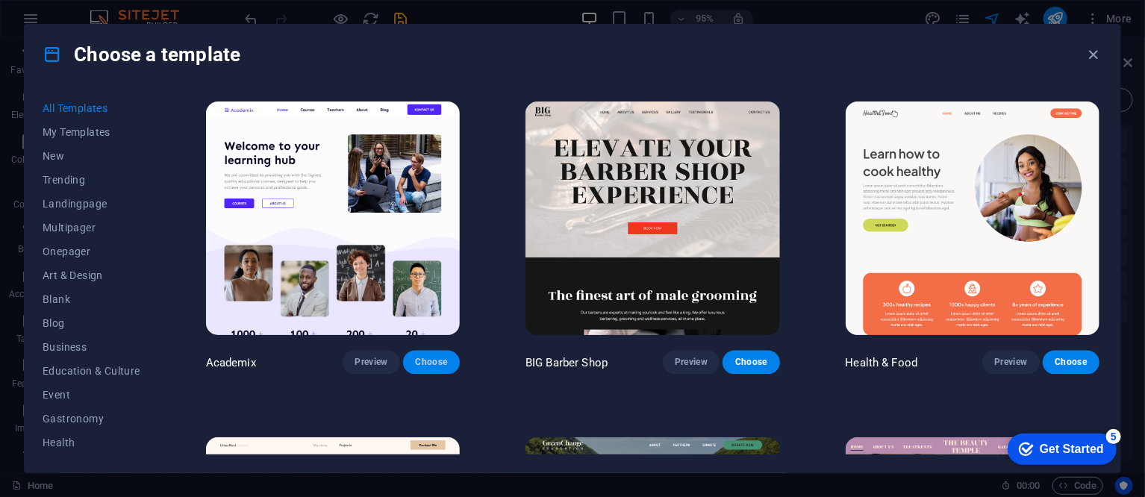
click at [440, 360] on span "Choose" at bounding box center [431, 363] width 33 height 12
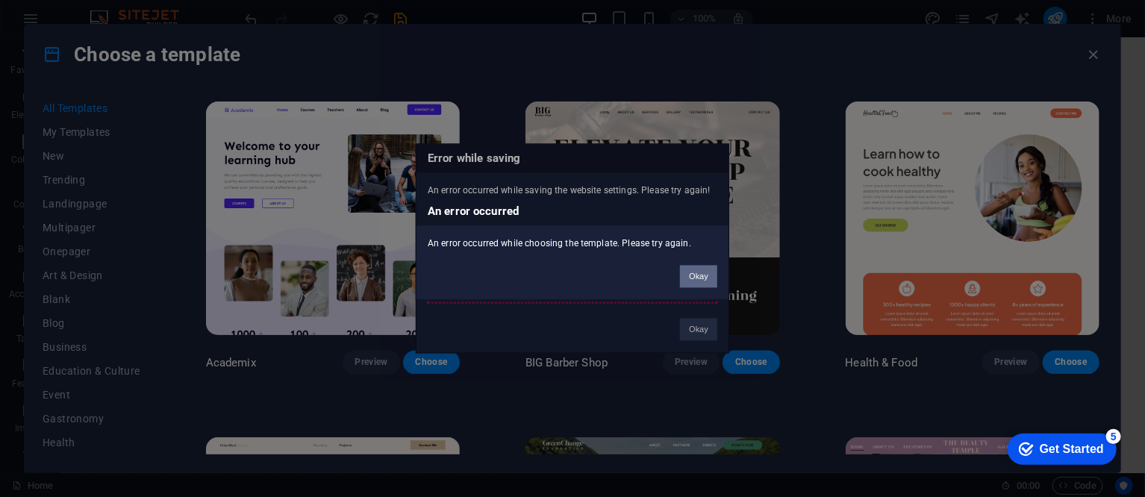
click at [707, 278] on button "Okay" at bounding box center [698, 277] width 37 height 22
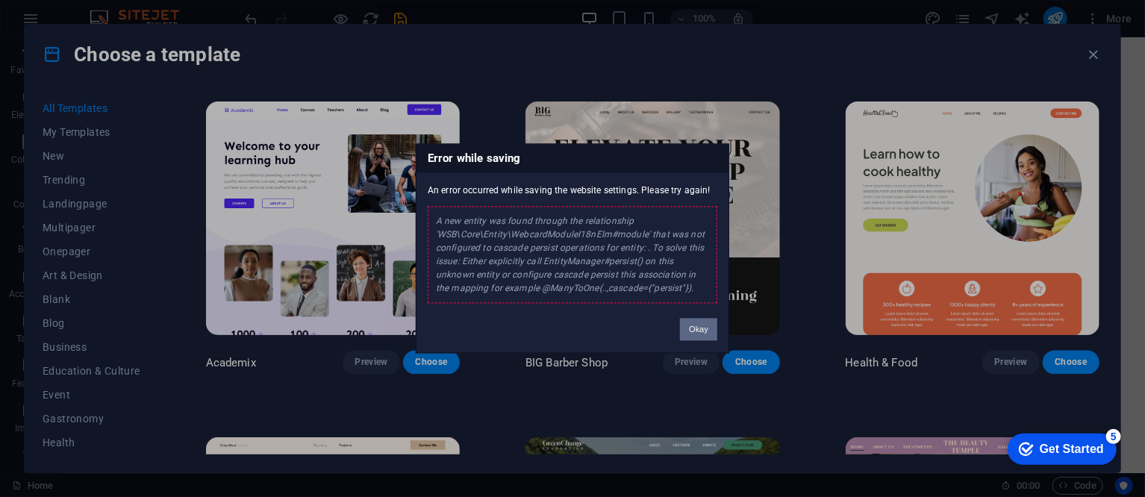
click at [698, 327] on button "Okay" at bounding box center [698, 330] width 37 height 22
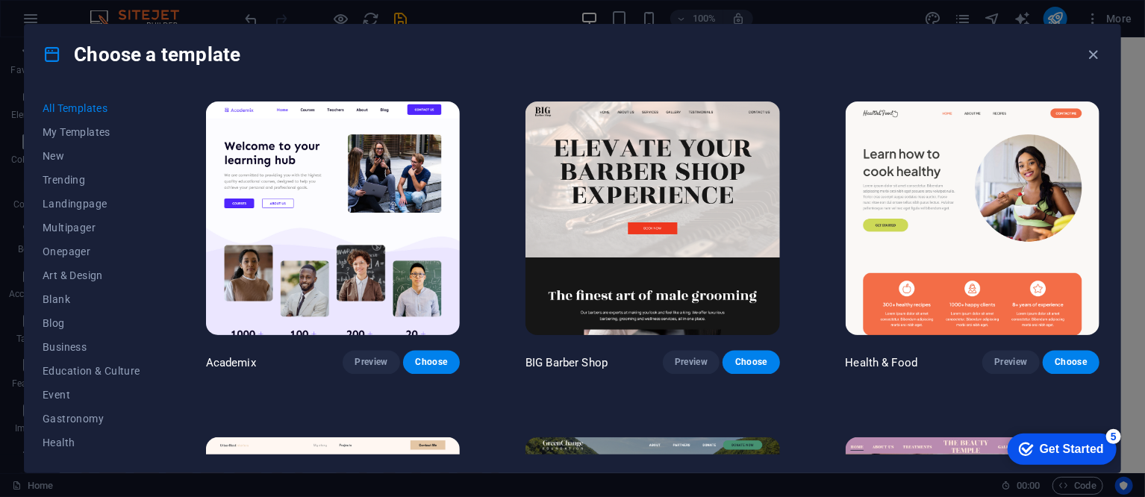
click at [460, 352] on div "Preview Choose" at bounding box center [400, 363] width 117 height 24
click at [441, 360] on span "Choose" at bounding box center [431, 363] width 33 height 12
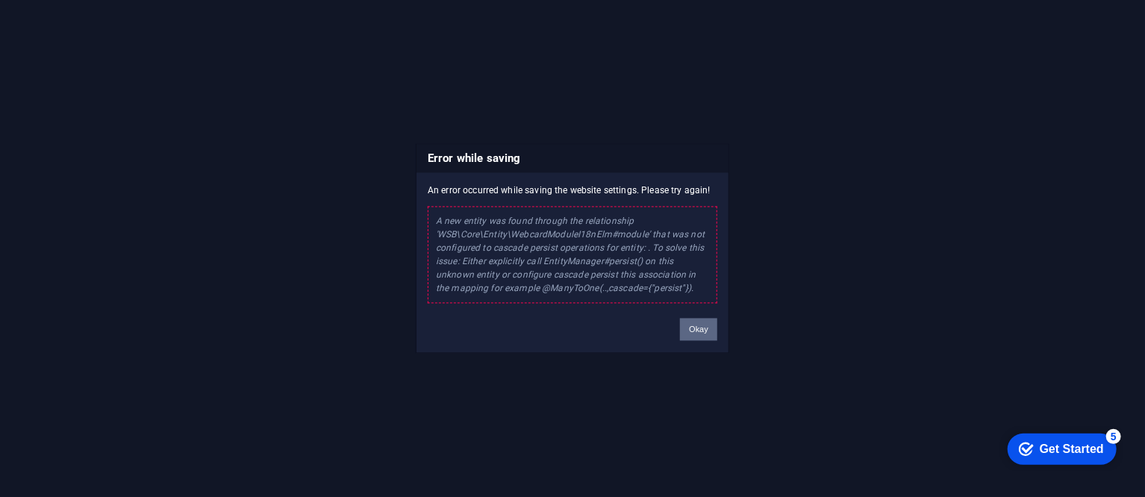
click at [697, 334] on button "Okay" at bounding box center [698, 330] width 37 height 22
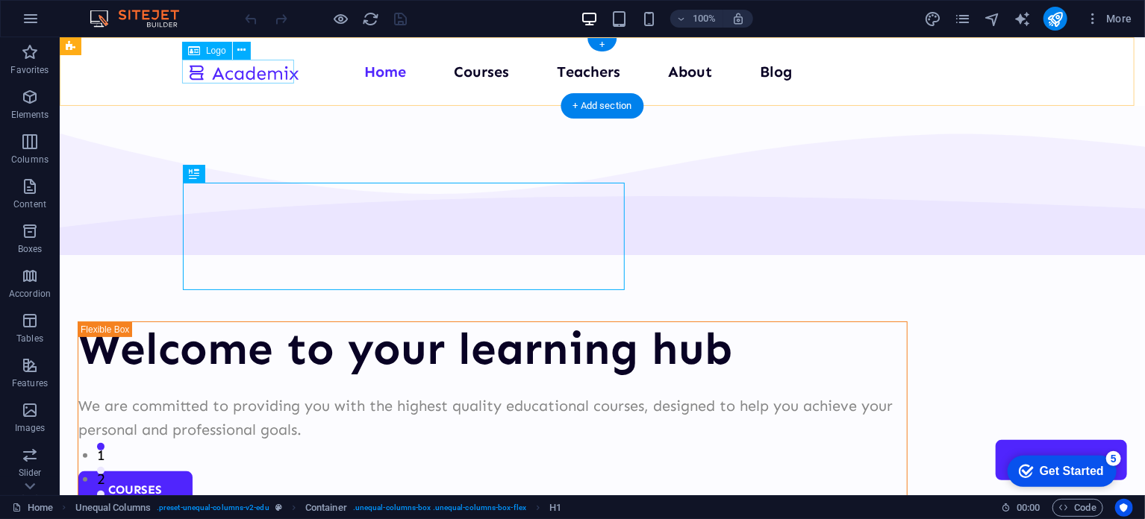
click at [225, 72] on div at bounding box center [243, 71] width 112 height 25
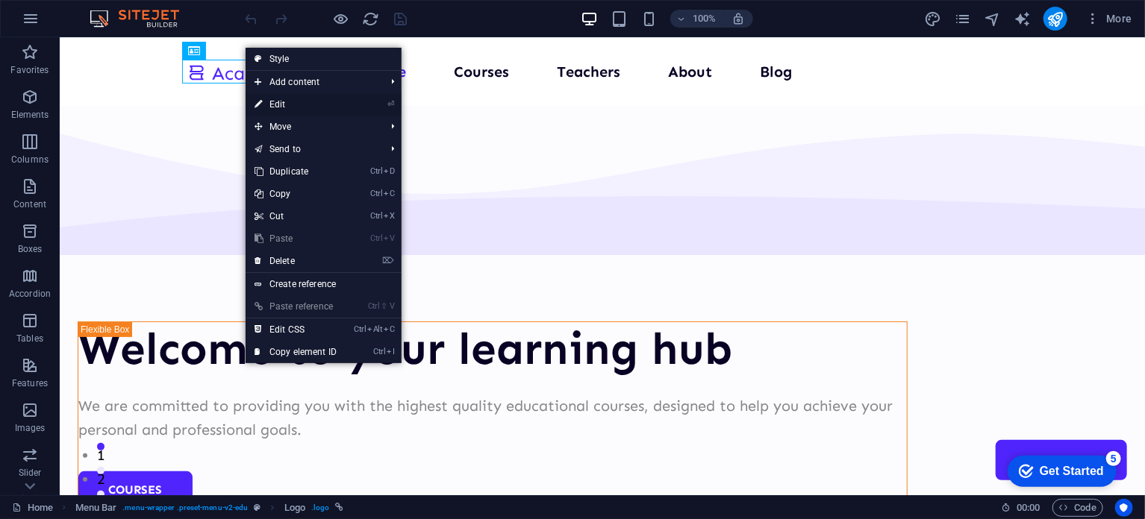
select select "px"
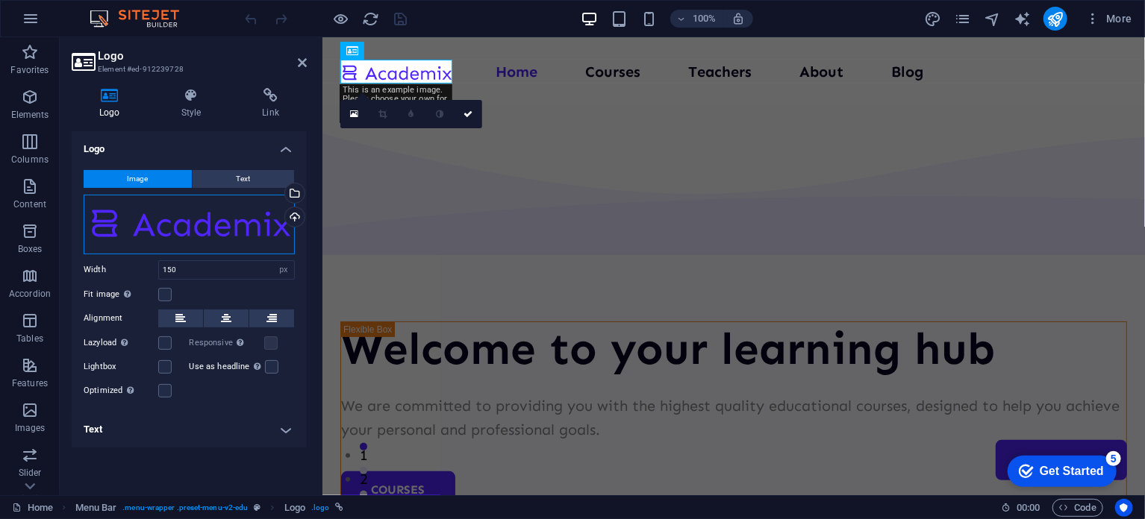
click at [178, 235] on div "Drag files here, click to choose files or select files from Files or our free s…" at bounding box center [189, 225] width 211 height 60
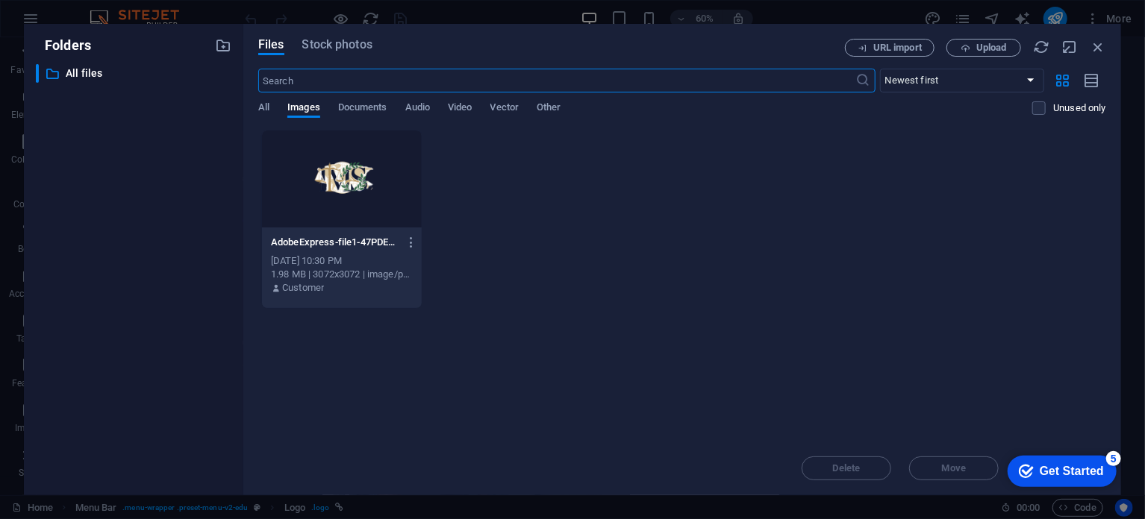
click at [323, 189] on div at bounding box center [342, 179] width 160 height 97
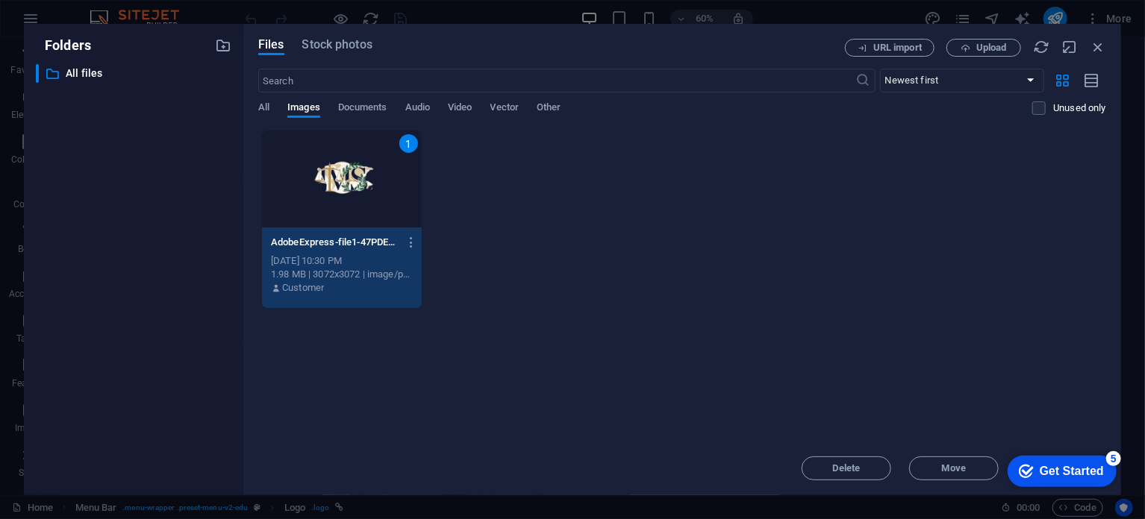
drag, startPoint x: 1083, startPoint y: 478, endPoint x: 967, endPoint y: 530, distance: 127.6
click at [998, 492] on html "checkmark Get Started 5 First Steps in the Editor Let's guide you through the t…" at bounding box center [1059, 470] width 123 height 45
click at [1044, 472] on div "Get Started" at bounding box center [1071, 470] width 64 height 13
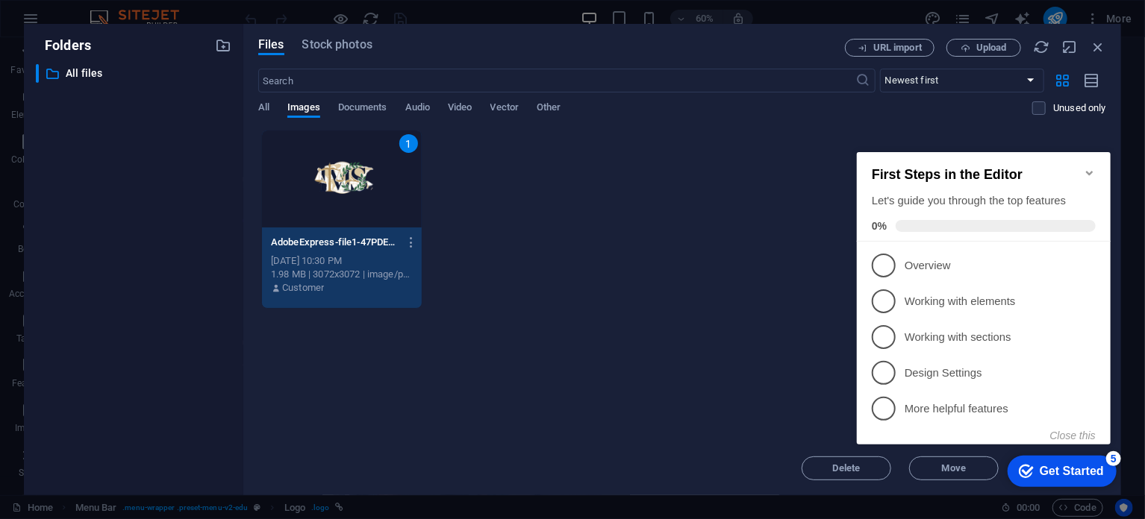
click at [1046, 469] on div "Get Started" at bounding box center [1071, 470] width 64 height 13
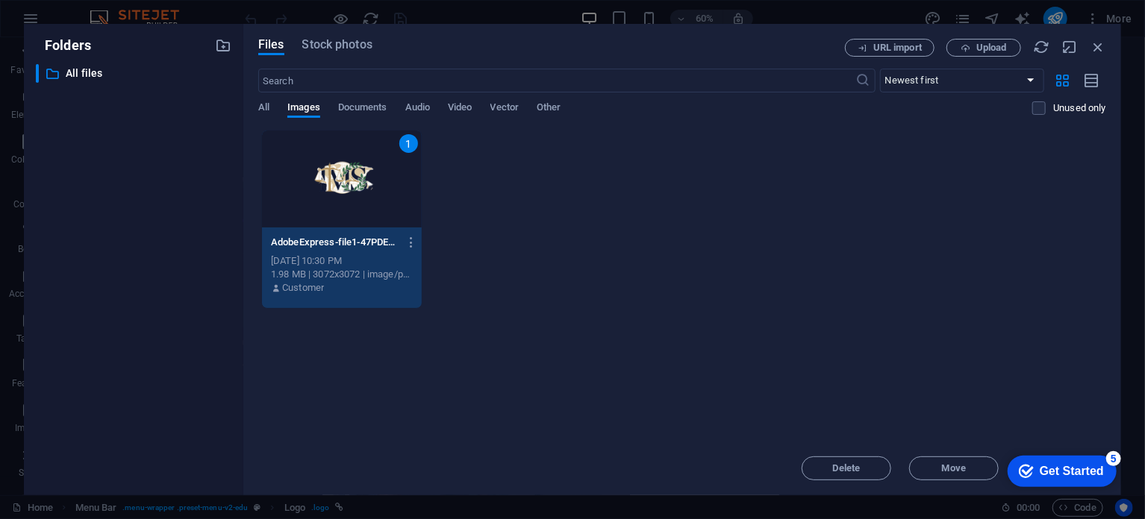
click at [366, 213] on div "1" at bounding box center [342, 179] width 160 height 97
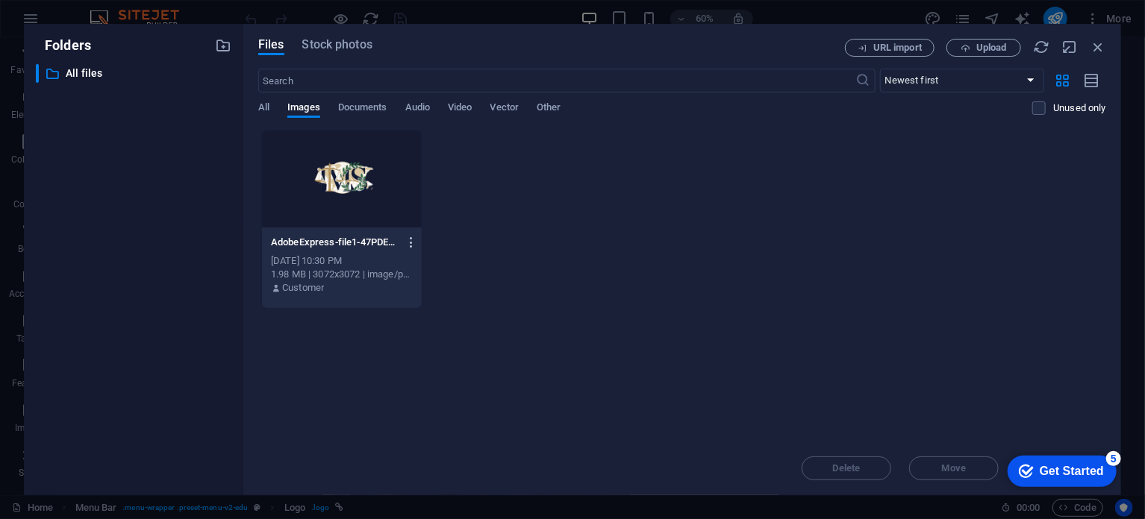
click at [413, 239] on icon "button" at bounding box center [411, 242] width 14 height 13
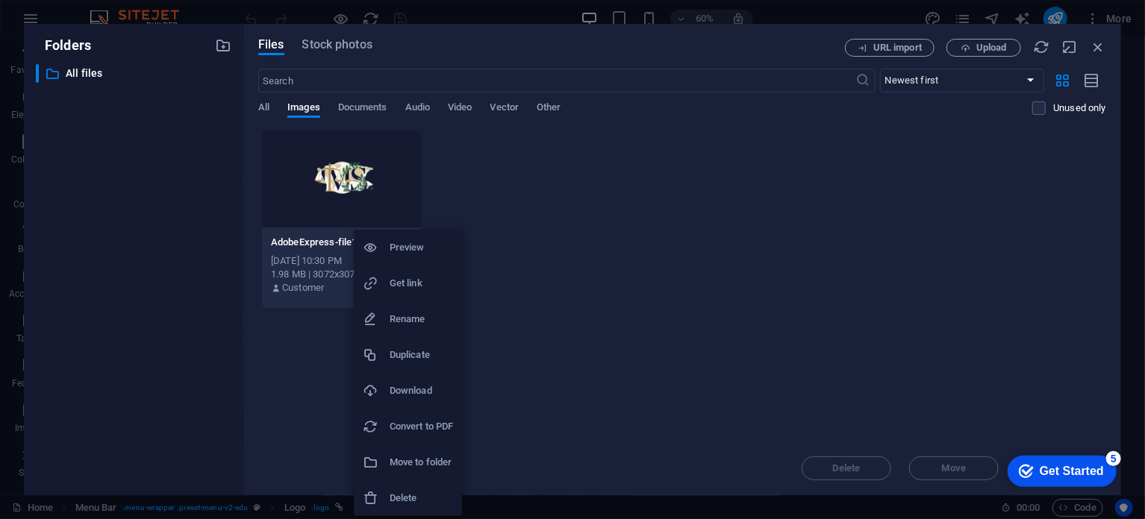
click at [485, 216] on div at bounding box center [572, 259] width 1145 height 519
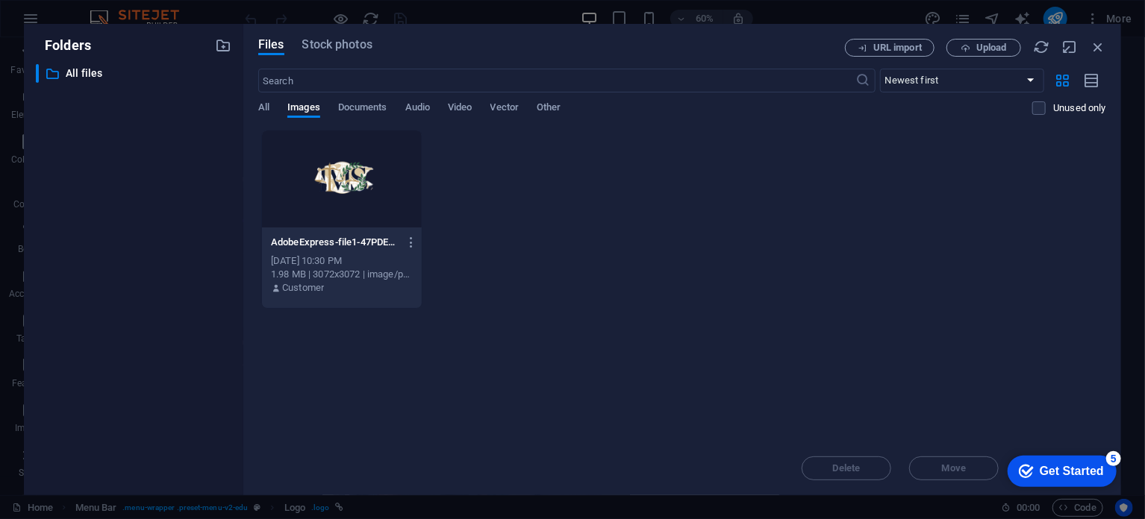
click at [384, 187] on div at bounding box center [342, 179] width 160 height 97
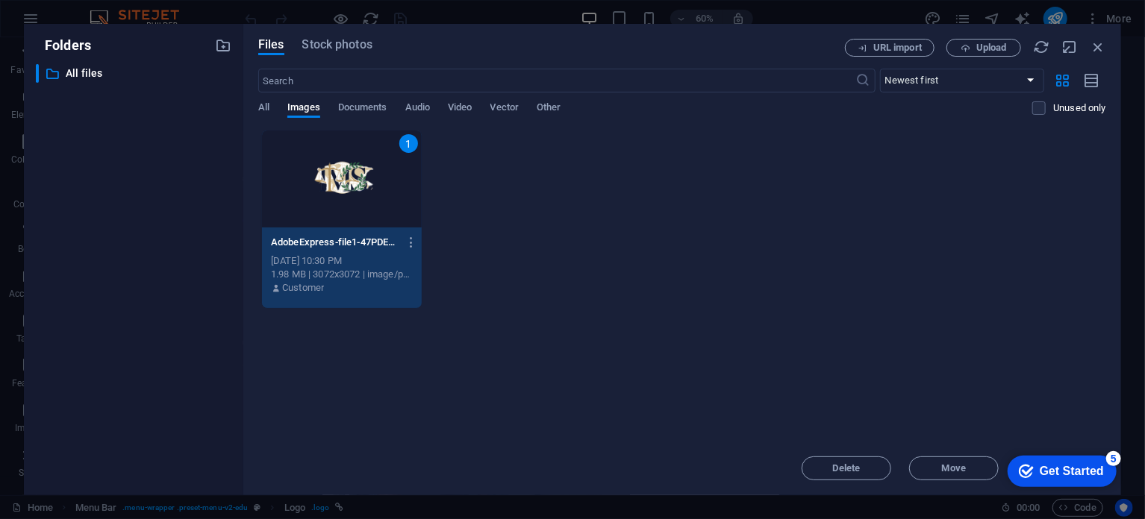
click at [339, 183] on div "1" at bounding box center [342, 179] width 160 height 97
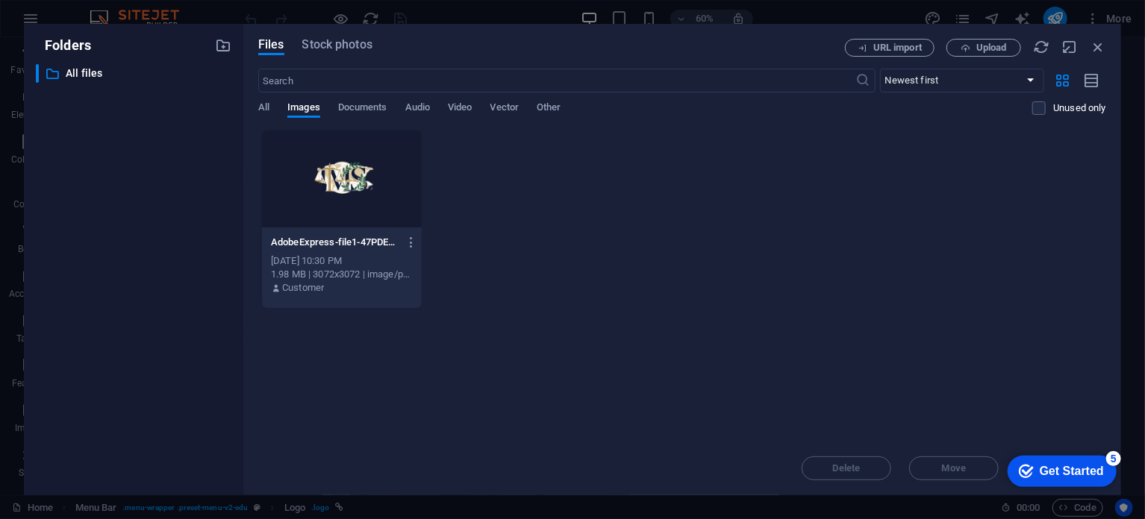
click at [339, 183] on div at bounding box center [342, 179] width 160 height 97
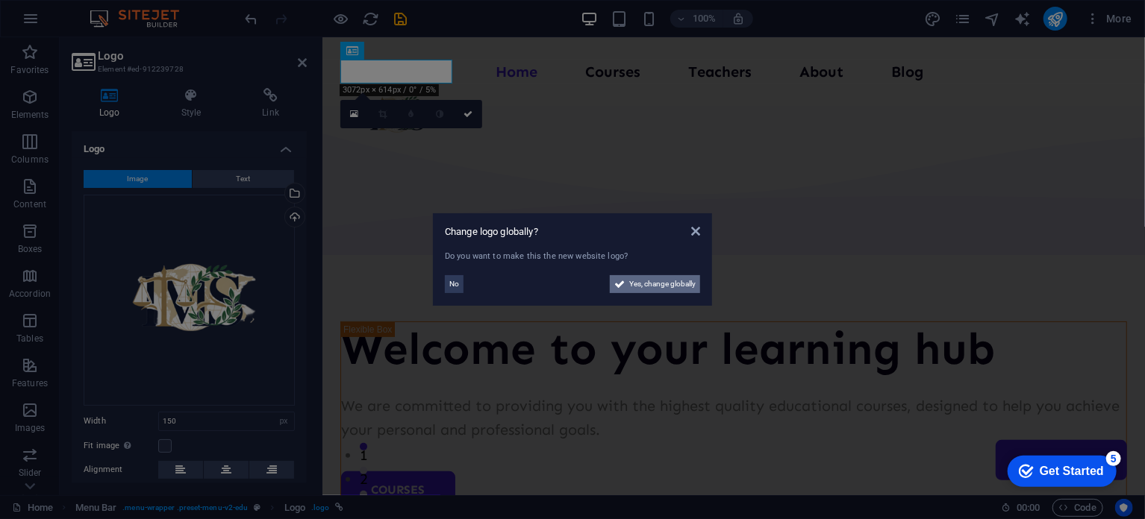
click at [653, 289] on span "Yes, change globally" at bounding box center [662, 284] width 66 height 18
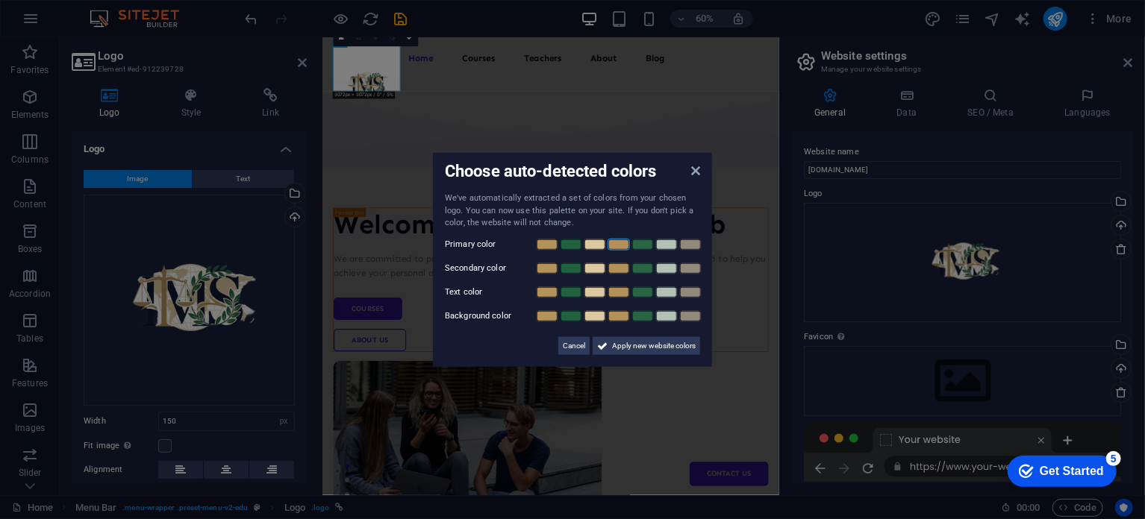
click at [614, 247] on link at bounding box center [618, 244] width 22 height 12
click at [569, 265] on link at bounding box center [571, 268] width 22 height 12
click at [648, 291] on link at bounding box center [642, 292] width 22 height 12
click at [642, 348] on span "Apply new website colors" at bounding box center [654, 345] width 84 height 18
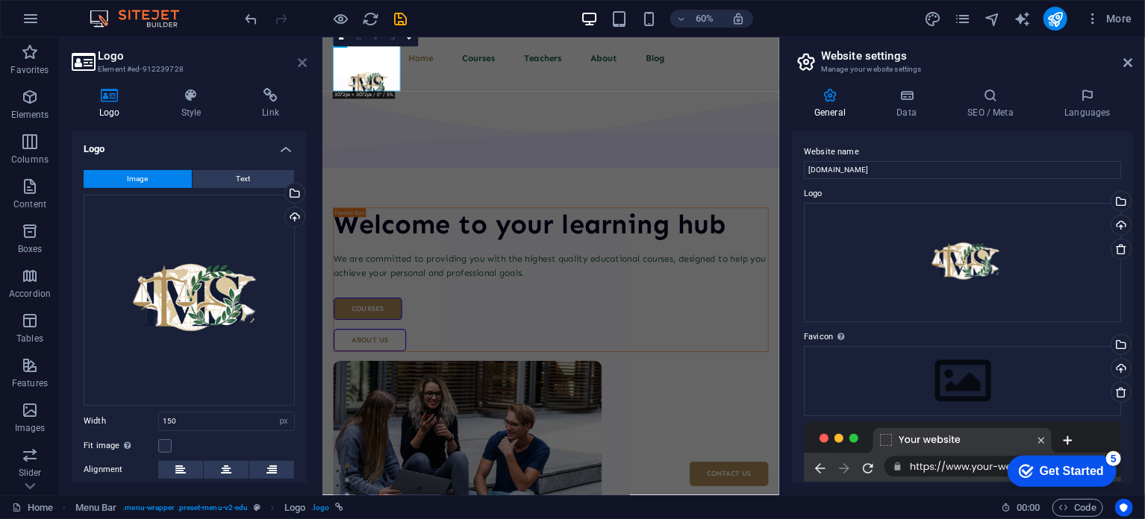
click at [307, 68] on icon at bounding box center [302, 63] width 9 height 12
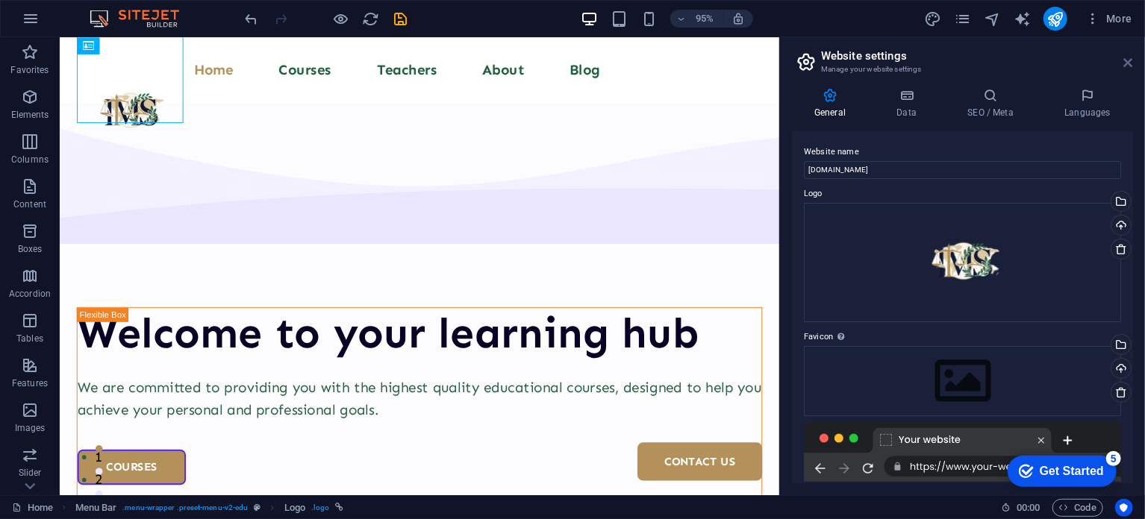
click at [1124, 66] on icon at bounding box center [1128, 63] width 9 height 12
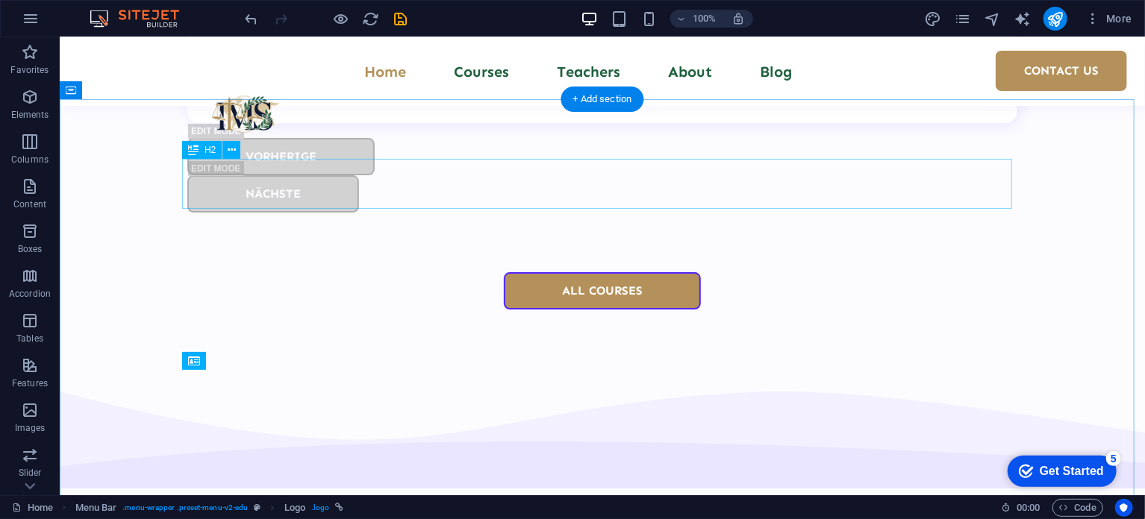
scroll to position [5091, 0]
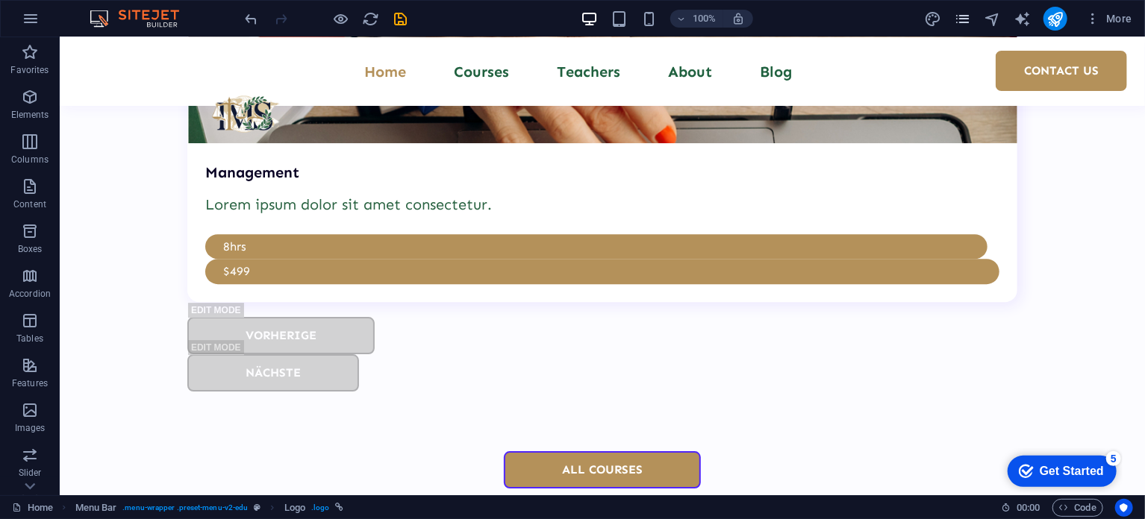
click at [965, 22] on icon "pages" at bounding box center [962, 18] width 17 height 17
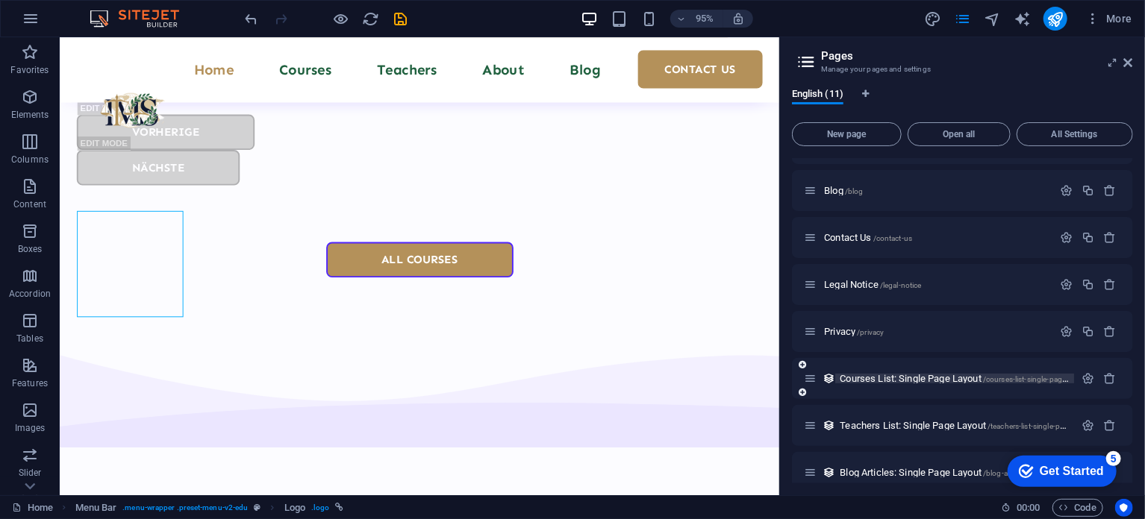
scroll to position [191, 0]
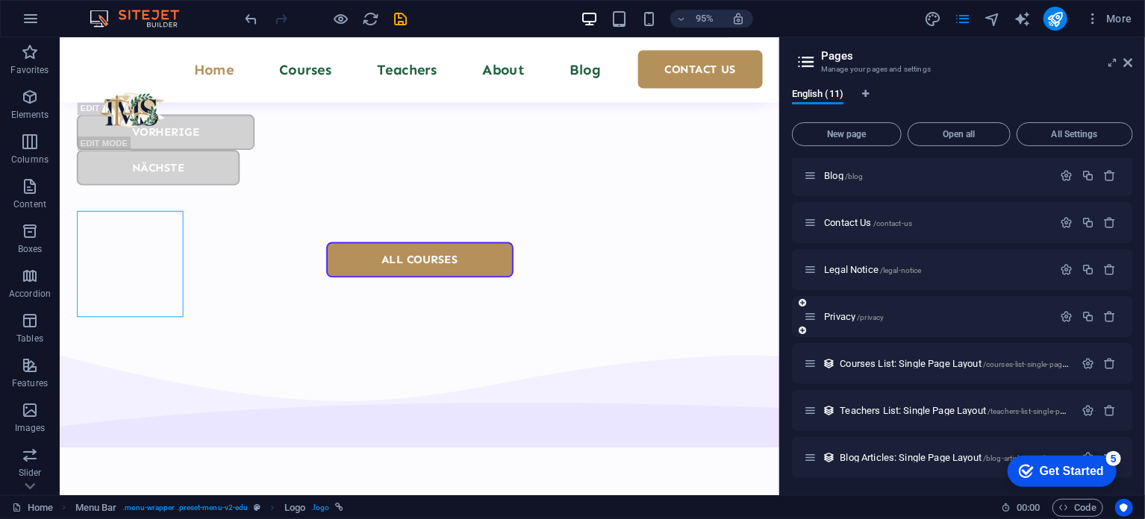
click at [894, 322] on div "Privacy /privacy" at bounding box center [928, 316] width 248 height 17
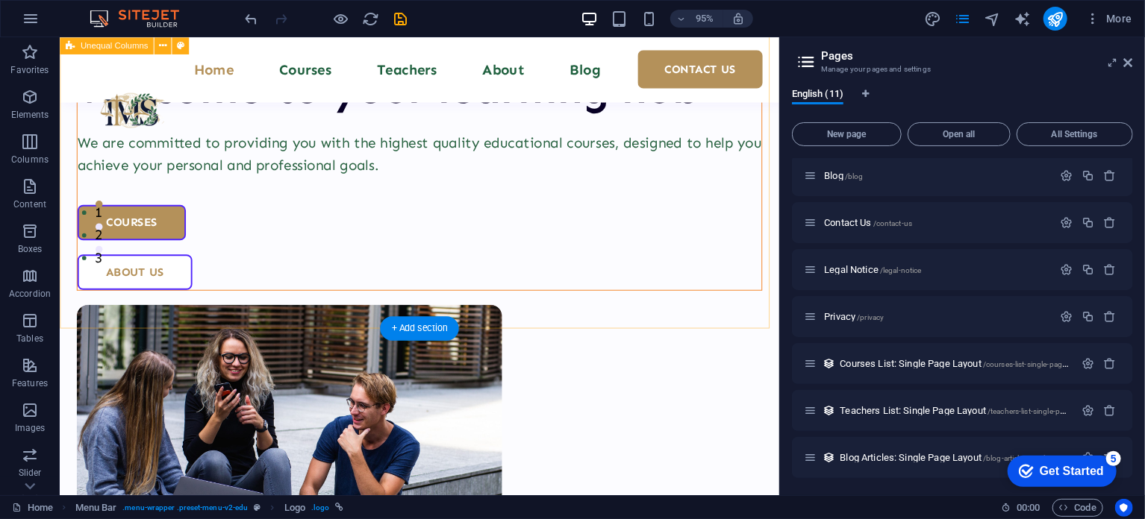
scroll to position [0, 0]
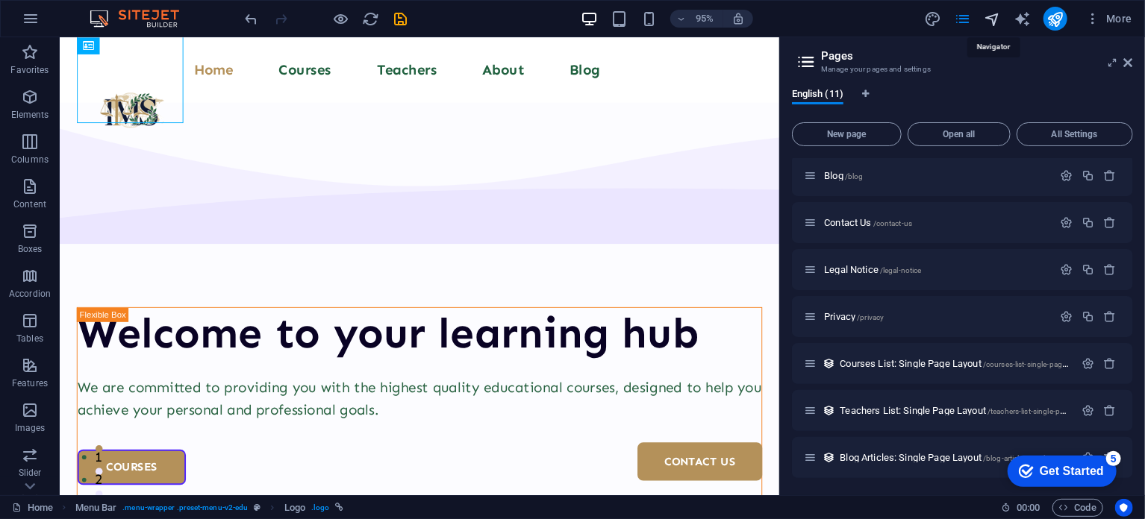
click at [996, 19] on icon "navigator" at bounding box center [991, 18] width 17 height 17
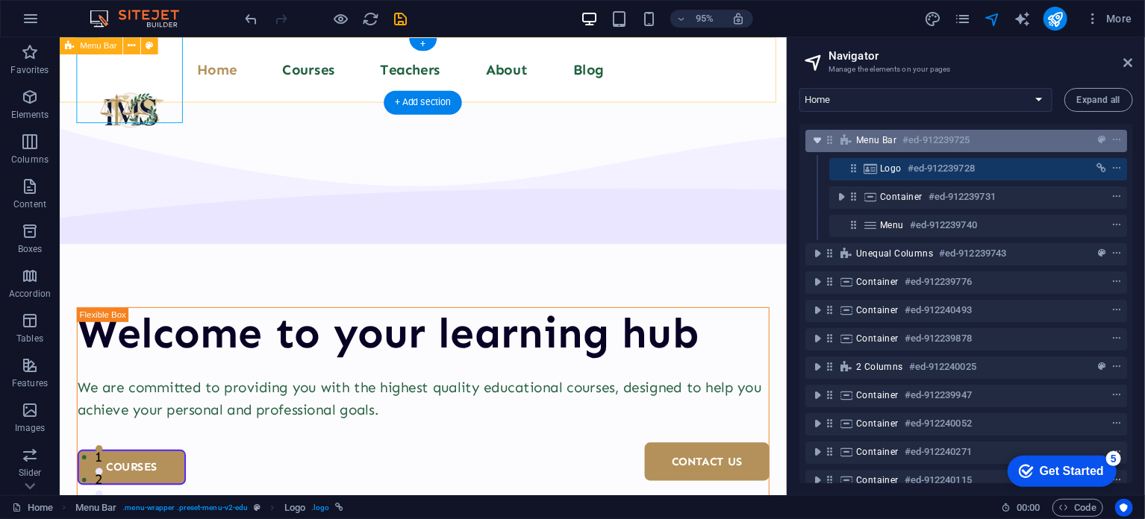
click at [819, 141] on icon "toggle-expand" at bounding box center [817, 140] width 15 height 15
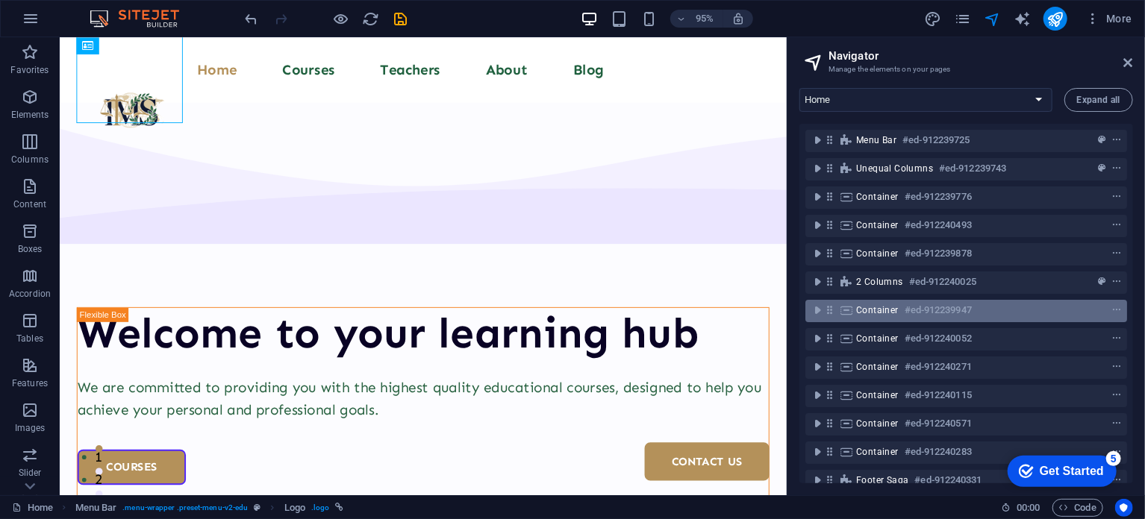
click at [862, 315] on span "Container" at bounding box center [877, 310] width 43 height 12
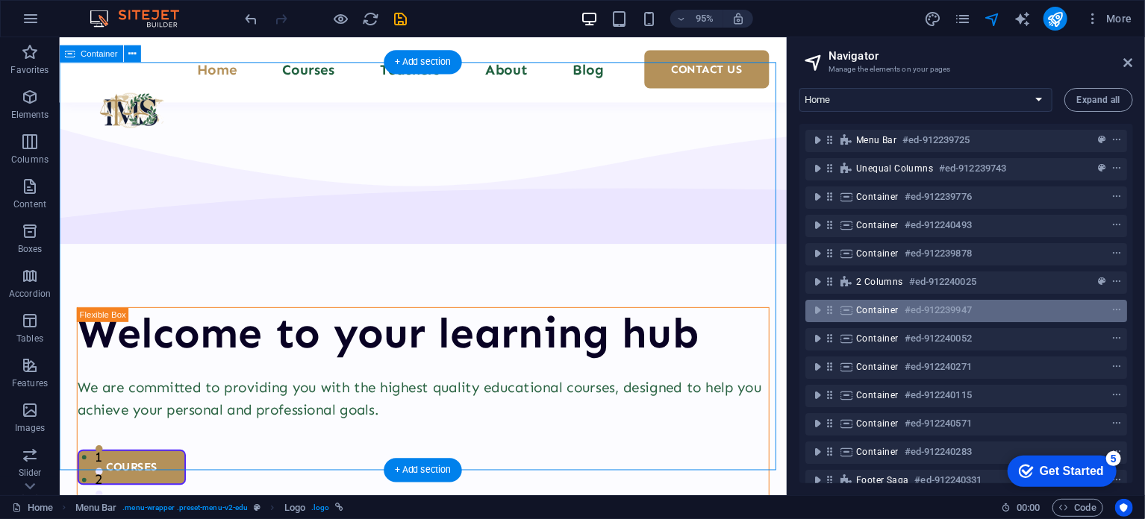
scroll to position [2602, 0]
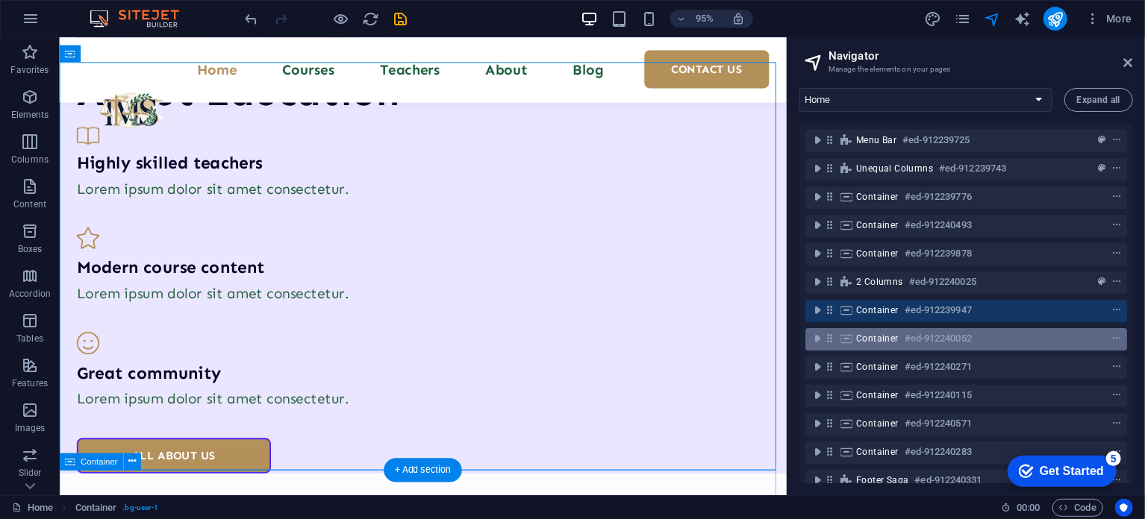
click at [888, 350] on div "Container #ed-912240052" at bounding box center [966, 339] width 322 height 22
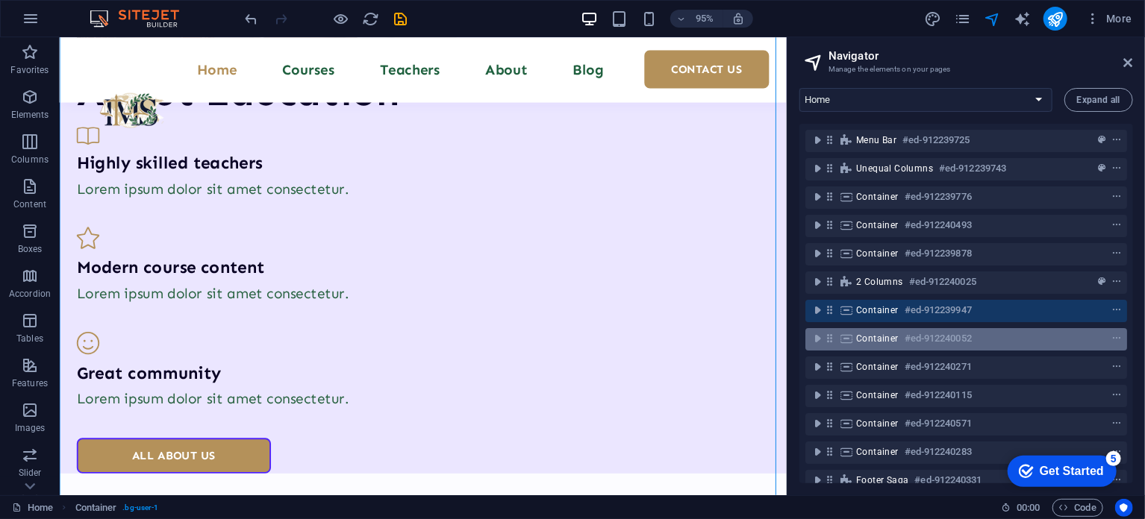
scroll to position [3320, 0]
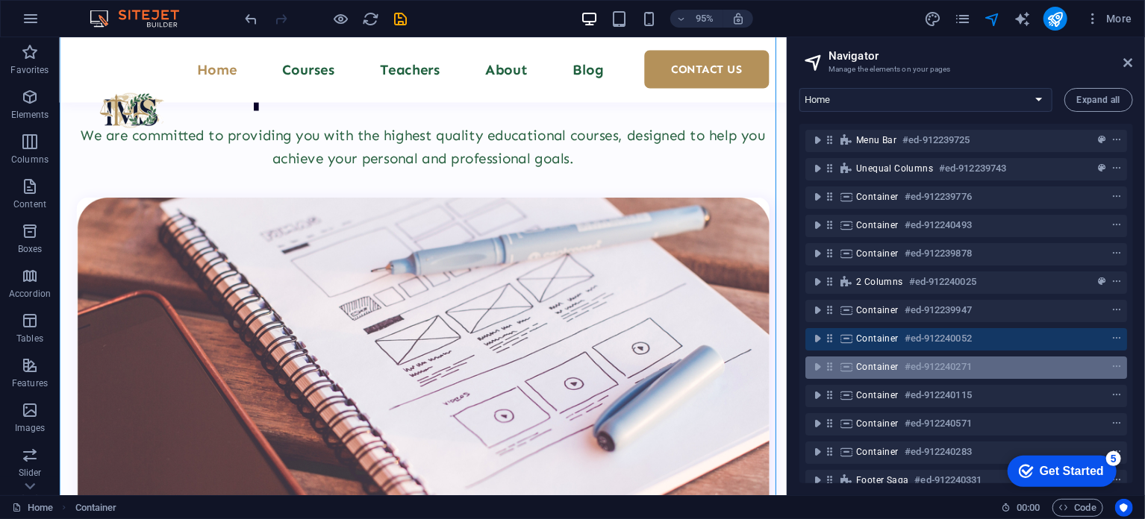
click at [873, 372] on span "Container" at bounding box center [877, 367] width 43 height 12
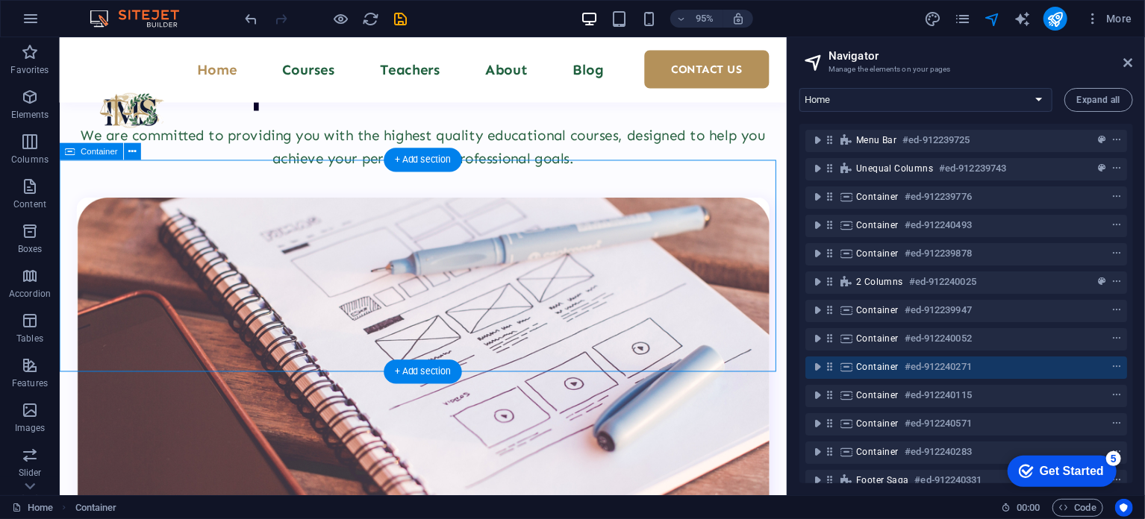
scroll to position [3936, 0]
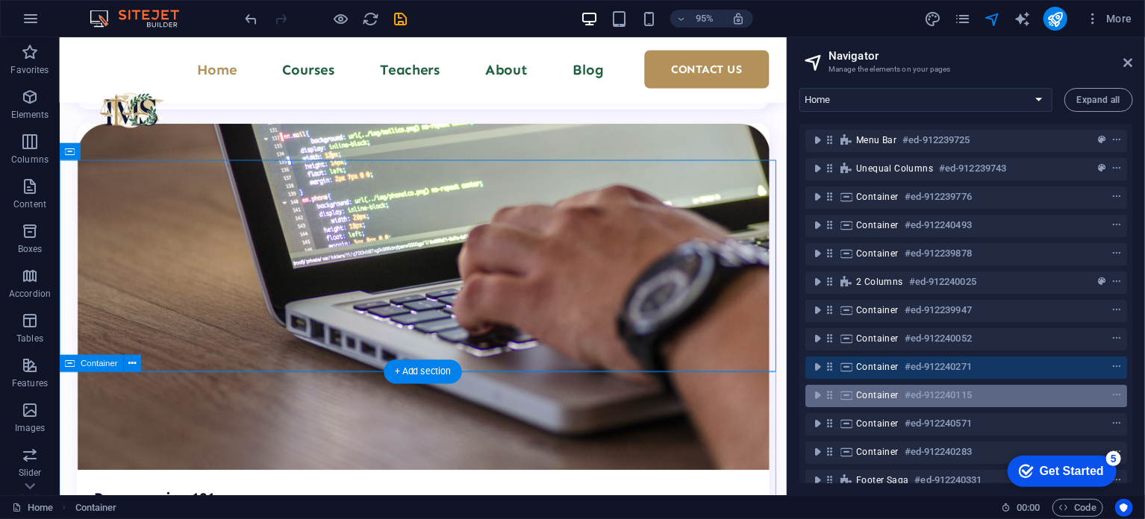
click at [883, 399] on span "Container" at bounding box center [877, 395] width 43 height 12
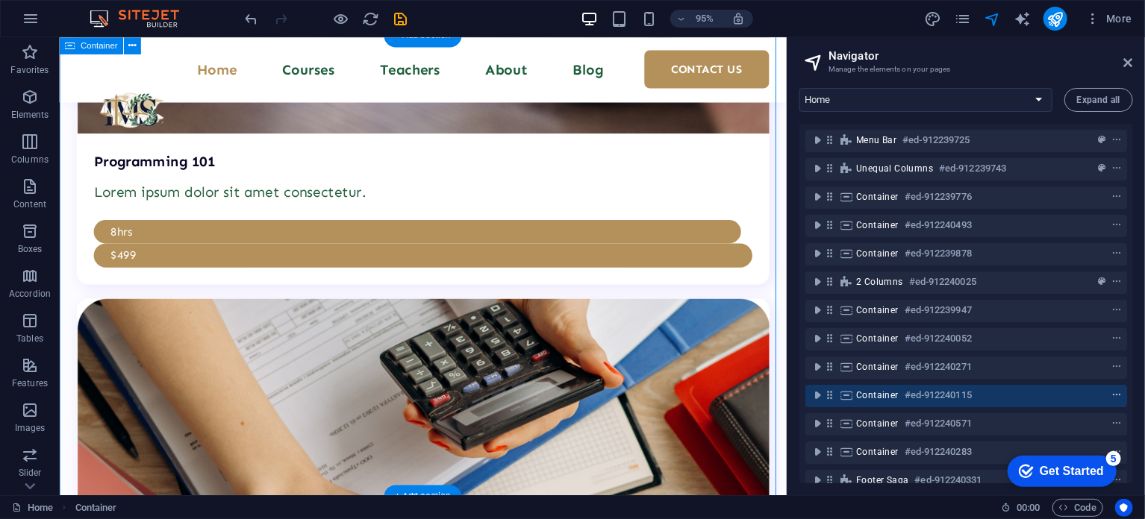
click at [1116, 395] on icon "context-menu" at bounding box center [1116, 395] width 10 height 10
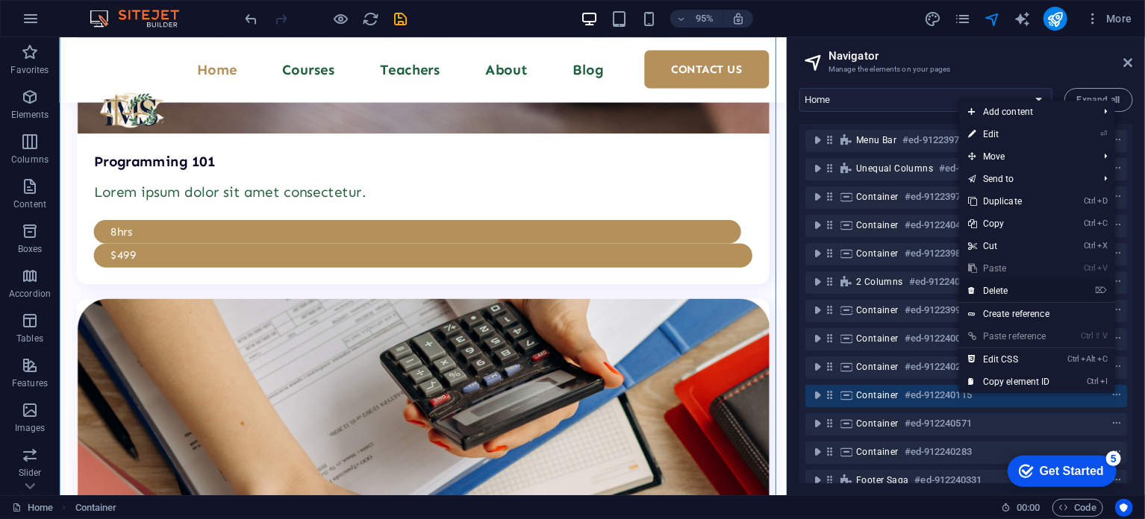
click at [1002, 291] on link "⌦ Delete" at bounding box center [1009, 291] width 100 height 22
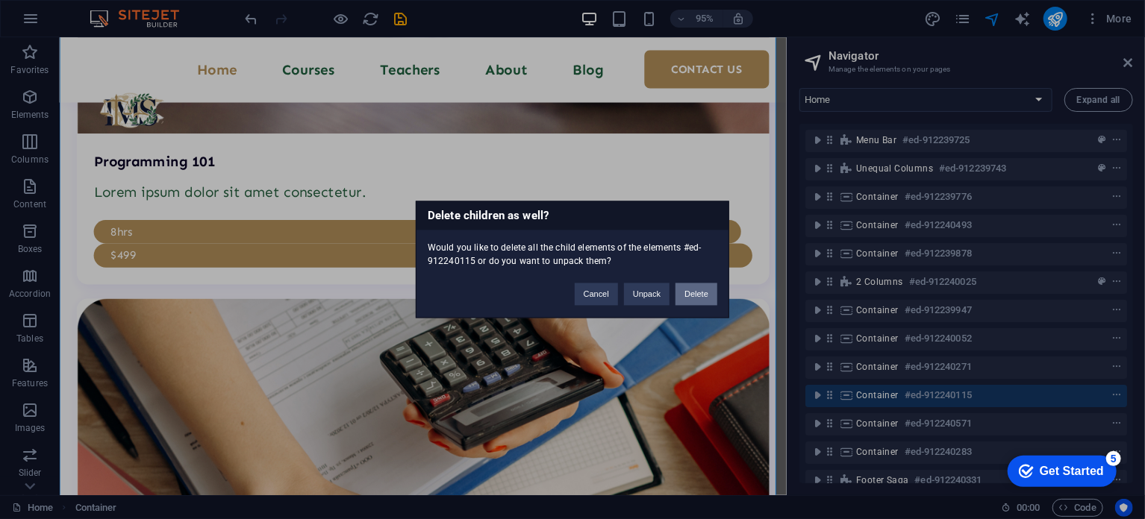
click at [691, 293] on button "Delete" at bounding box center [696, 295] width 42 height 22
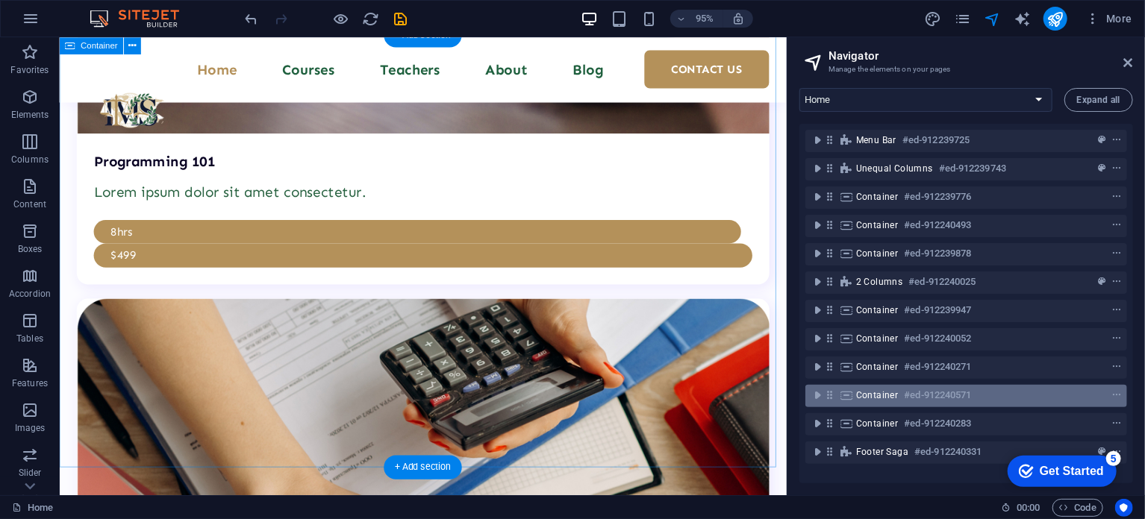
click at [1000, 407] on div "Container #ed-912240571" at bounding box center [966, 396] width 322 height 22
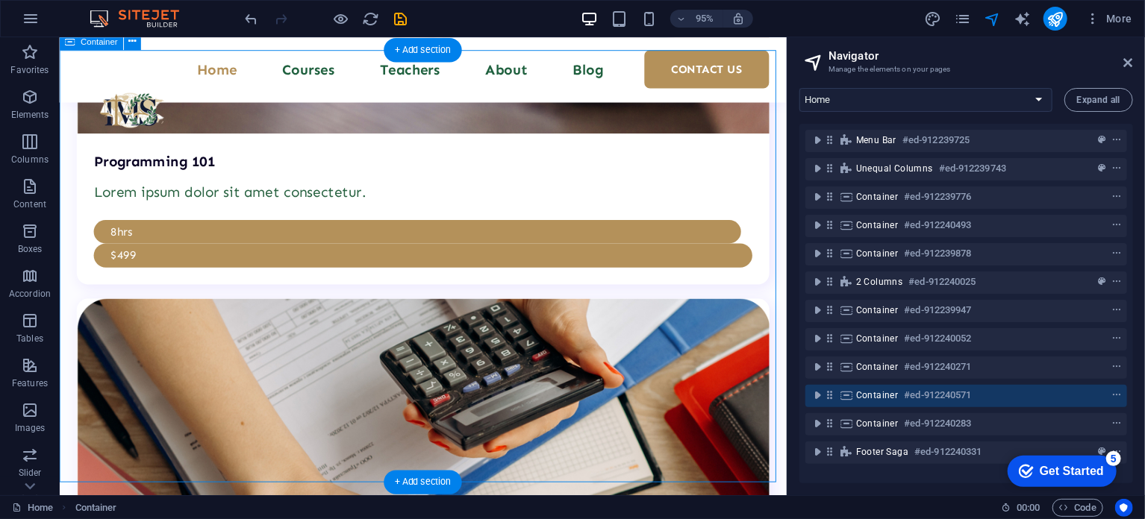
scroll to position [4274, 0]
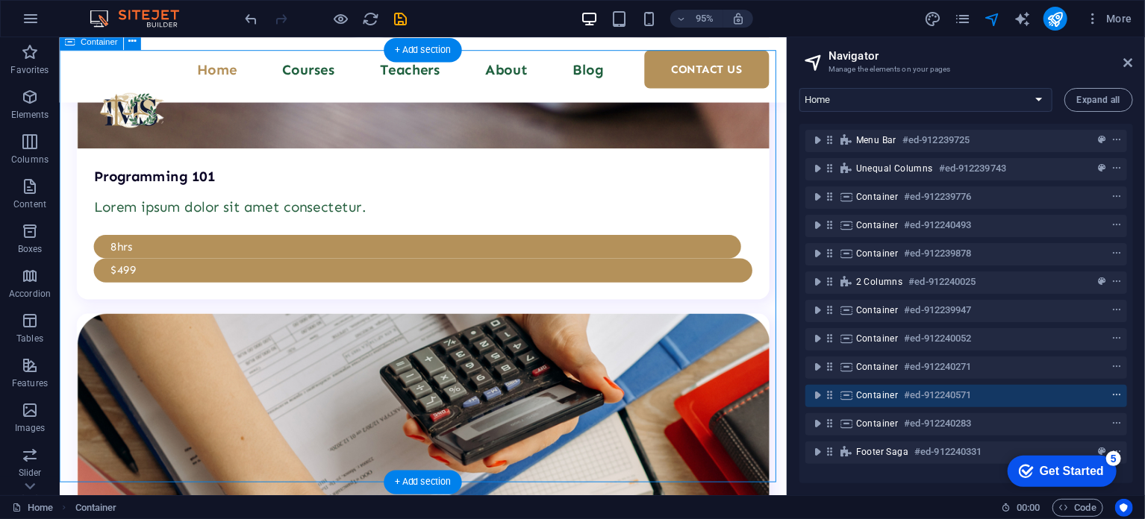
click at [1112, 392] on icon "context-menu" at bounding box center [1116, 395] width 10 height 10
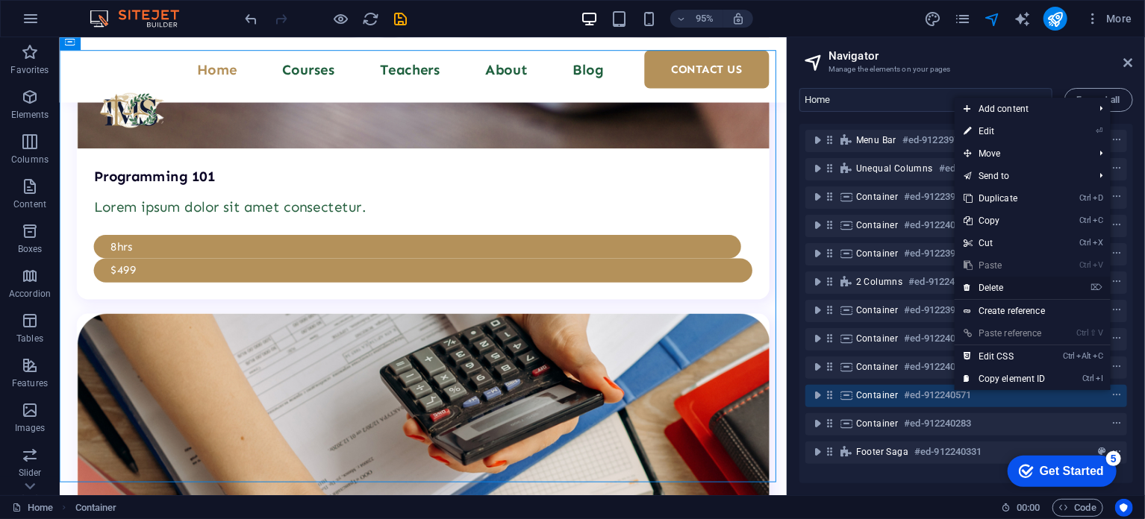
click at [1002, 287] on link "⌦ Delete" at bounding box center [1004, 288] width 100 height 22
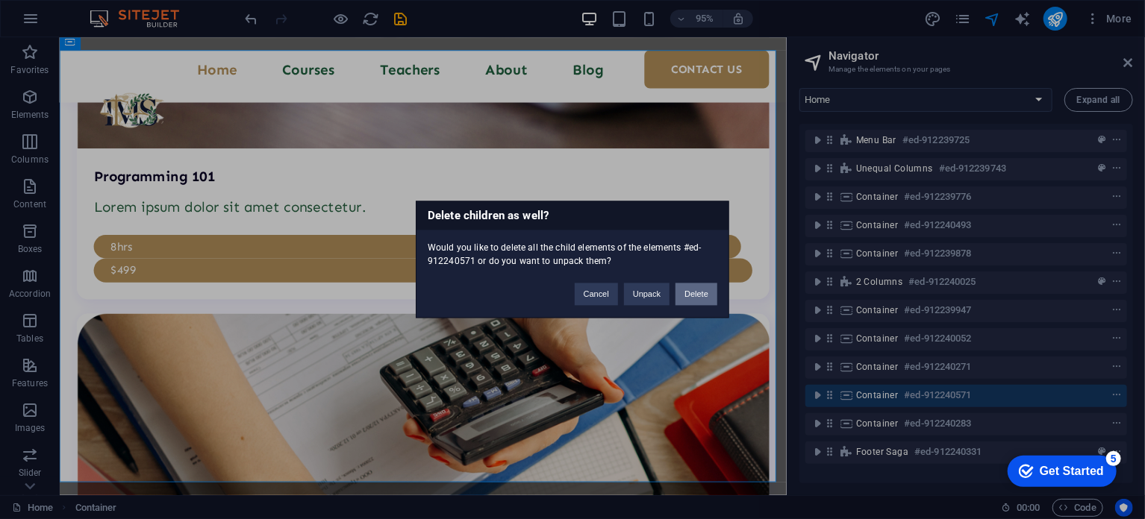
click at [697, 290] on button "Delete" at bounding box center [696, 295] width 42 height 22
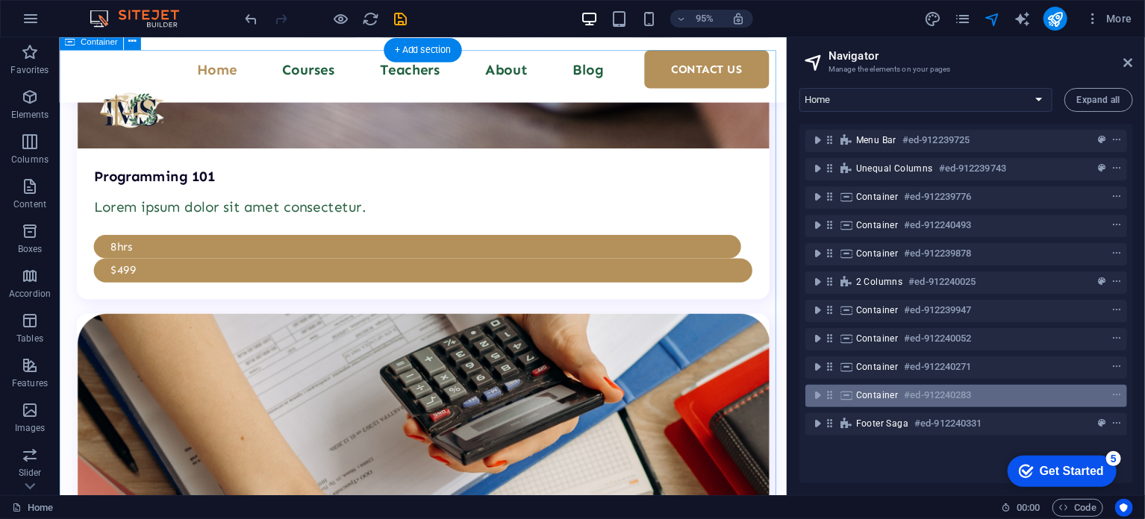
click at [967, 399] on h6 "#ed-912240283" at bounding box center [937, 395] width 67 height 18
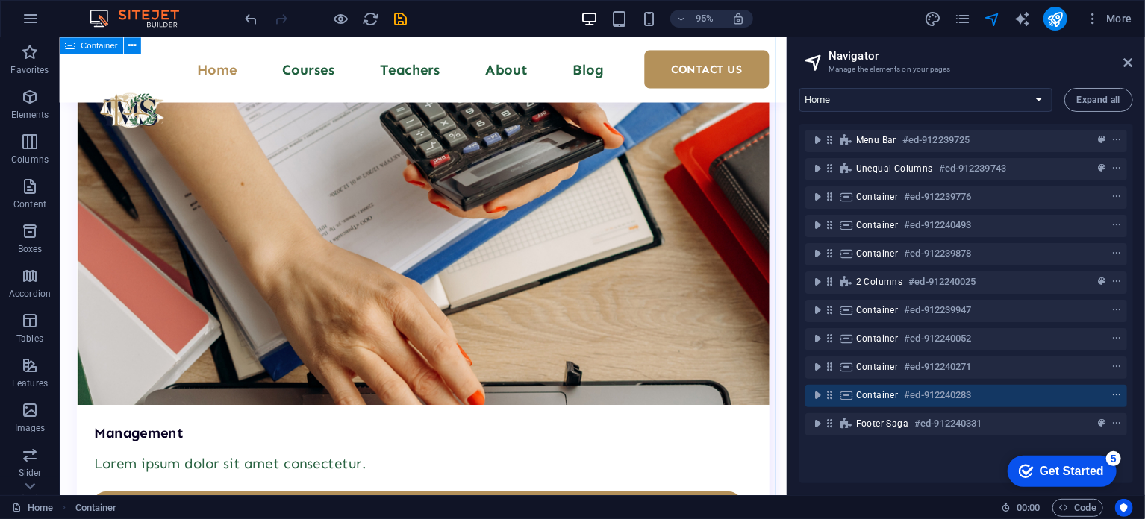
click at [1111, 392] on icon "context-menu" at bounding box center [1116, 395] width 10 height 10
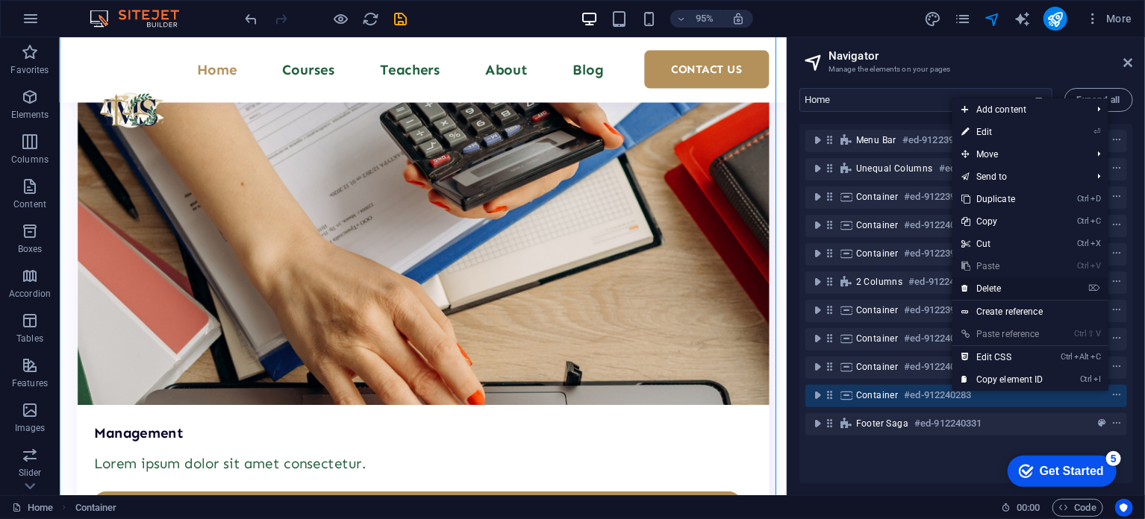
click at [995, 292] on link "⌦ Delete" at bounding box center [1002, 289] width 100 height 22
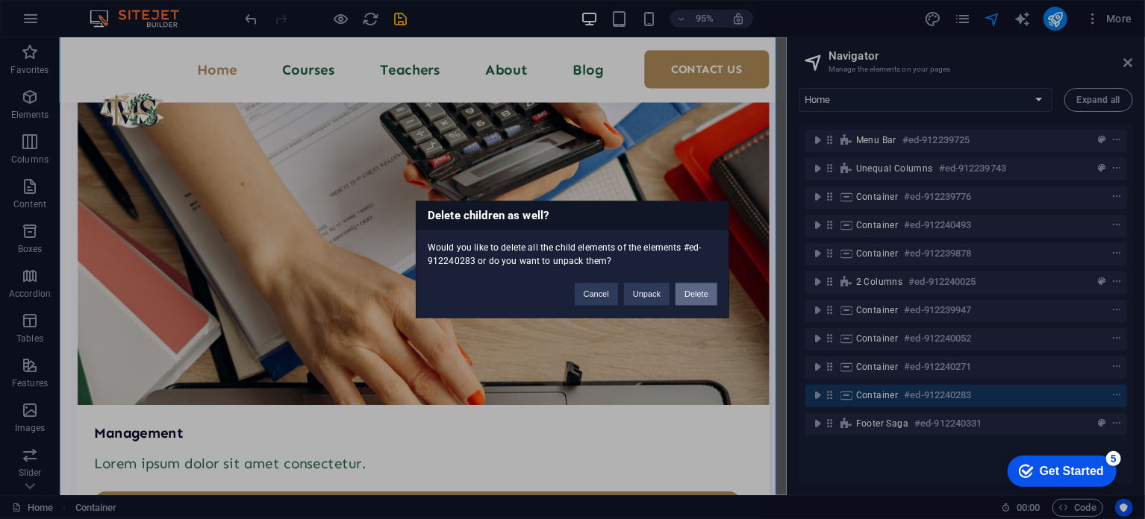
drag, startPoint x: 692, startPoint y: 295, endPoint x: 712, endPoint y: 284, distance: 22.4
click at [692, 295] on button "Delete" at bounding box center [696, 295] width 42 height 22
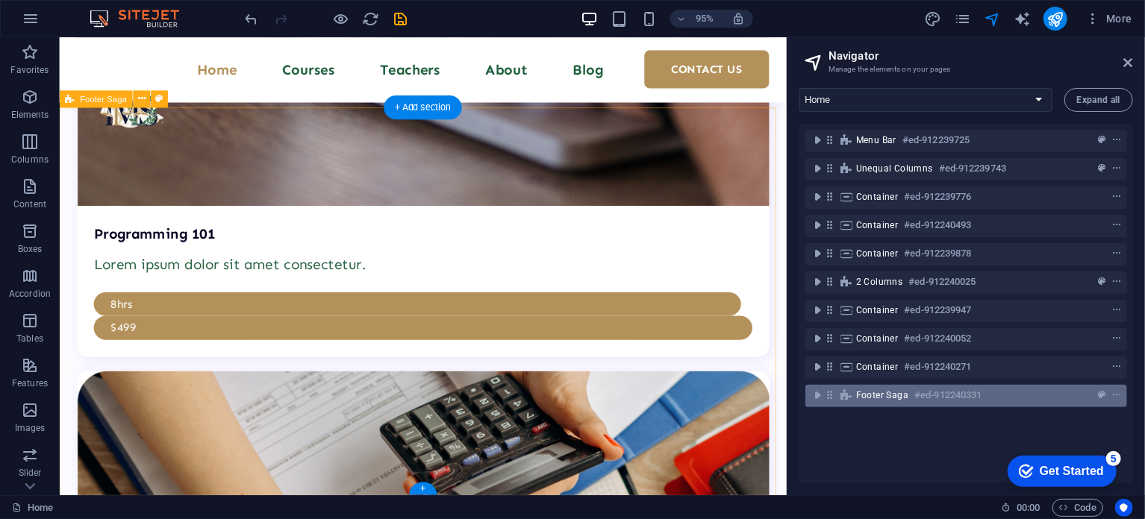
click at [959, 404] on h6 "#ed-912240331" at bounding box center [947, 395] width 67 height 18
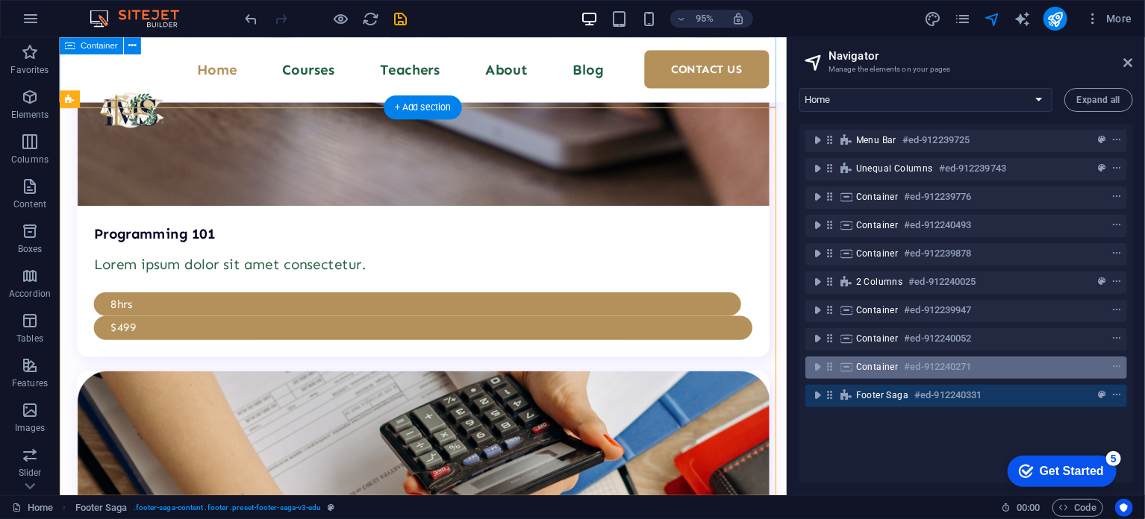
click at [897, 372] on span "Container" at bounding box center [877, 367] width 43 height 12
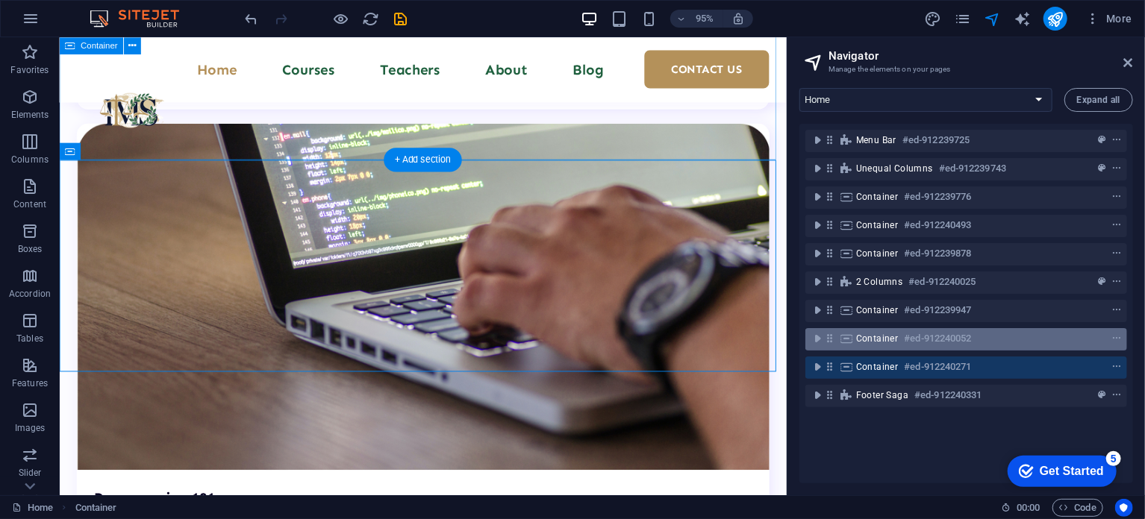
click at [886, 342] on span "Container" at bounding box center [877, 339] width 43 height 12
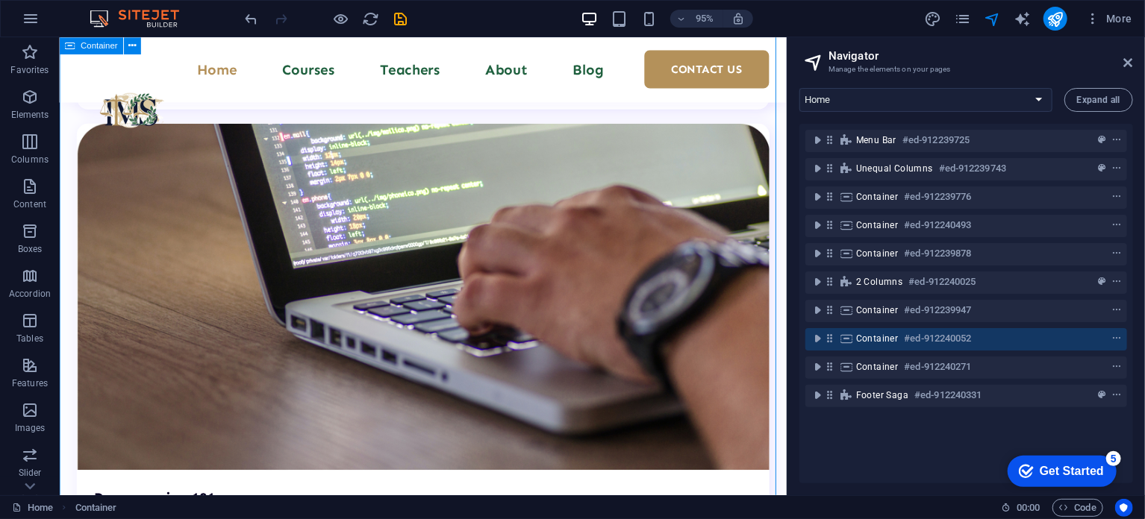
scroll to position [3320, 0]
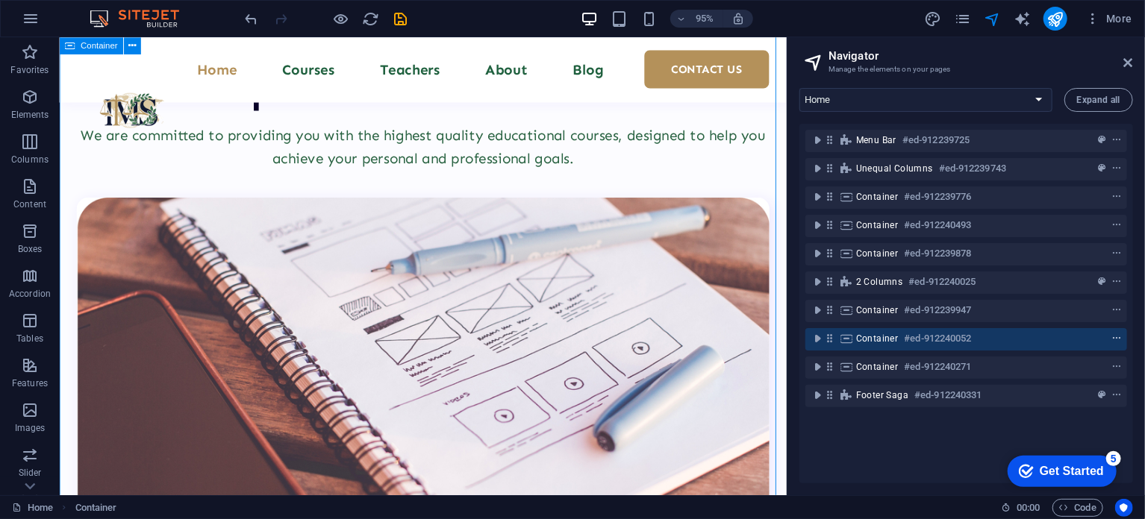
click at [1118, 342] on icon "context-menu" at bounding box center [1116, 339] width 10 height 10
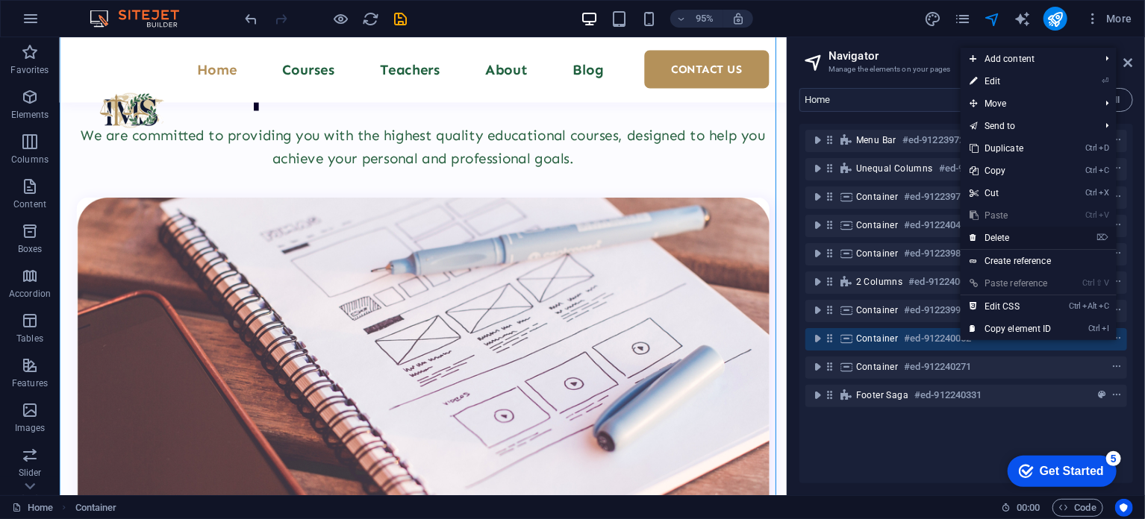
click at [1000, 241] on link "⌦ Delete" at bounding box center [1010, 238] width 100 height 22
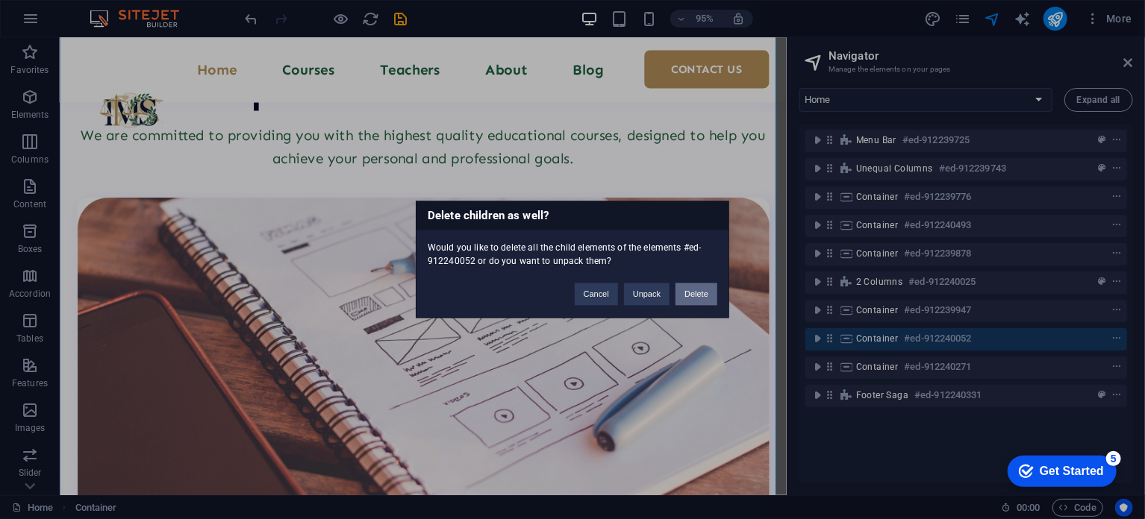
click at [690, 296] on button "Delete" at bounding box center [696, 295] width 42 height 22
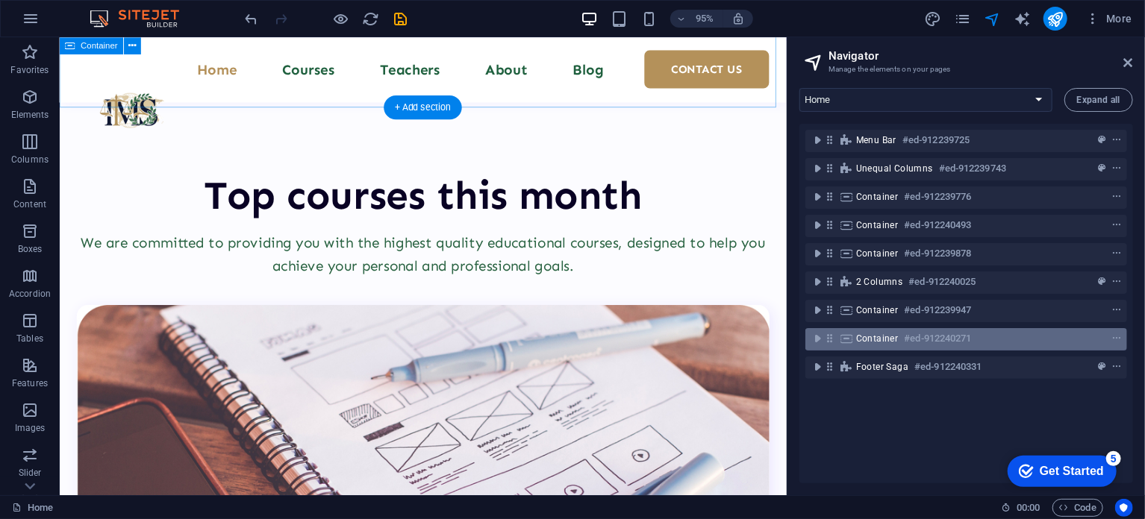
click at [904, 339] on h6 "#ed-912240271" at bounding box center [937, 339] width 67 height 18
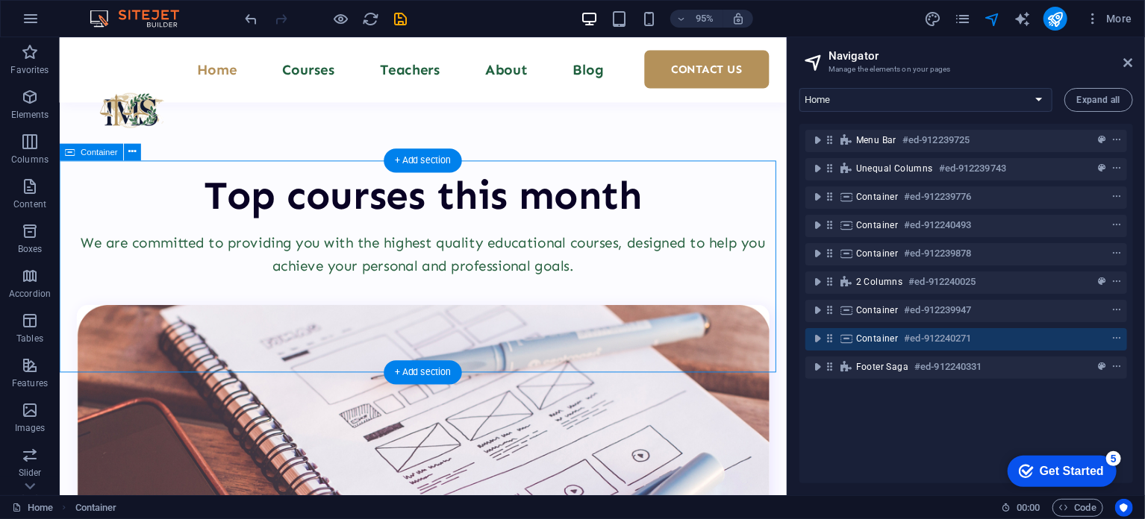
scroll to position [2928, 0]
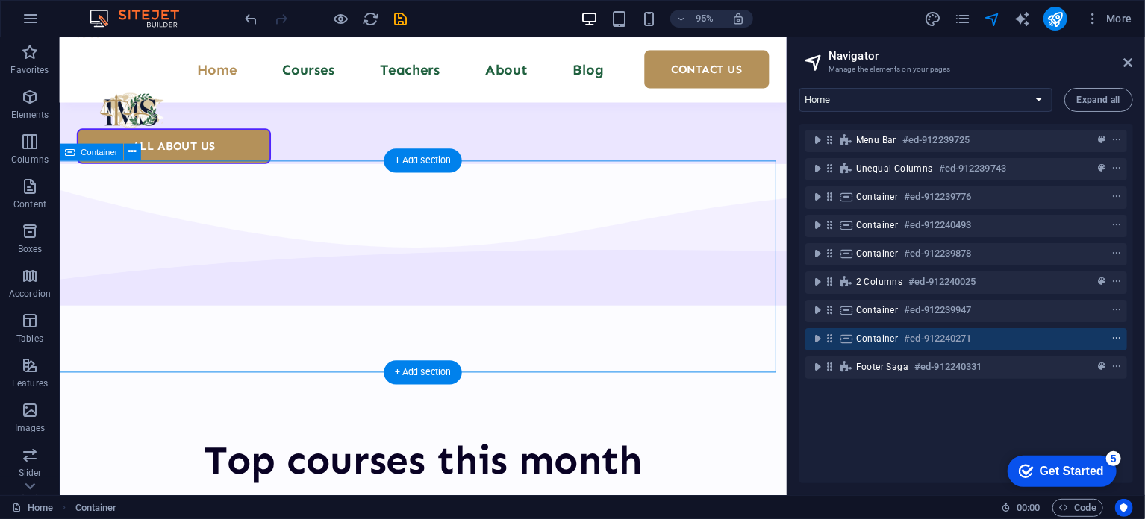
click at [1113, 339] on icon "context-menu" at bounding box center [1116, 339] width 10 height 10
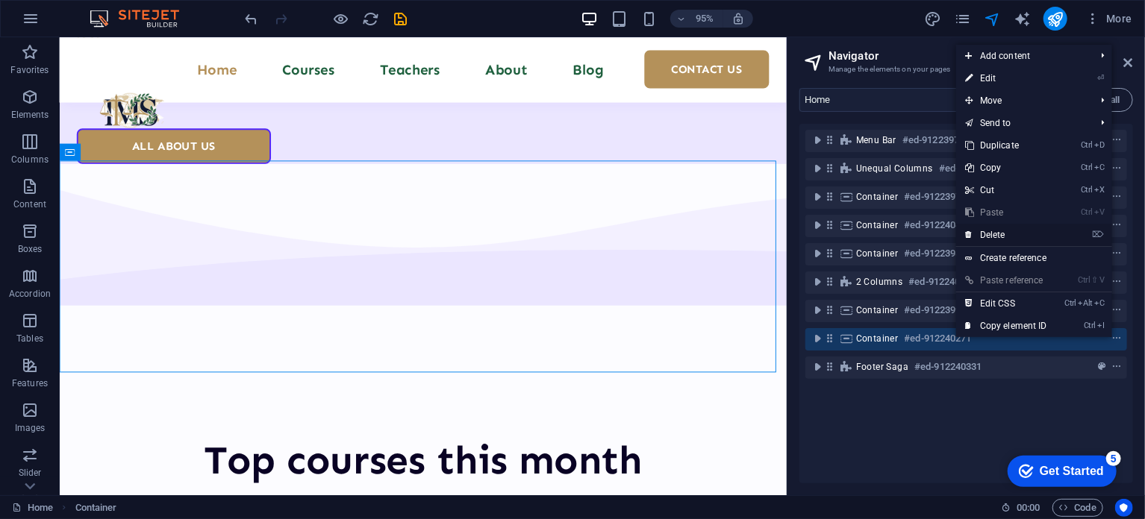
click at [995, 237] on link "⌦ Delete" at bounding box center [1006, 235] width 100 height 22
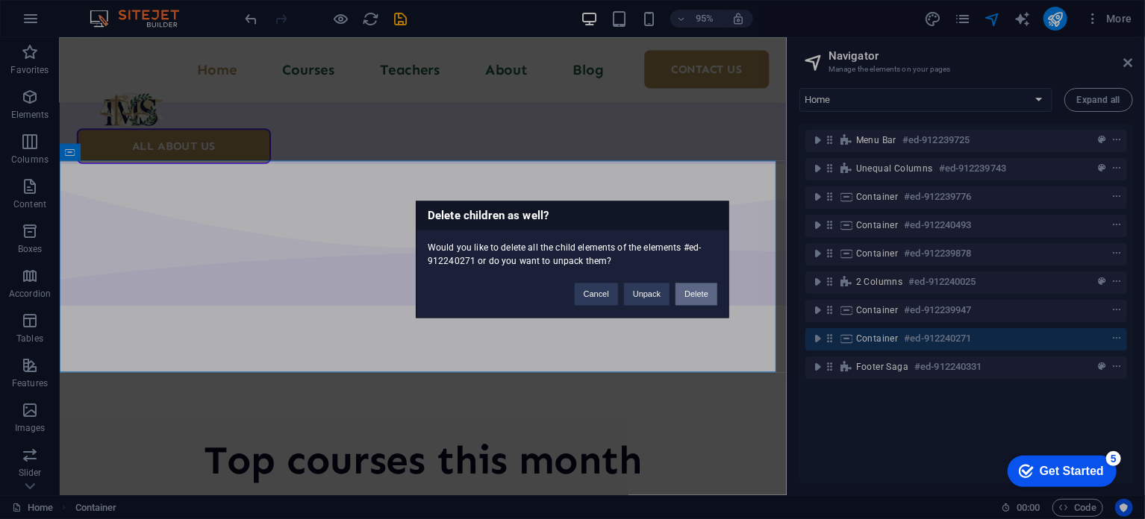
click at [701, 289] on button "Delete" at bounding box center [696, 295] width 42 height 22
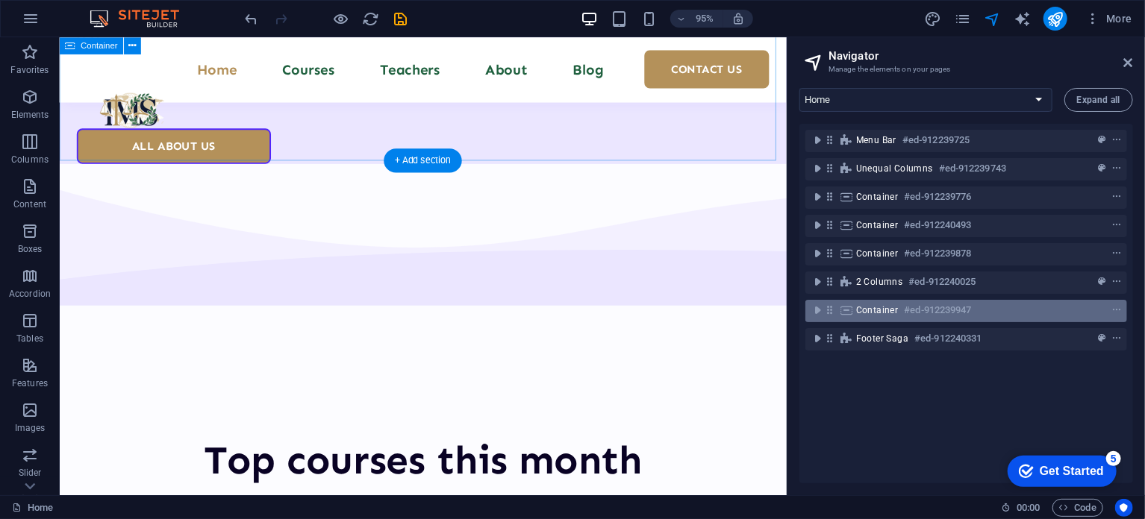
click at [895, 312] on span "Container" at bounding box center [877, 310] width 43 height 12
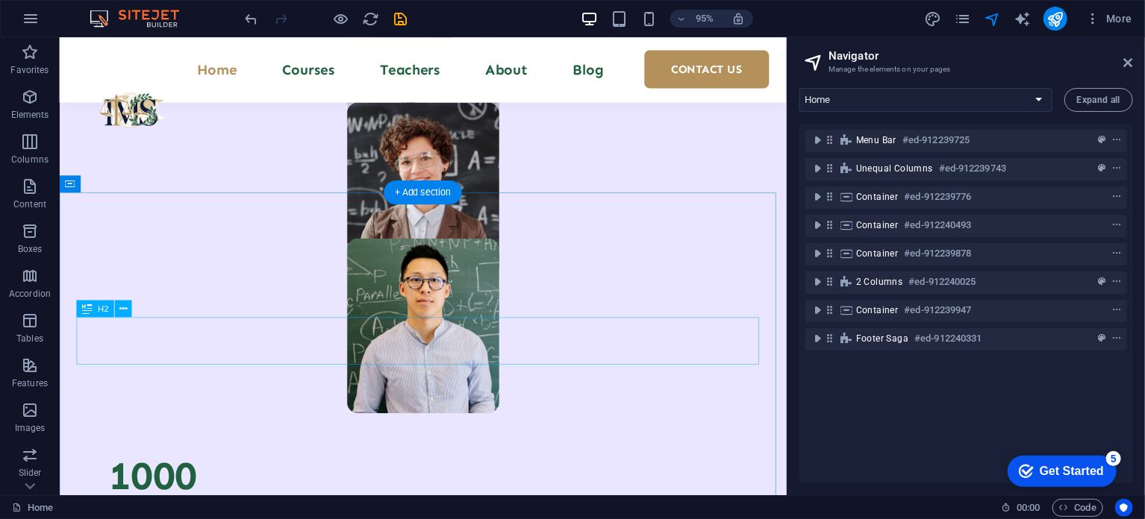
scroll to position [1203, 0]
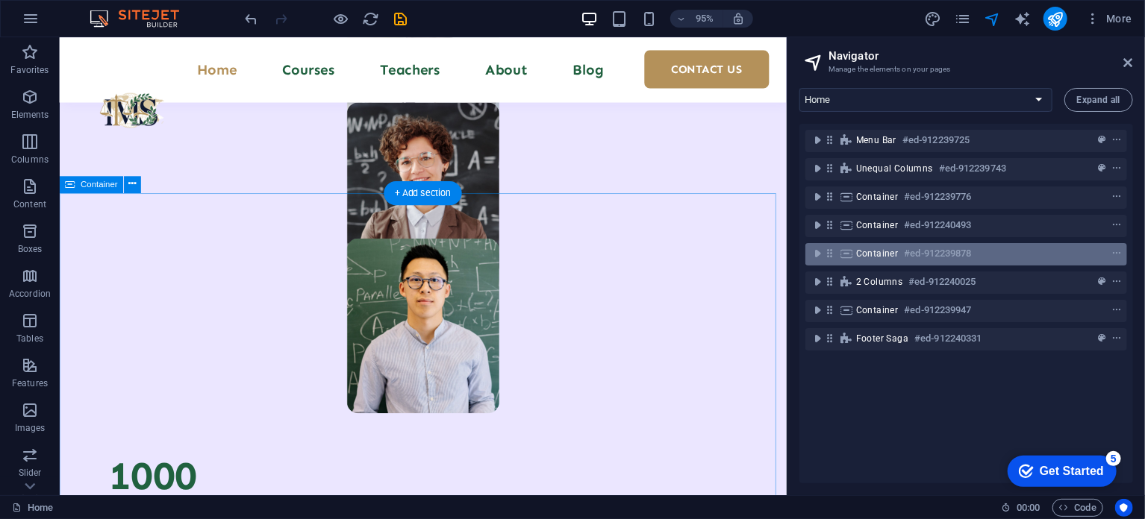
click at [881, 248] on span "Container" at bounding box center [877, 254] width 43 height 12
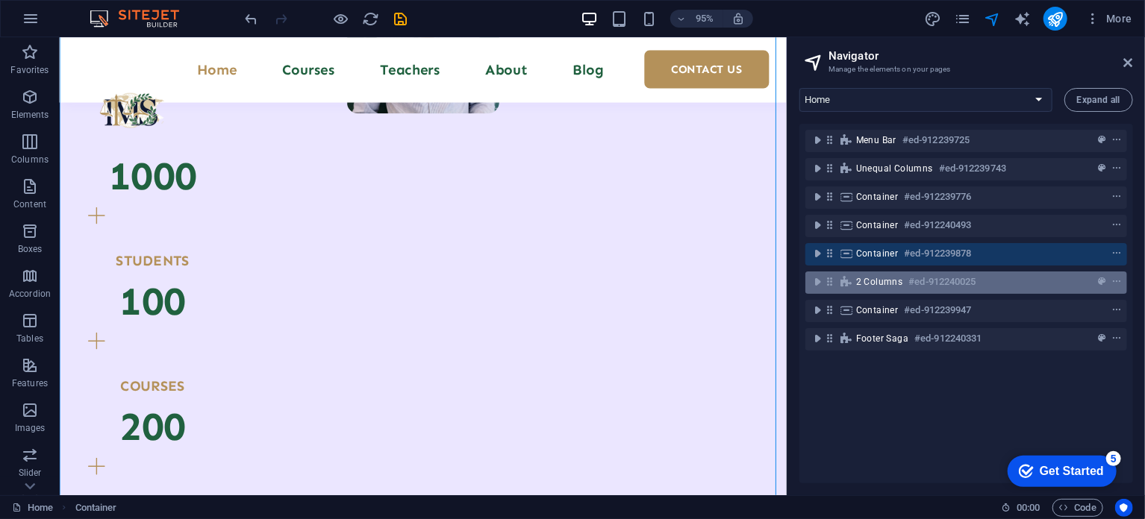
click at [889, 284] on span "2 columns" at bounding box center [879, 282] width 47 height 12
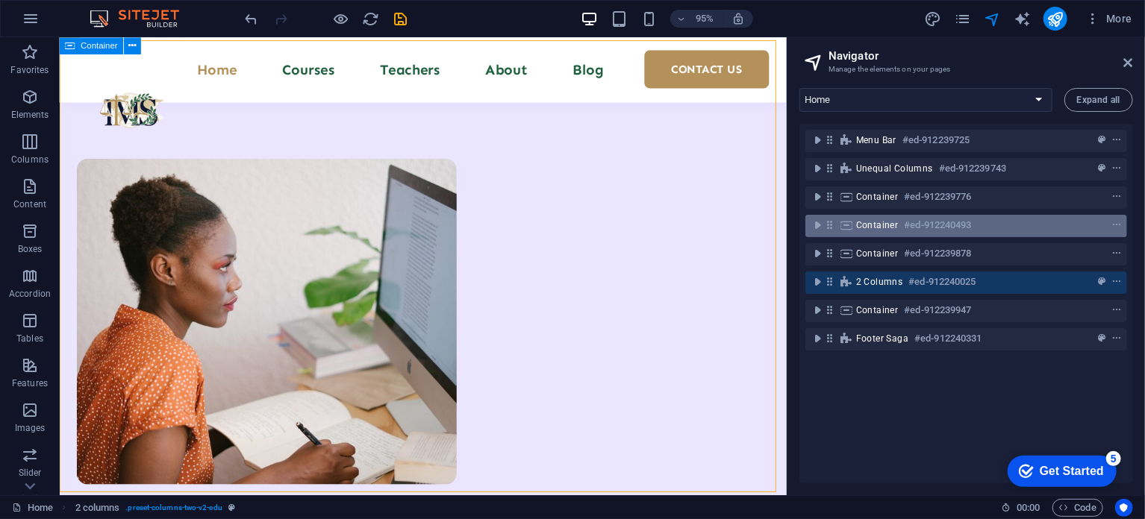
click at [865, 228] on span "Container" at bounding box center [877, 225] width 43 height 12
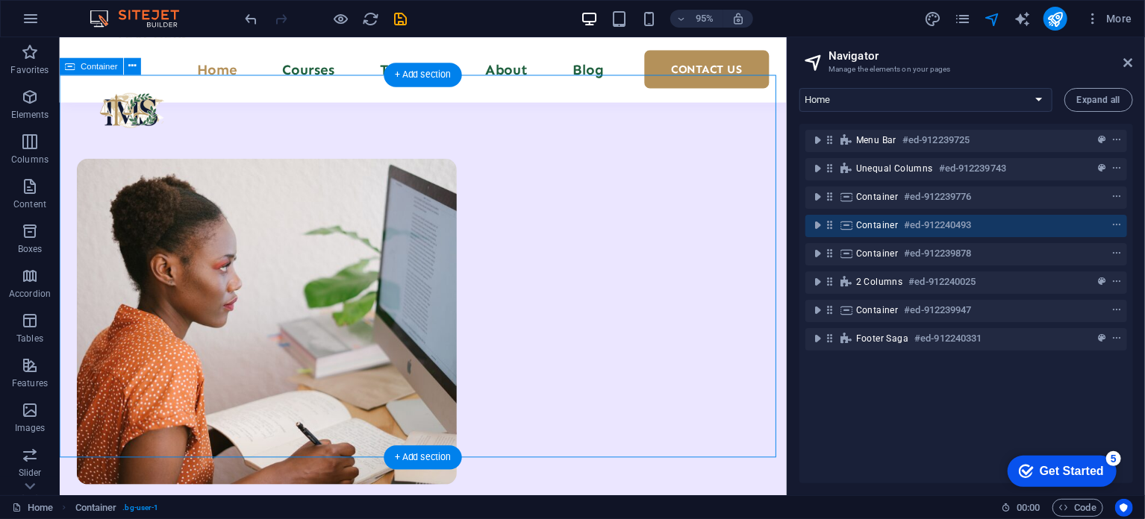
scroll to position [924, 0]
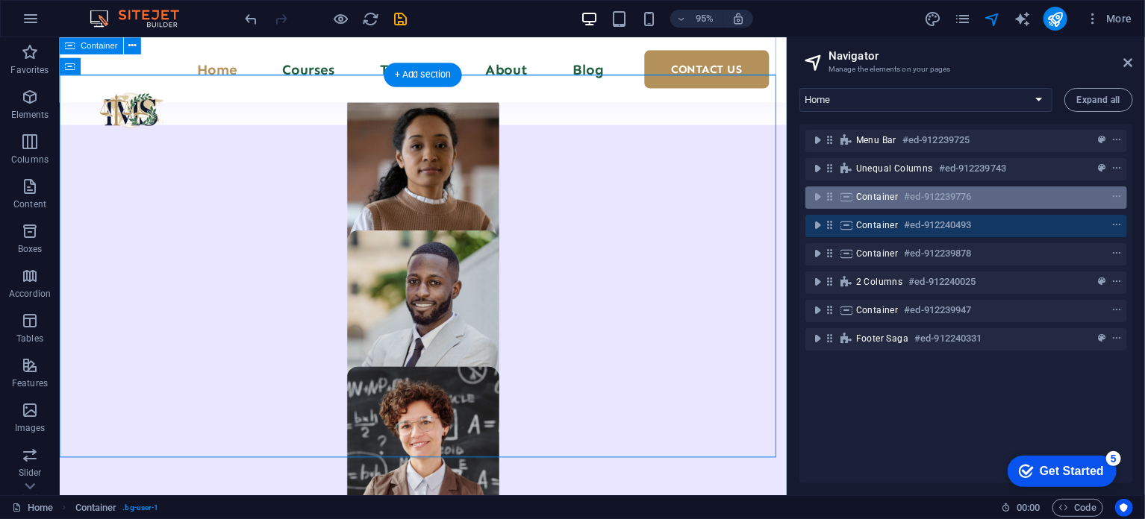
click at [871, 205] on div "Container #ed-912239776" at bounding box center [954, 197] width 196 height 18
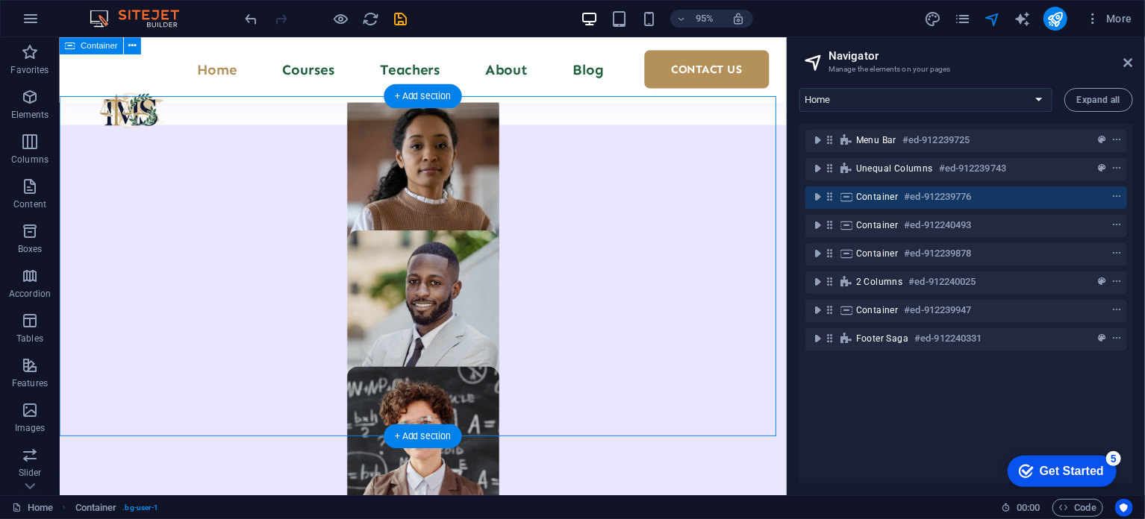
scroll to position [543, 0]
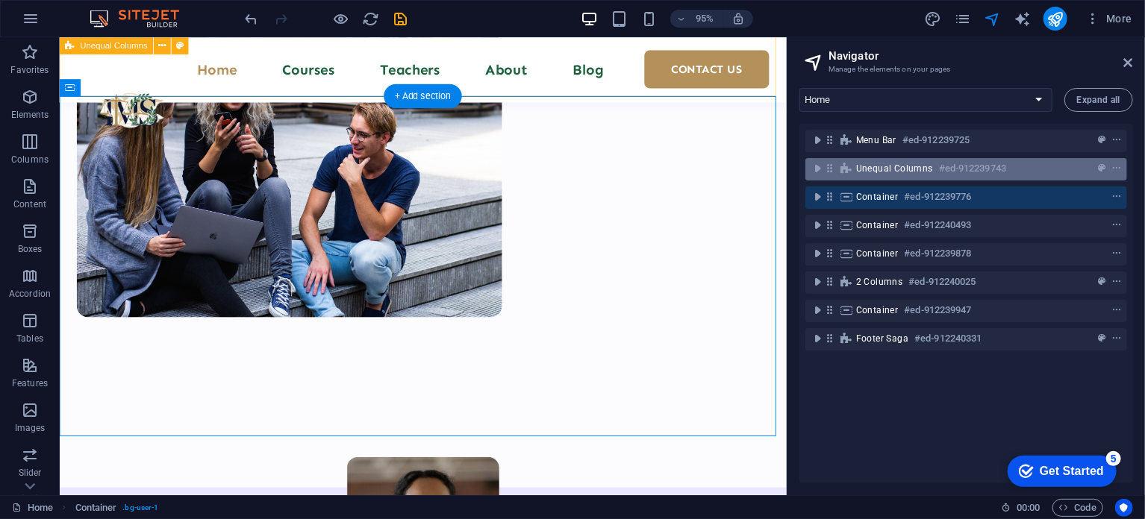
click at [886, 165] on span "Unequal Columns" at bounding box center [894, 169] width 77 height 12
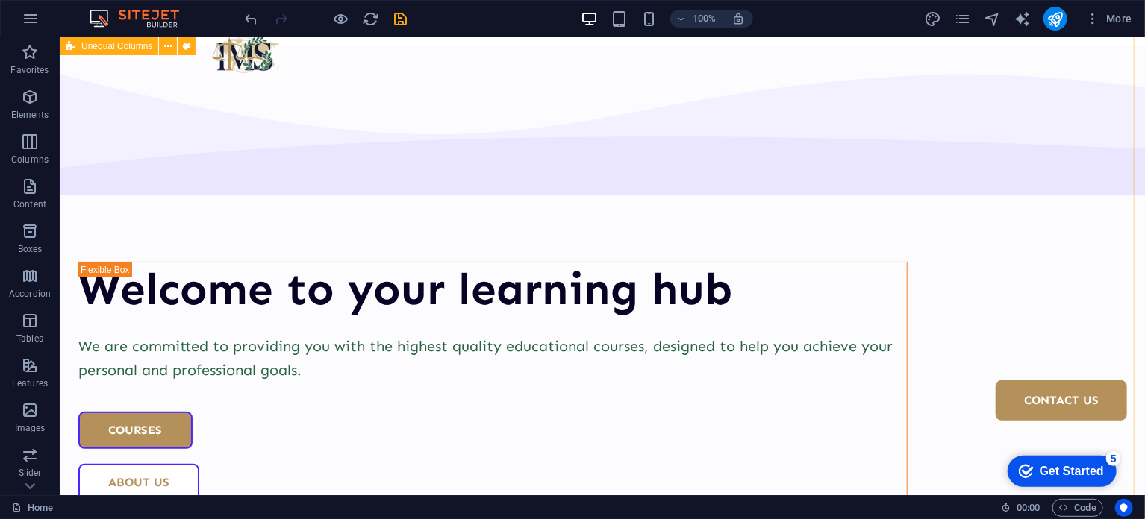
scroll to position [0, 0]
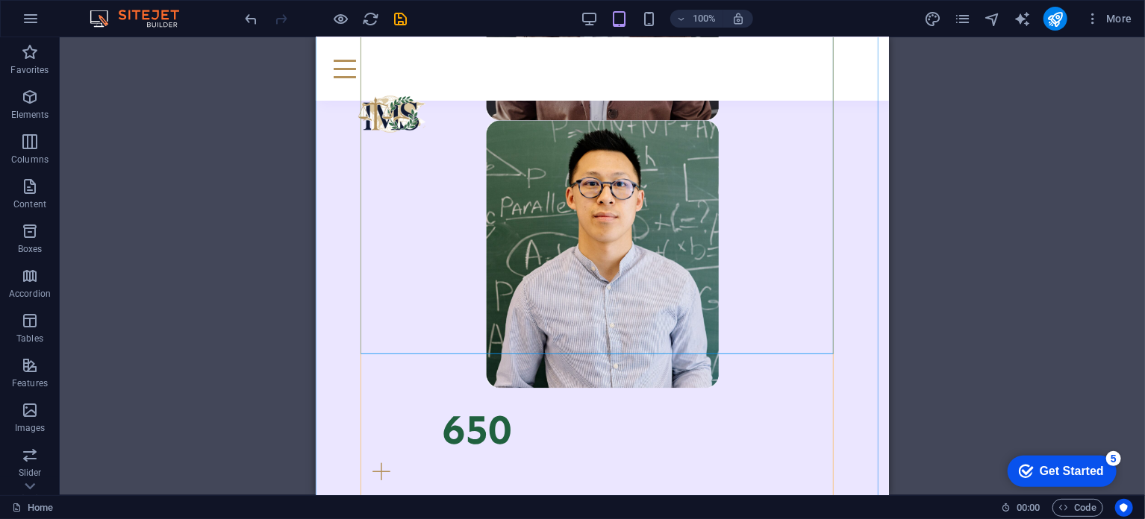
scroll to position [1659, 0]
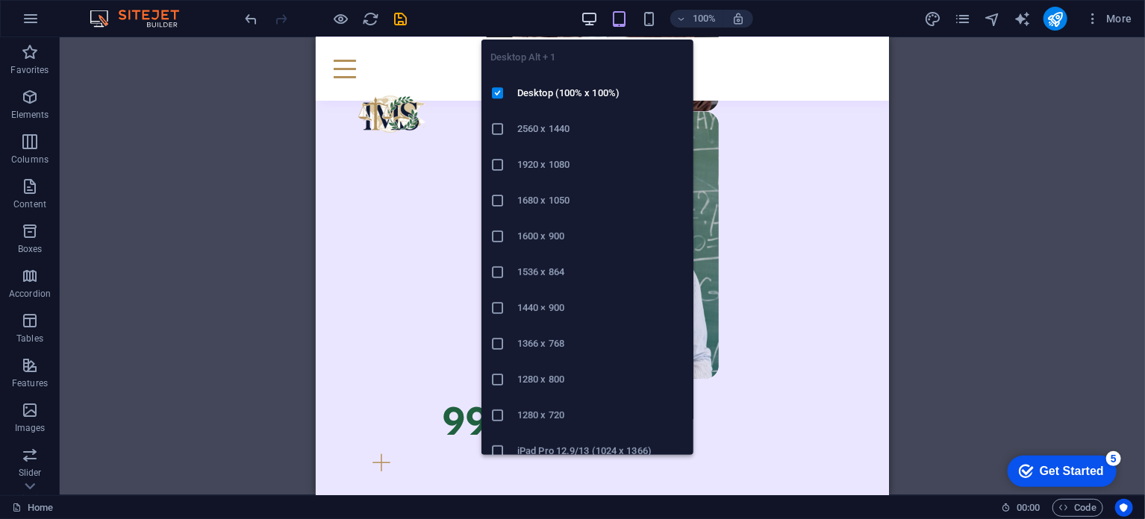
click at [589, 15] on icon "button" at bounding box center [588, 18] width 17 height 17
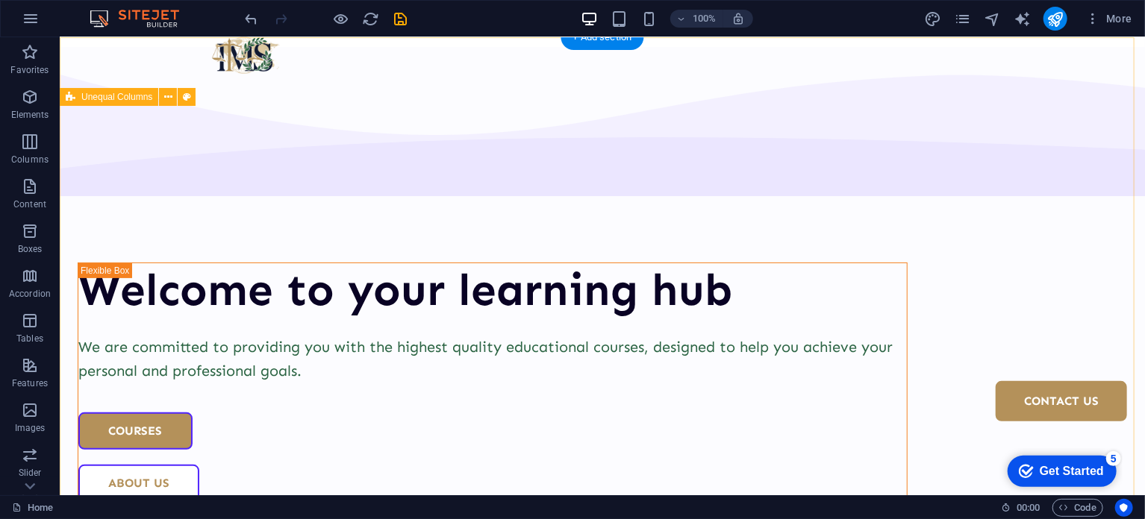
scroll to position [0, 0]
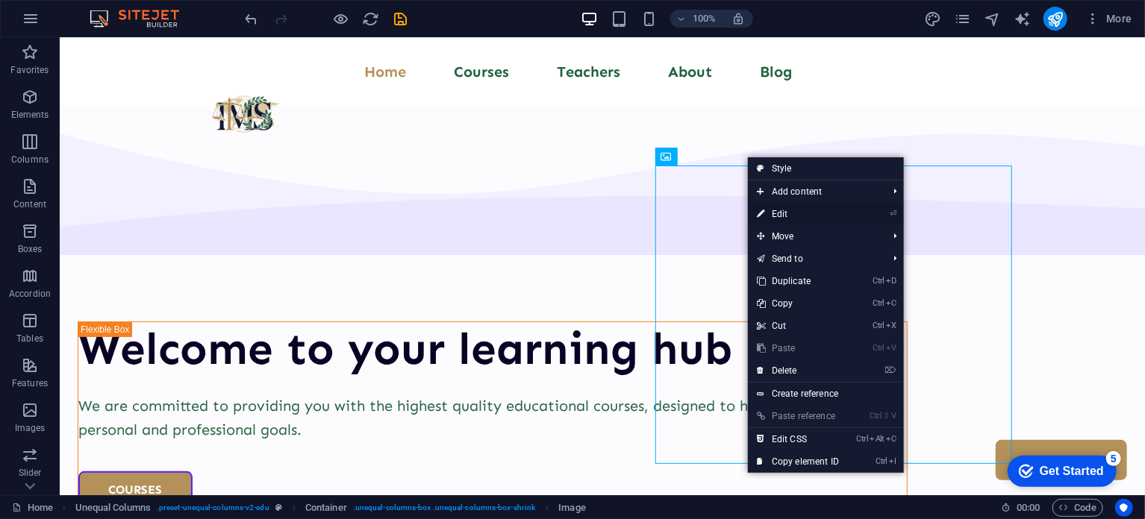
drag, startPoint x: 784, startPoint y: 215, endPoint x: 460, endPoint y: 178, distance: 326.7
click at [784, 215] on link "⏎ Edit" at bounding box center [798, 214] width 100 height 22
select select "px"
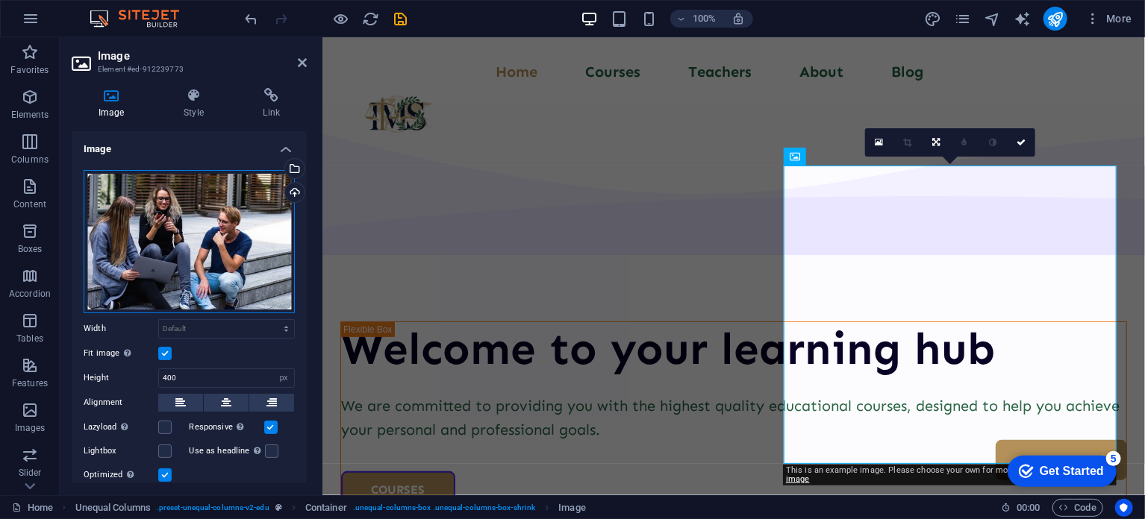
click at [211, 247] on div "Drag files here, click to choose files or select files from Files or our free s…" at bounding box center [189, 241] width 211 height 143
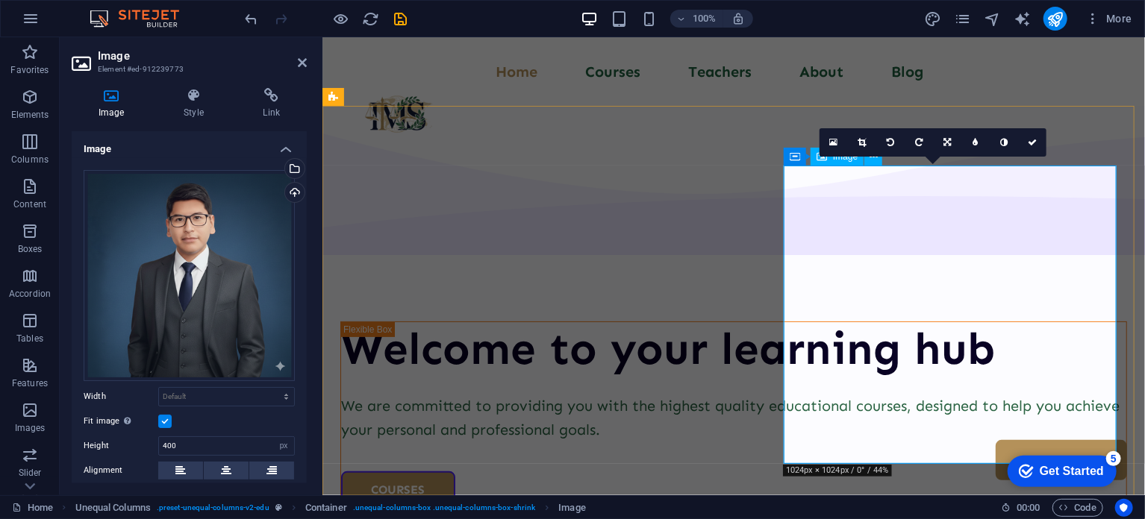
click at [861, 138] on icon at bounding box center [861, 142] width 8 height 9
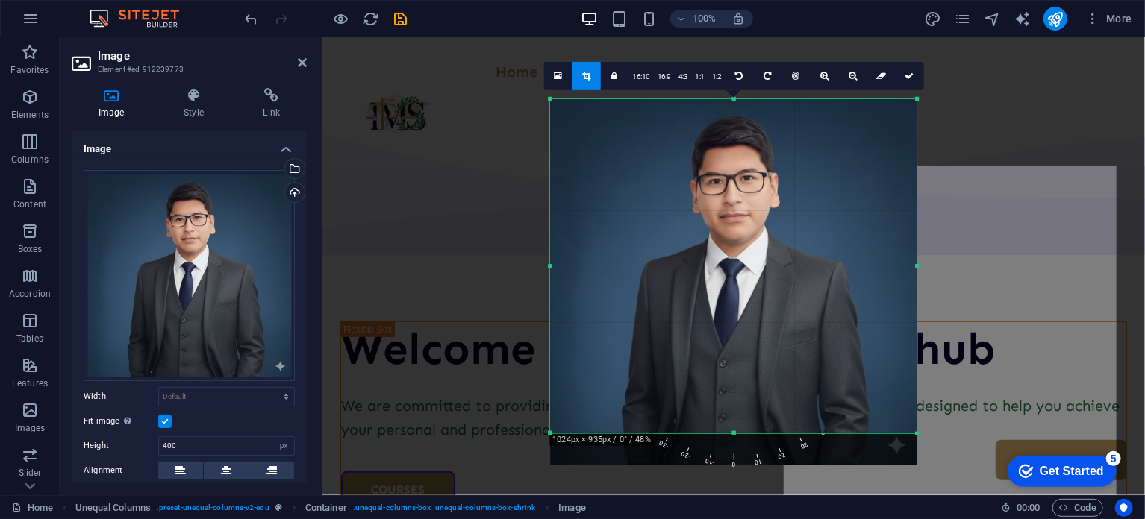
drag, startPoint x: 733, startPoint y: 448, endPoint x: 743, endPoint y: 416, distance: 33.5
click at [743, 416] on div "180 170 160 150 140 130 120 110 100 90 80 70 60 50 40 30 20 10 0 -10 -20 -30 -4…" at bounding box center [733, 266] width 366 height 334
click at [902, 80] on link at bounding box center [909, 76] width 28 height 28
type input "491"
select select "px"
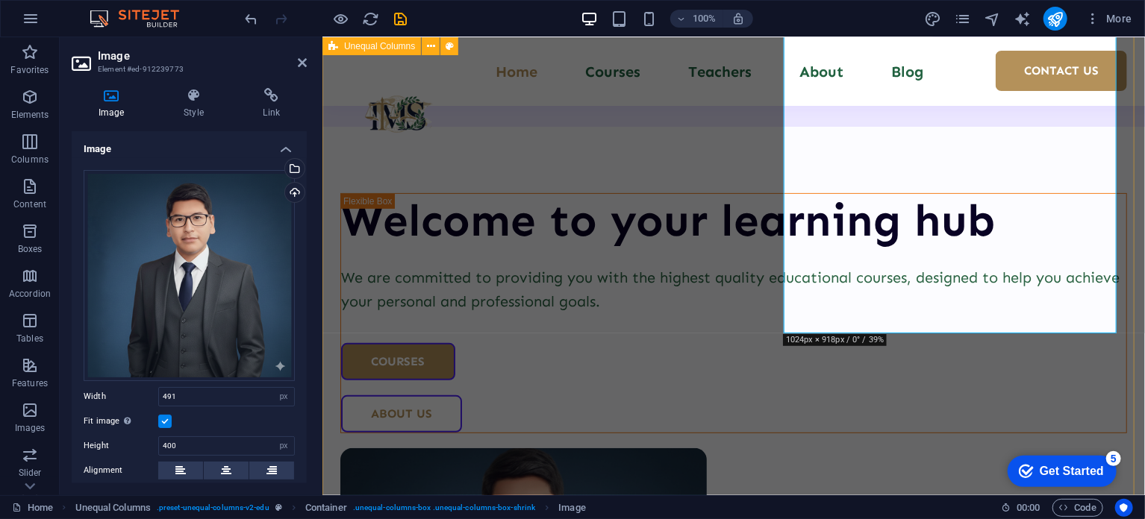
scroll to position [131, 0]
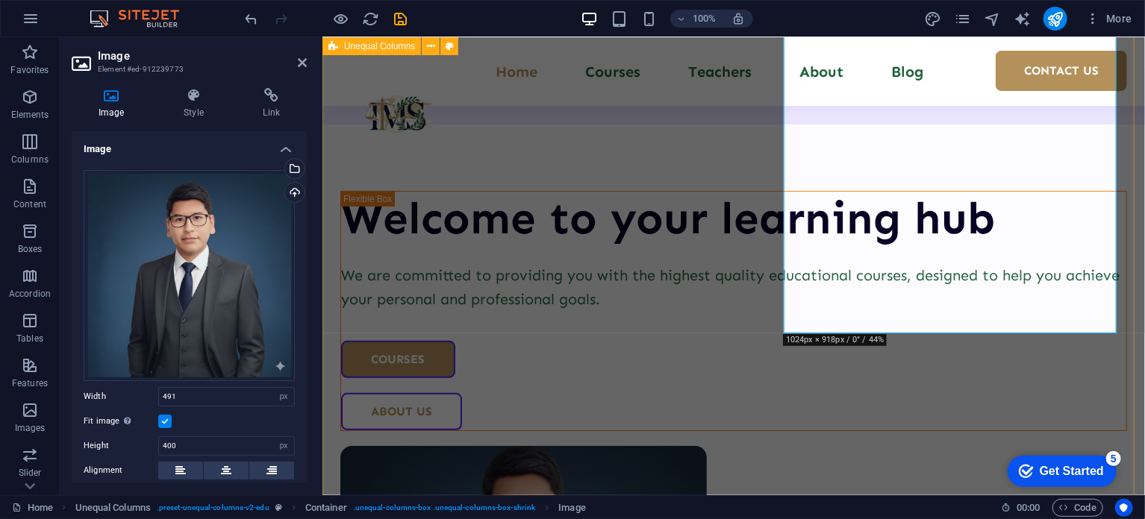
click at [748, 389] on div "Welcome to your learning hub We are committed to providing you with the highest…" at bounding box center [733, 414] width 822 height 1017
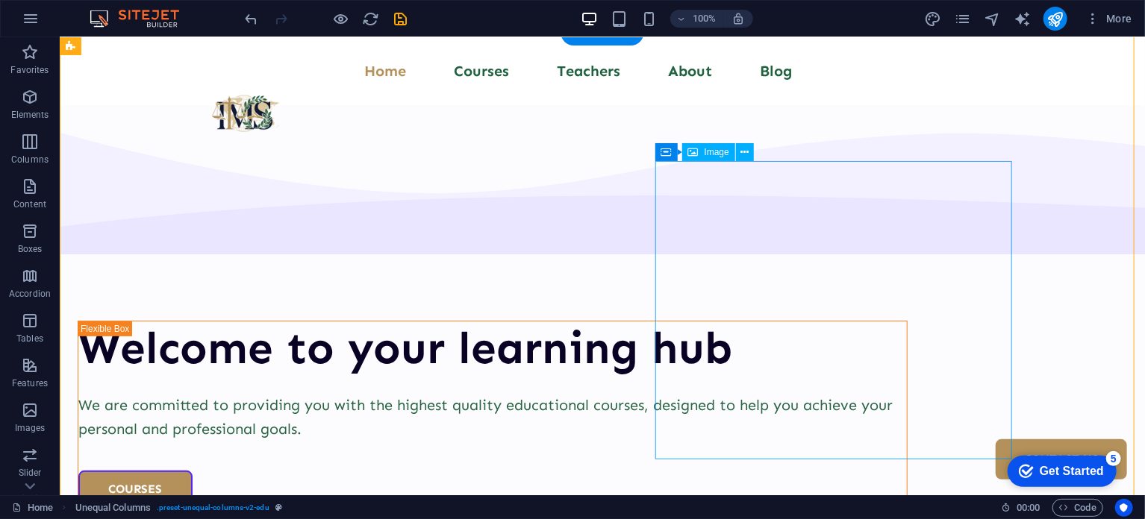
scroll to position [0, 0]
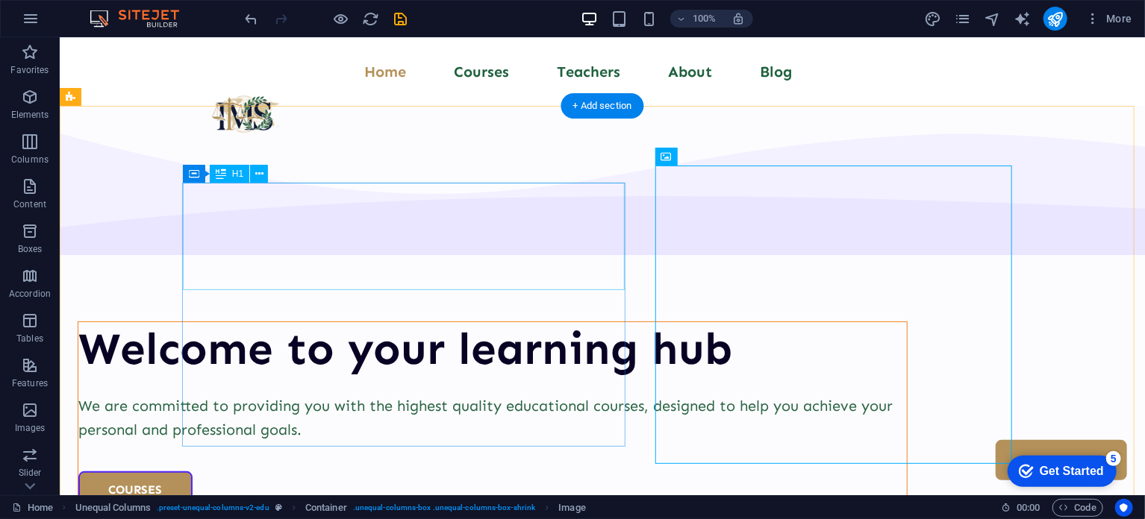
click at [475, 322] on div "Welcome to your learning hub" at bounding box center [492, 349] width 828 height 54
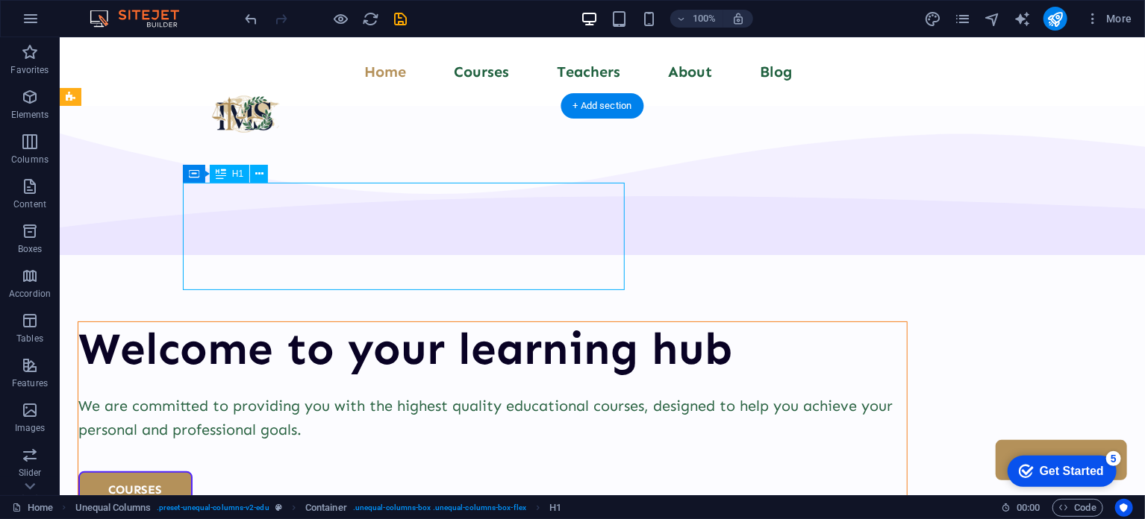
click at [470, 322] on div "Welcome to your learning hub" at bounding box center [492, 349] width 828 height 54
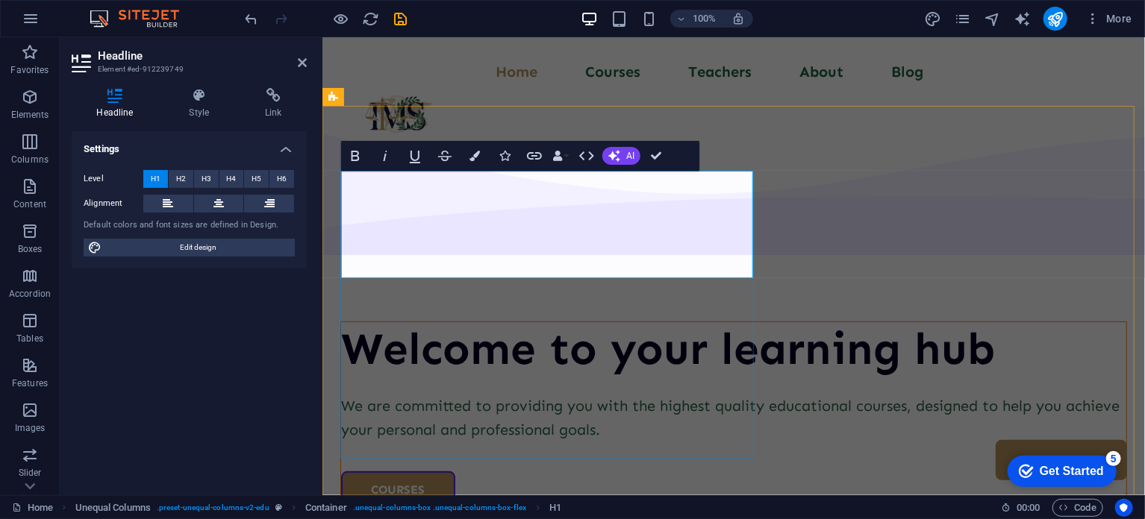
click at [622, 322] on h1 "Welcome to your learning hub" at bounding box center [732, 349] width 785 height 54
click at [929, 21] on icon "design" at bounding box center [932, 18] width 17 height 17
select select "px"
select select "400"
select select "px"
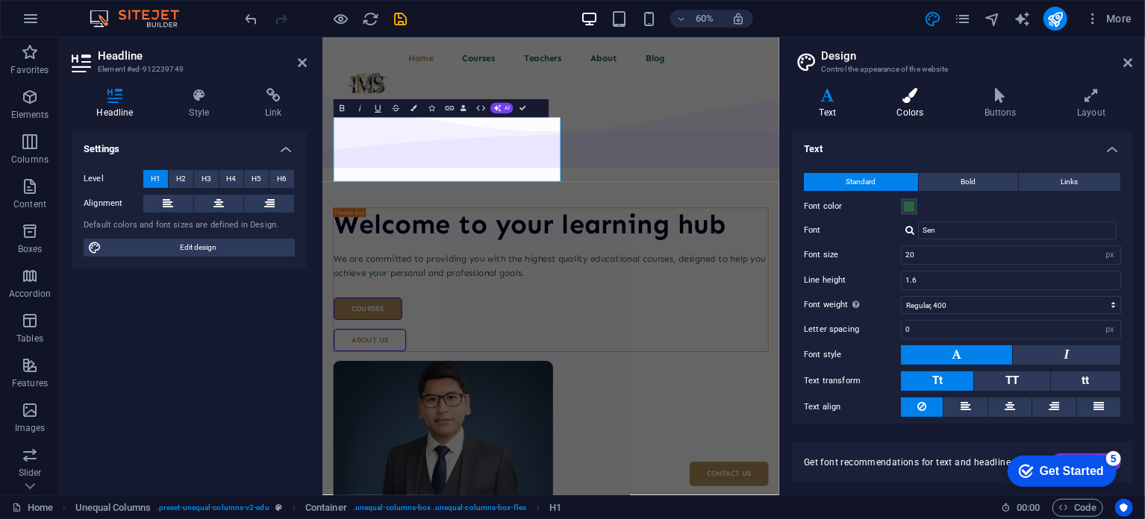
click at [915, 107] on h4 "Colors" at bounding box center [912, 103] width 87 height 31
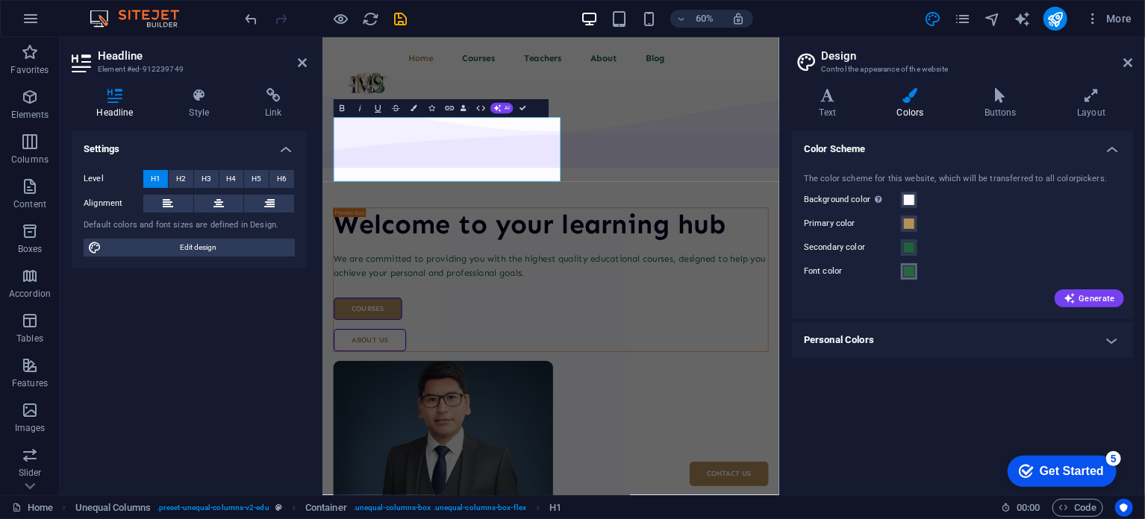
click at [907, 272] on span at bounding box center [909, 272] width 12 height 12
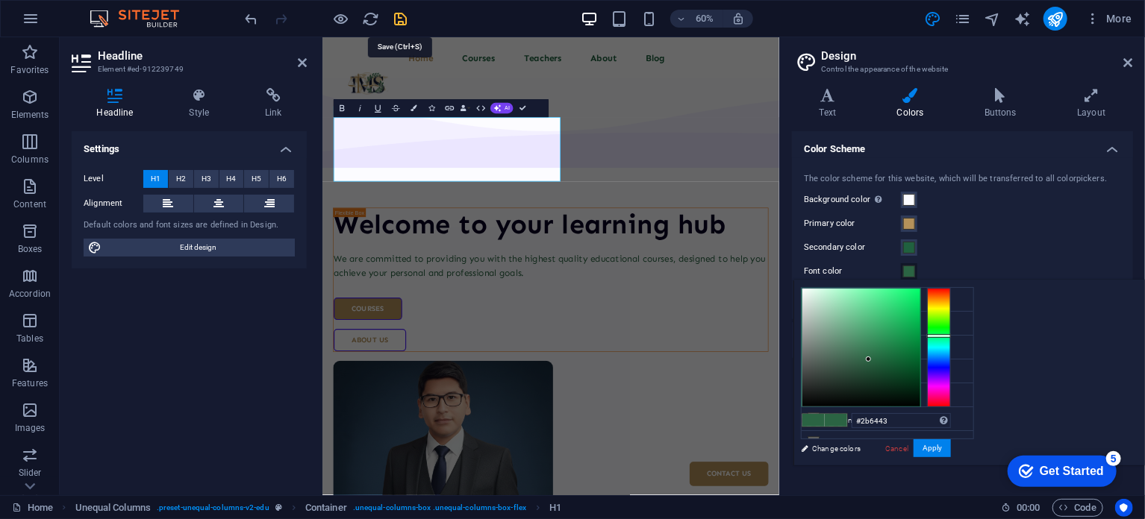
click at [396, 16] on icon "save" at bounding box center [400, 18] width 17 height 17
